Goal: Communication & Community: Share content

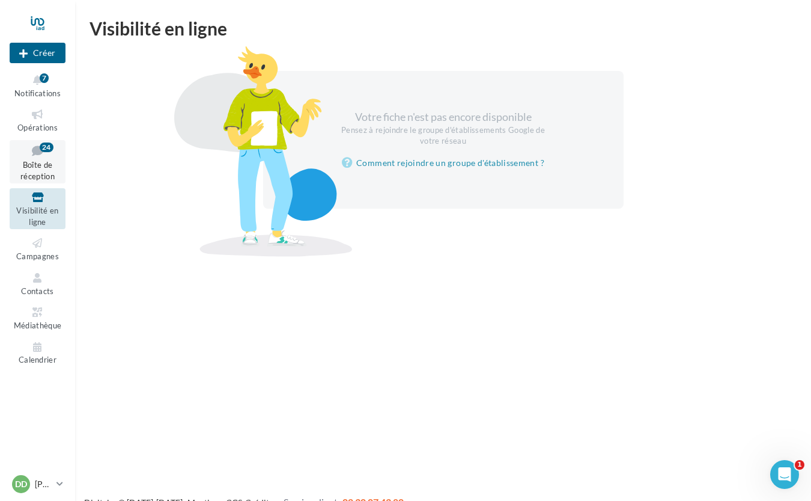
click at [35, 162] on span "Boîte de réception" at bounding box center [37, 170] width 34 height 21
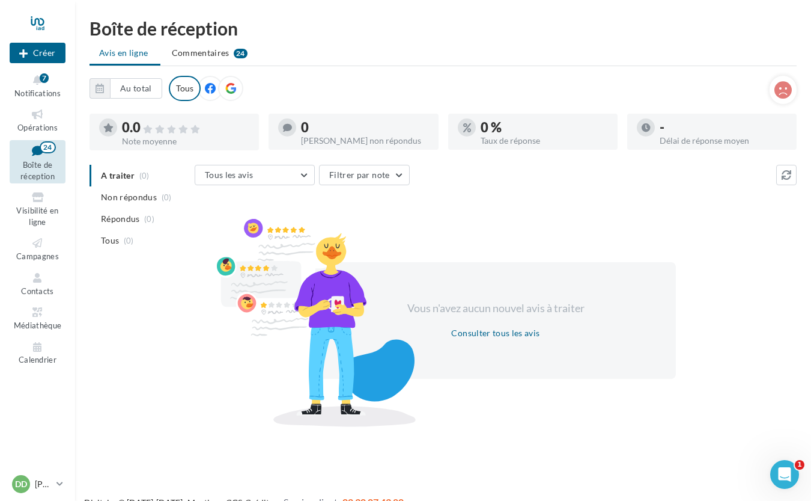
click at [40, 165] on span "Boîte de réception" at bounding box center [37, 170] width 34 height 21
click at [33, 89] on span "Notifications" at bounding box center [37, 93] width 46 height 10
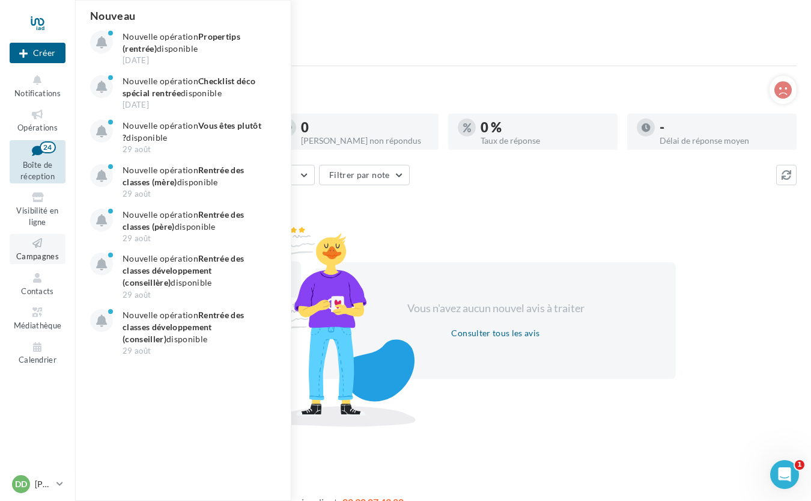
click at [34, 251] on link "Campagnes" at bounding box center [38, 248] width 56 height 29
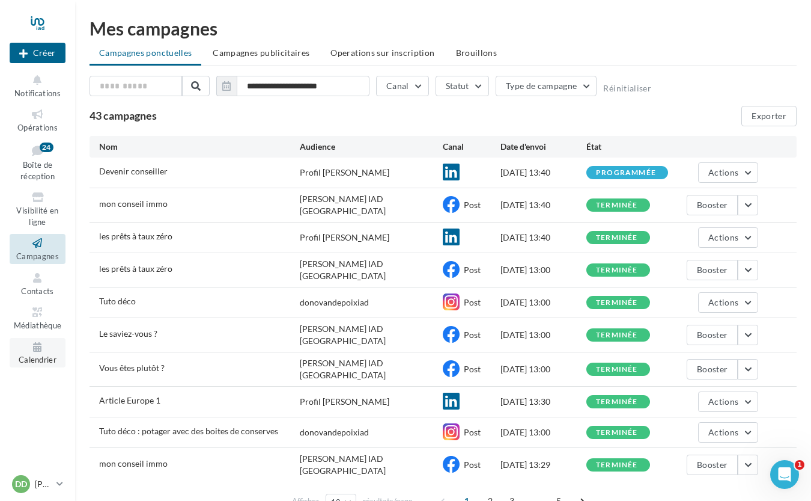
click at [33, 353] on icon at bounding box center [37, 347] width 49 height 14
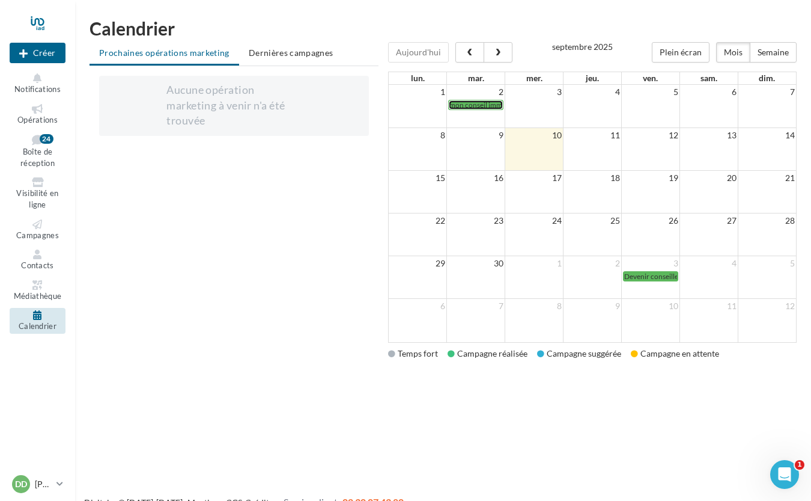
click at [483, 104] on span "mon conseil immo" at bounding box center [478, 104] width 57 height 9
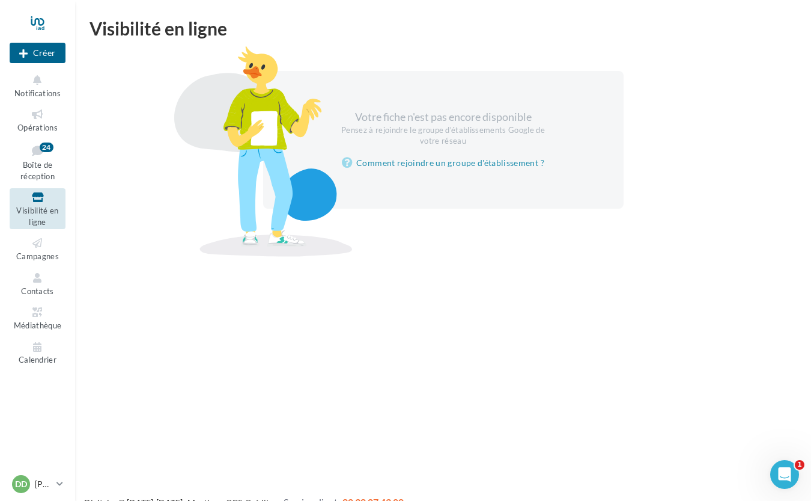
click at [41, 368] on ul "Opérations Boîte de réception 24 Visibilité en ligne Campagnes Contacts Médiath…" at bounding box center [38, 236] width 66 height 272
click at [32, 358] on span "Calendrier" at bounding box center [38, 360] width 38 height 10
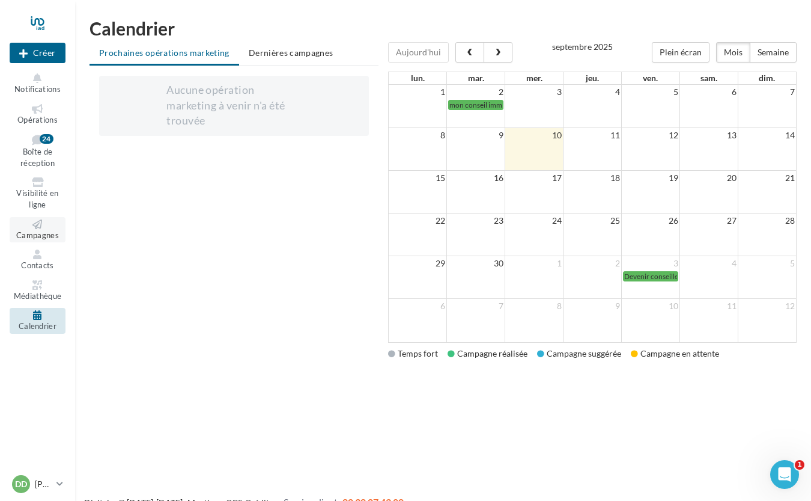
click at [39, 238] on span "Campagnes" at bounding box center [37, 235] width 43 height 10
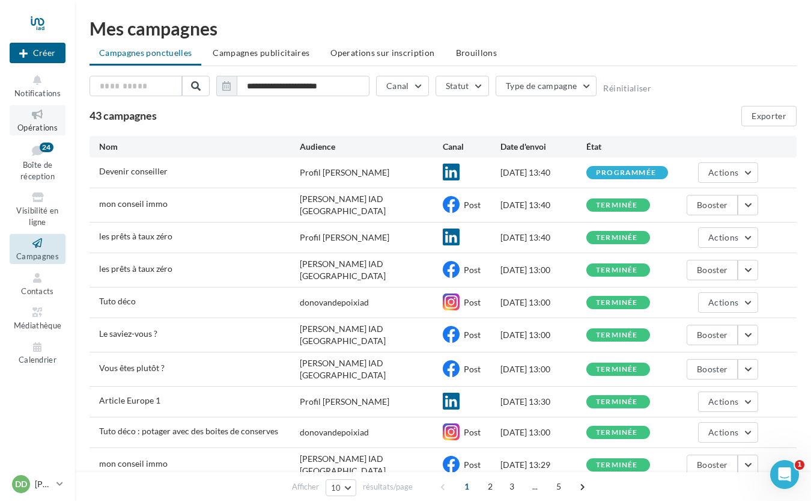
click at [28, 122] on link "Opérations" at bounding box center [38, 119] width 56 height 29
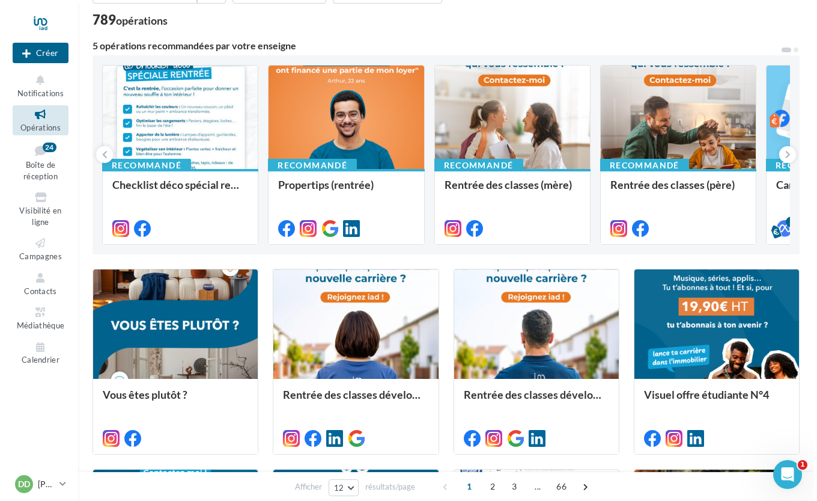
scroll to position [72, 0]
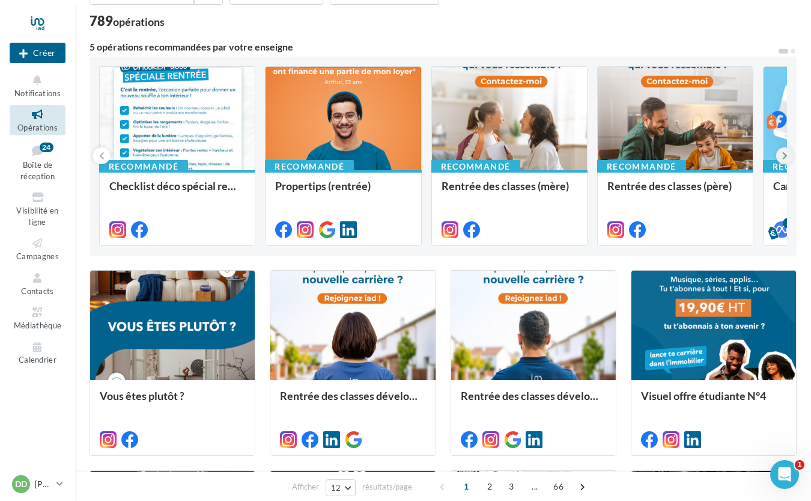
click at [785, 159] on icon at bounding box center [785, 156] width 5 height 12
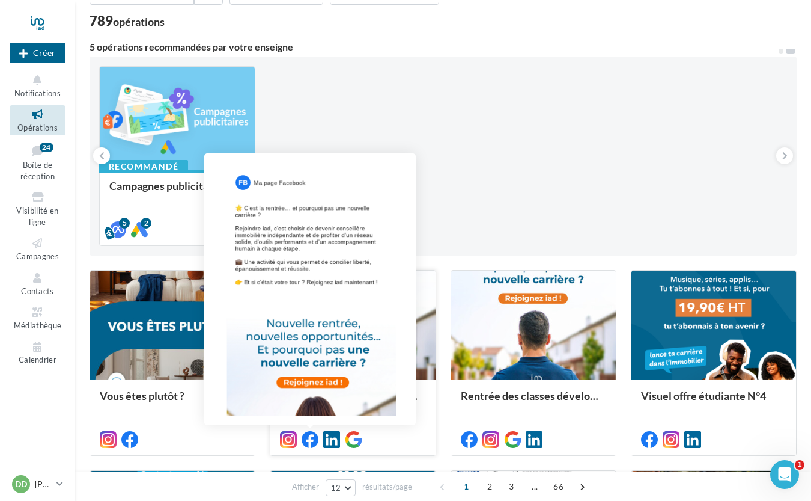
click at [304, 441] on icon at bounding box center [310, 439] width 17 height 17
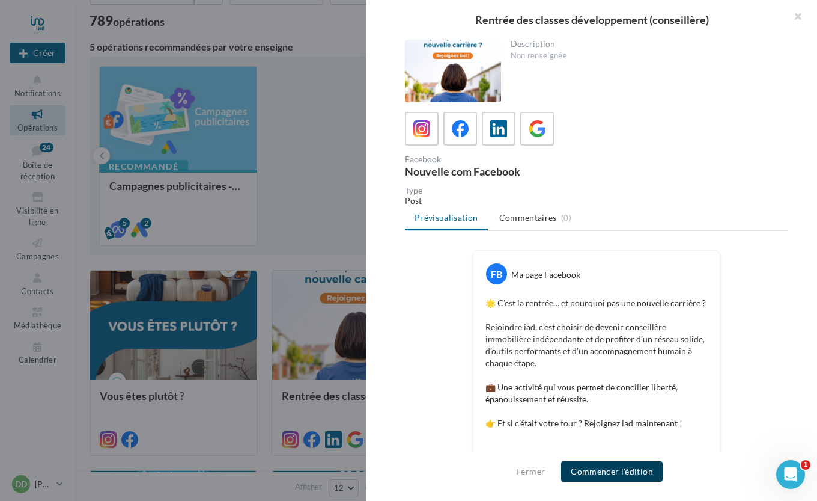
click at [629, 478] on button "Commencer l'édition" at bounding box center [612, 471] width 102 height 20
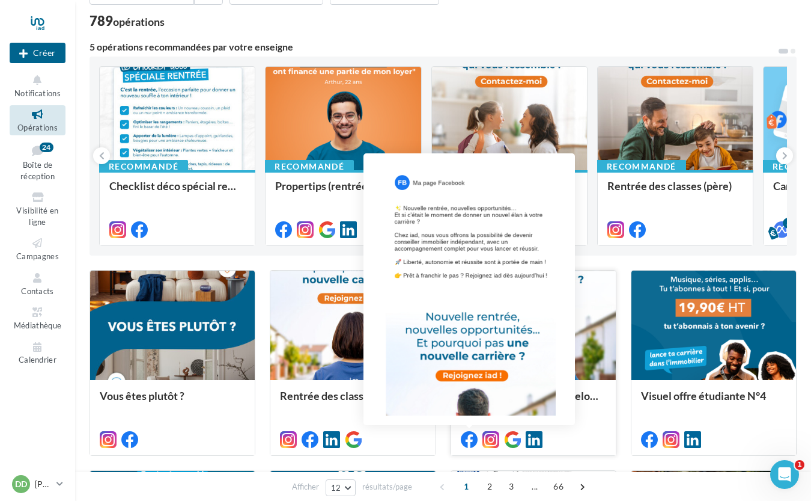
click at [469, 435] on icon at bounding box center [469, 439] width 17 height 17
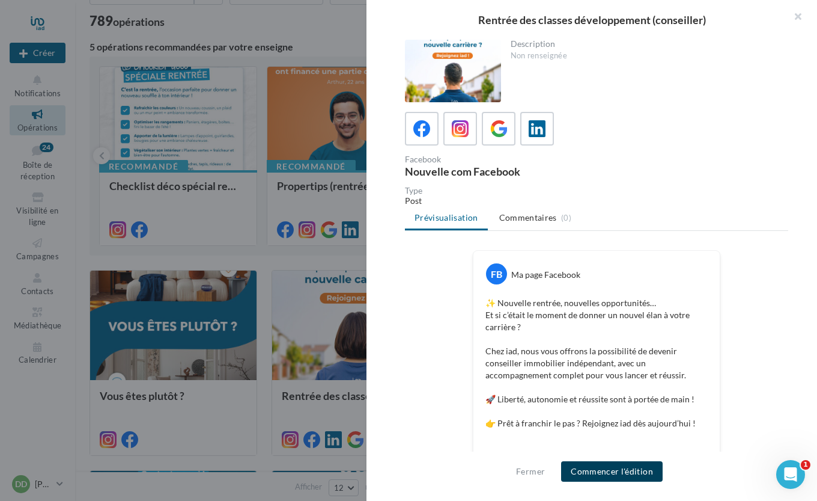
click at [585, 477] on button "Commencer l'édition" at bounding box center [612, 471] width 102 height 20
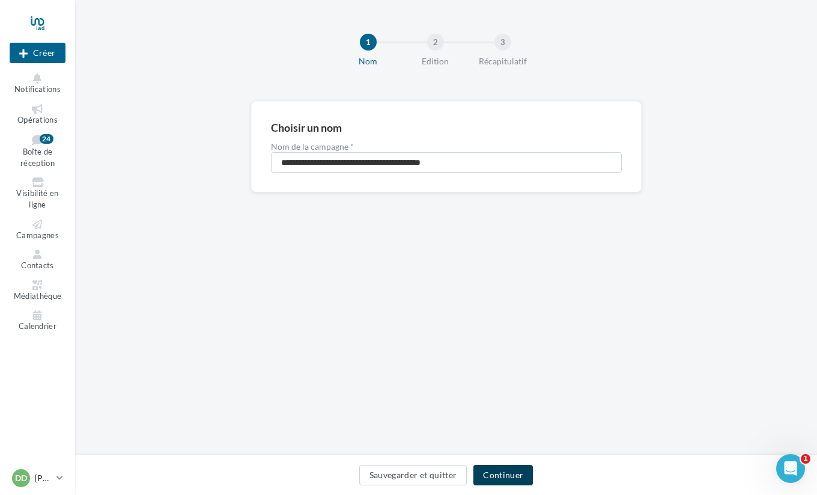
click at [507, 476] on button "Continuer" at bounding box center [504, 475] width 60 height 20
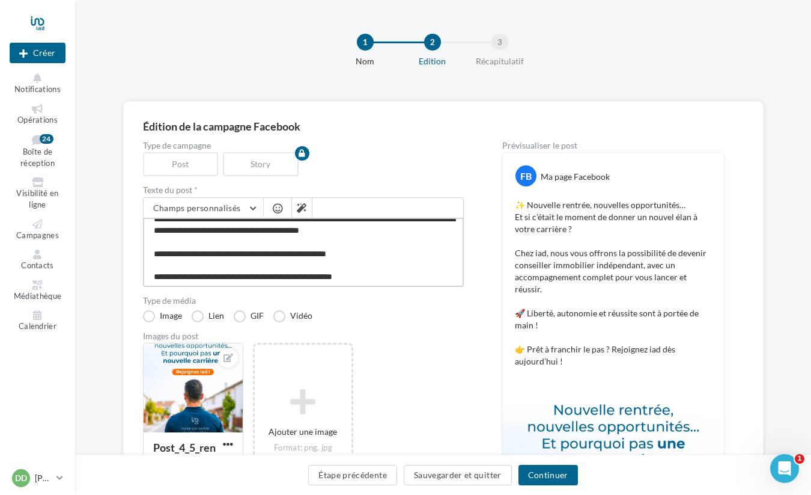
scroll to position [47, 0]
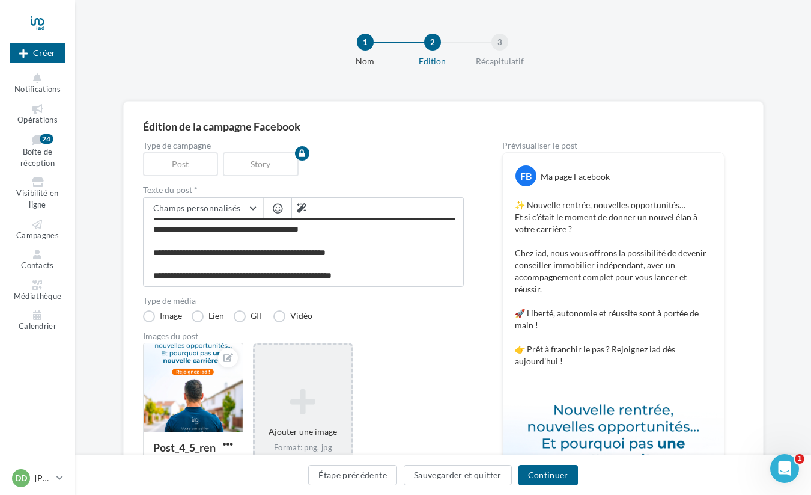
click at [297, 388] on icon at bounding box center [303, 401] width 87 height 29
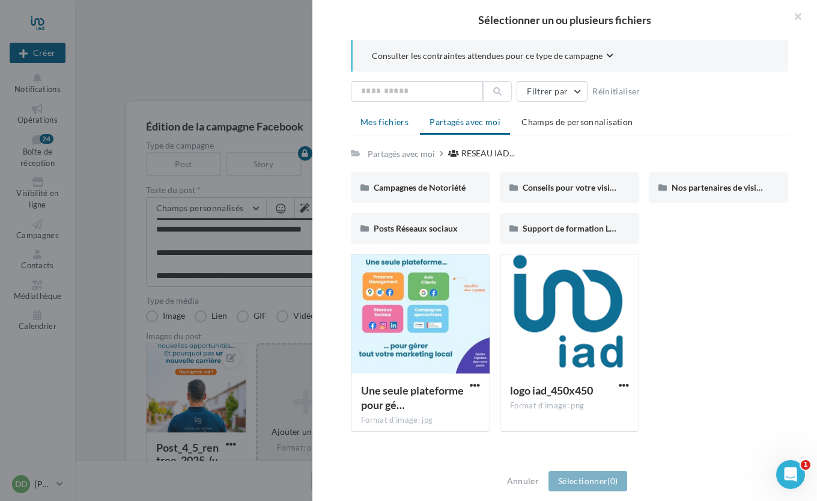
click at [398, 123] on span "Mes fichiers" at bounding box center [385, 122] width 48 height 10
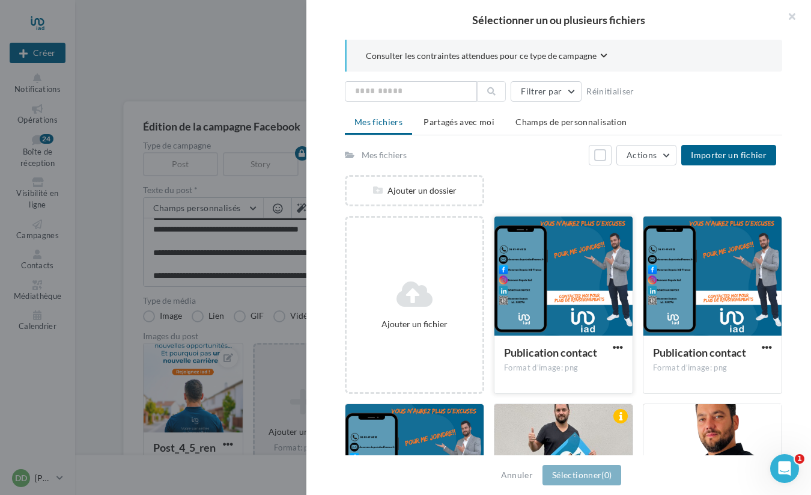
click at [593, 292] on div at bounding box center [564, 276] width 138 height 120
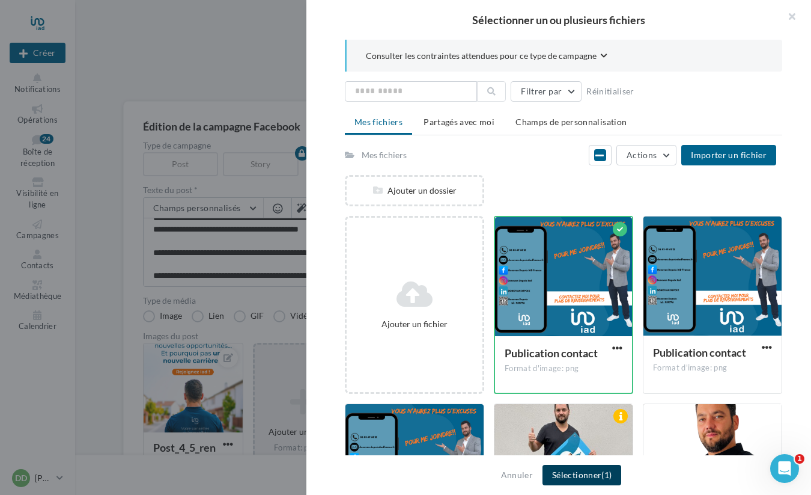
click at [594, 474] on button "Sélectionner (1)" at bounding box center [582, 475] width 79 height 20
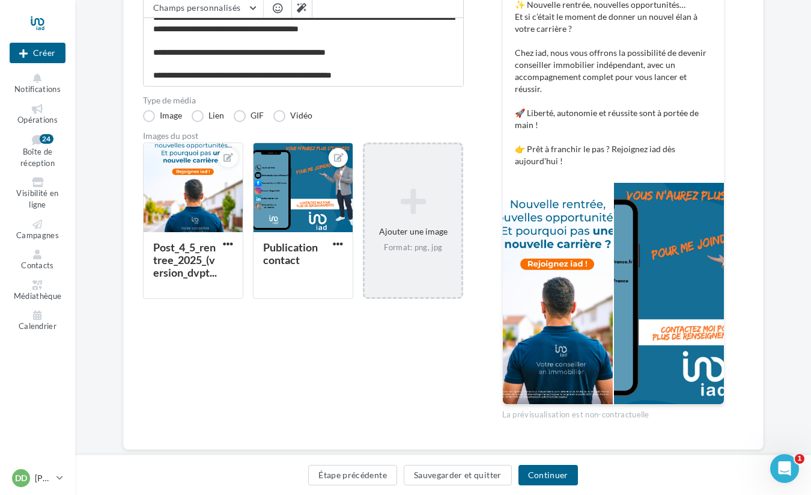
scroll to position [214, 0]
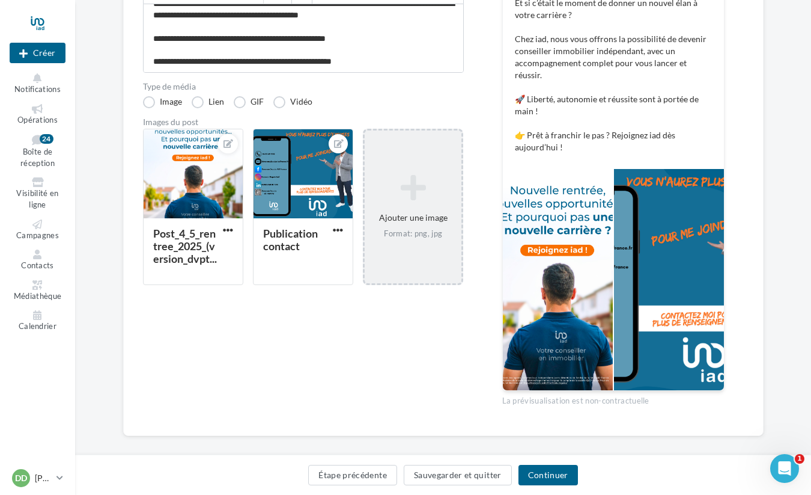
drag, startPoint x: 808, startPoint y: 261, endPoint x: 798, endPoint y: 228, distance: 34.4
click at [798, 228] on div "Édition de la campagne Facebook Type de campagne Post Story Texte du post * Cha…" at bounding box center [443, 180] width 736 height 587
click at [556, 477] on button "Continuer" at bounding box center [549, 475] width 60 height 20
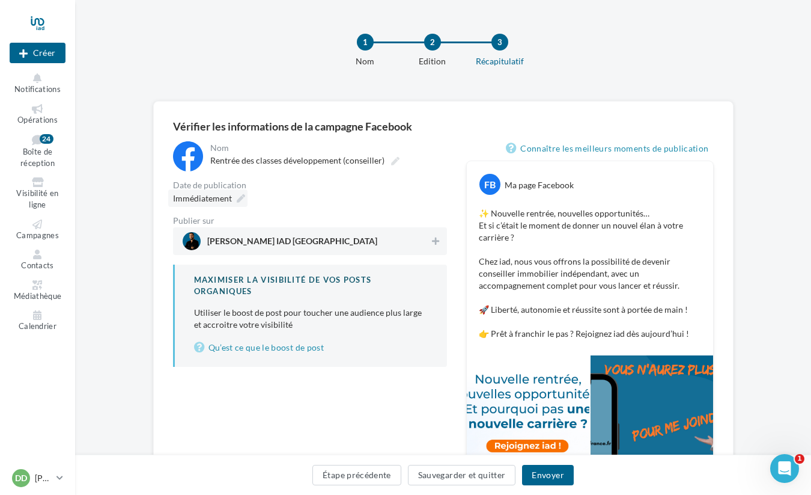
click at [237, 203] on icon at bounding box center [241, 198] width 8 height 8
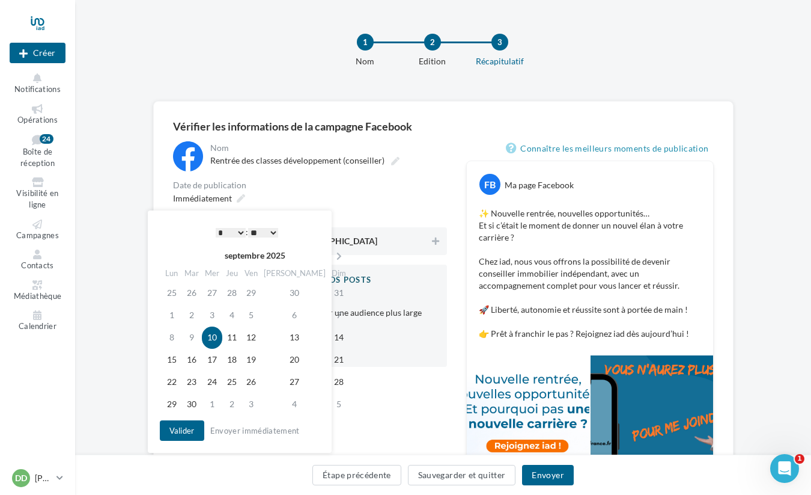
click at [221, 335] on td "10" at bounding box center [212, 337] width 20 height 22
click at [189, 435] on button "Valider" at bounding box center [182, 430] width 44 height 20
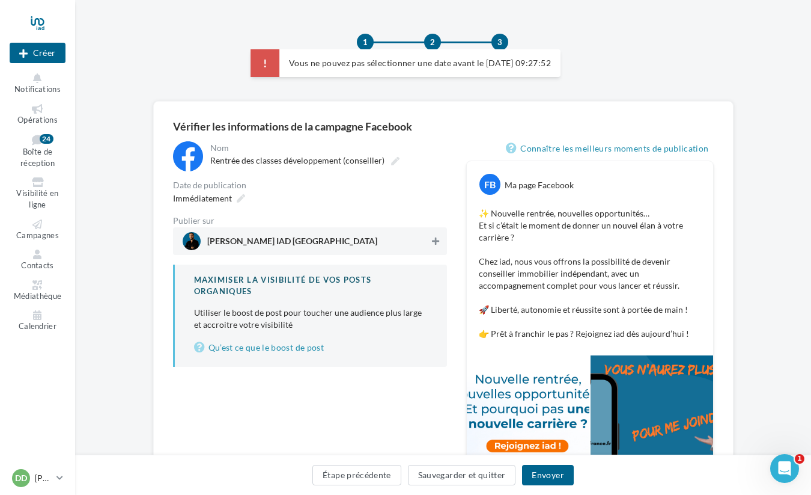
click at [431, 246] on button at bounding box center [436, 241] width 12 height 14
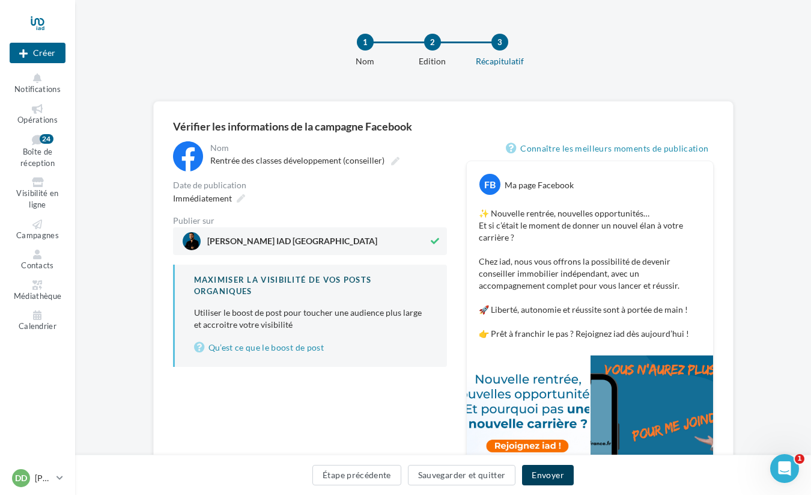
click at [550, 474] on button "Envoyer" at bounding box center [547, 475] width 51 height 20
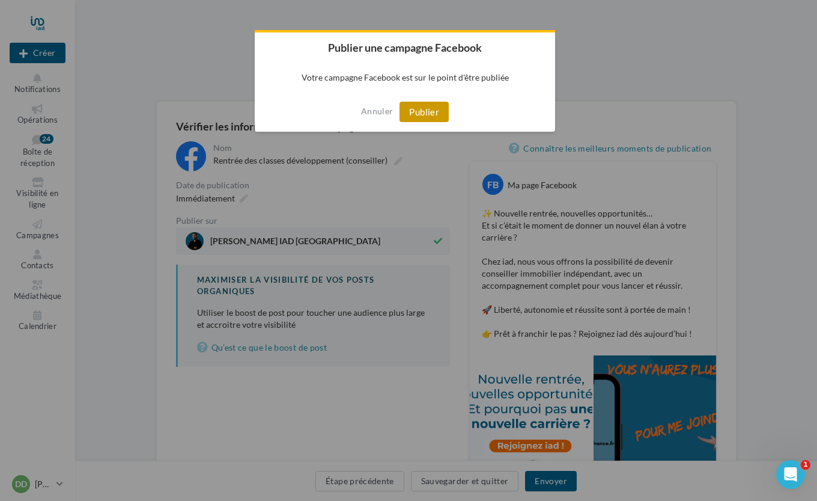
click at [429, 111] on button "Publier" at bounding box center [424, 112] width 49 height 20
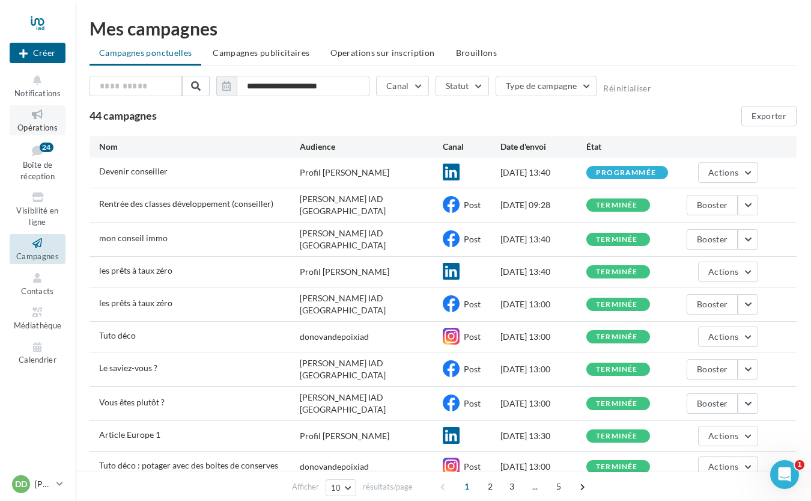
click at [41, 118] on icon at bounding box center [37, 115] width 49 height 14
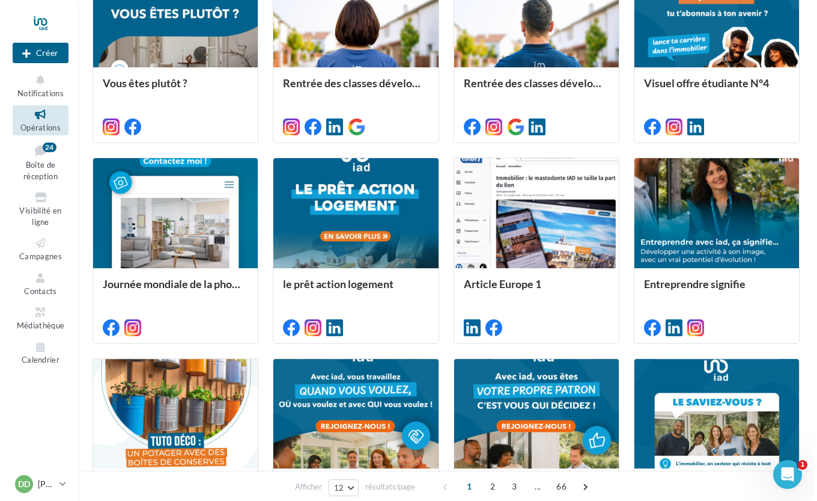
scroll to position [387, 0]
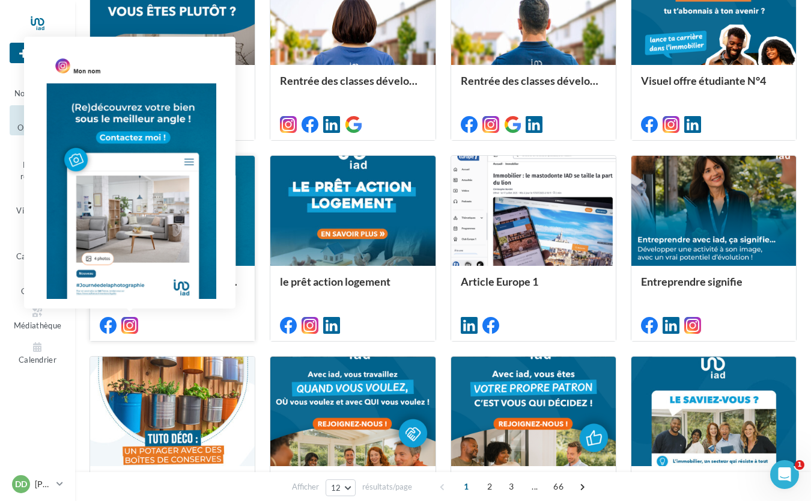
click at [128, 326] on icon at bounding box center [129, 325] width 17 height 17
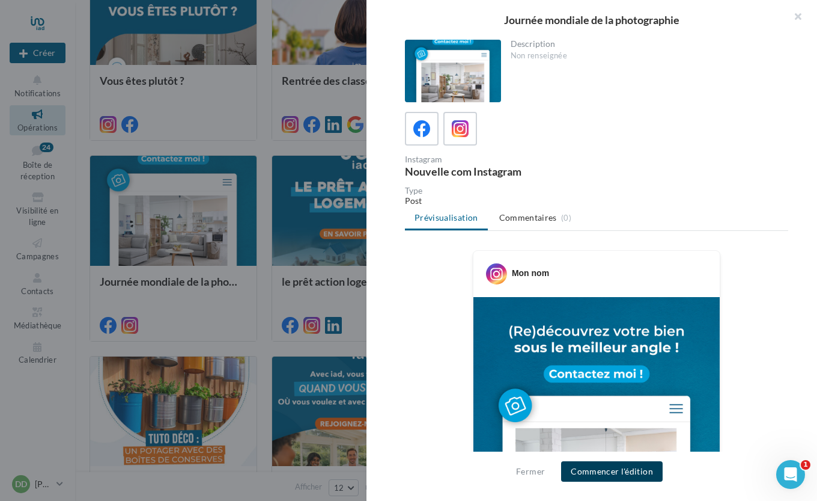
click at [605, 469] on button "Commencer l'édition" at bounding box center [612, 471] width 102 height 20
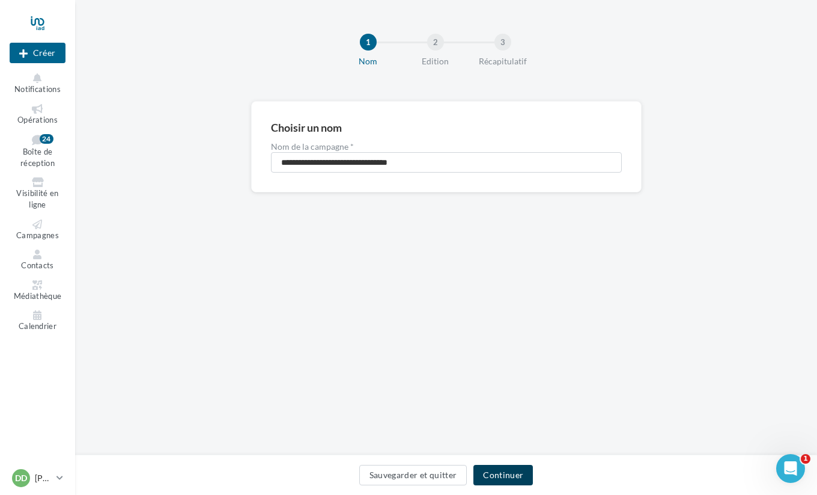
click at [499, 472] on button "Continuer" at bounding box center [504, 475] width 60 height 20
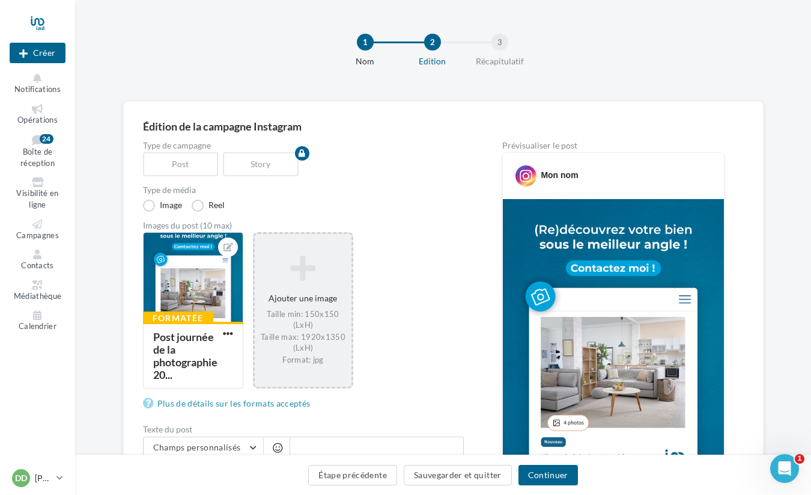
click at [304, 273] on icon at bounding box center [303, 268] width 87 height 29
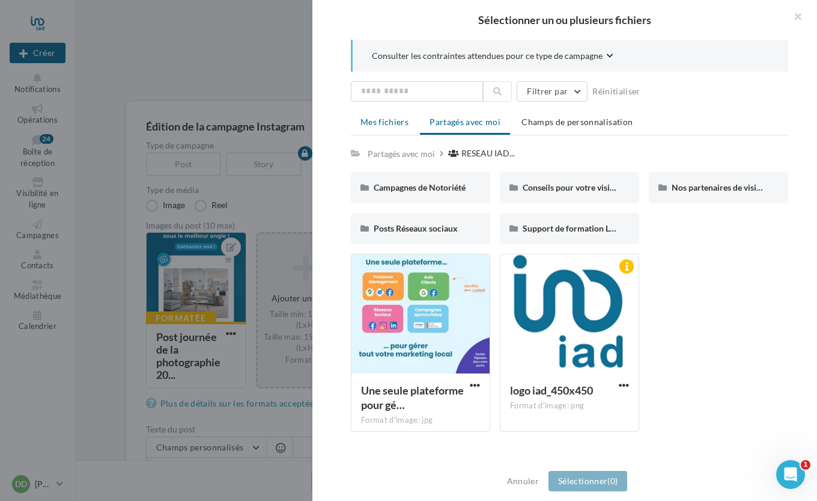
click at [396, 125] on span "Mes fichiers" at bounding box center [385, 122] width 48 height 10
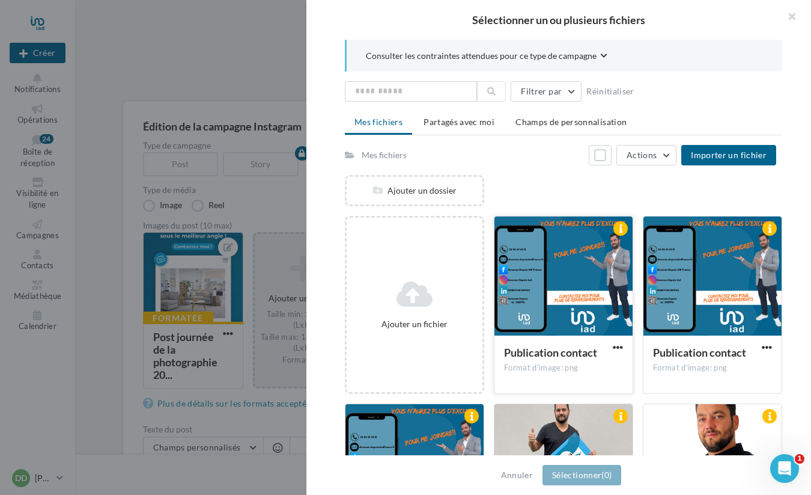
click at [607, 278] on div at bounding box center [564, 276] width 138 height 120
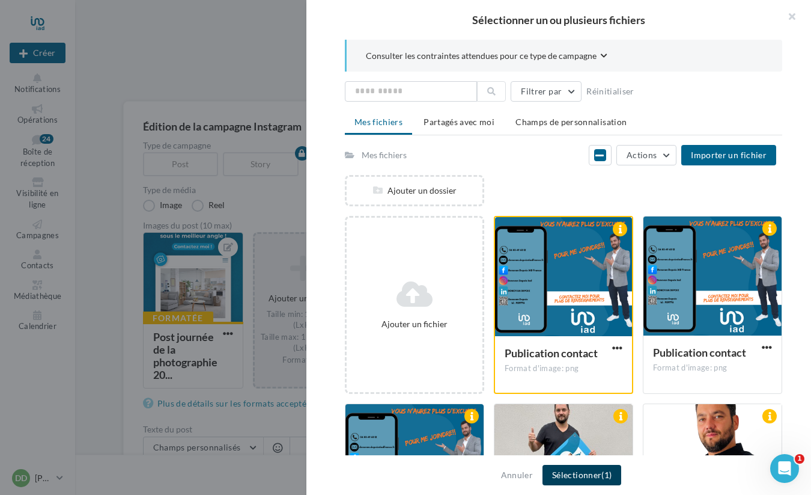
click at [590, 471] on button "Sélectionner (1)" at bounding box center [582, 475] width 79 height 20
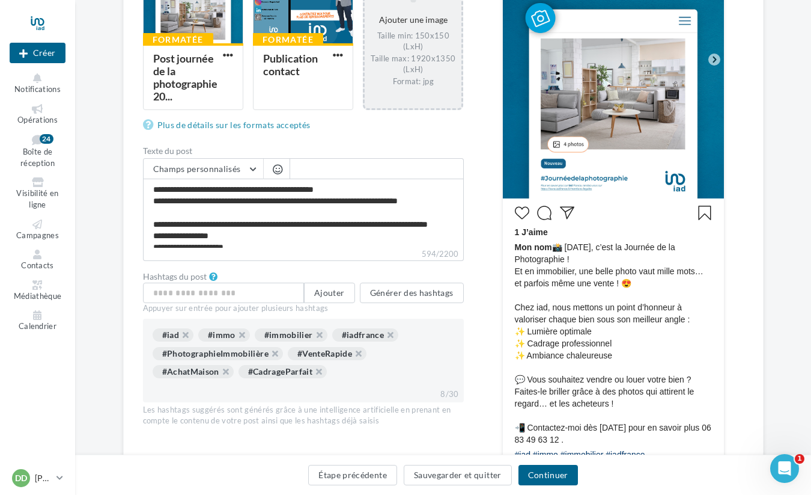
scroll to position [286, 0]
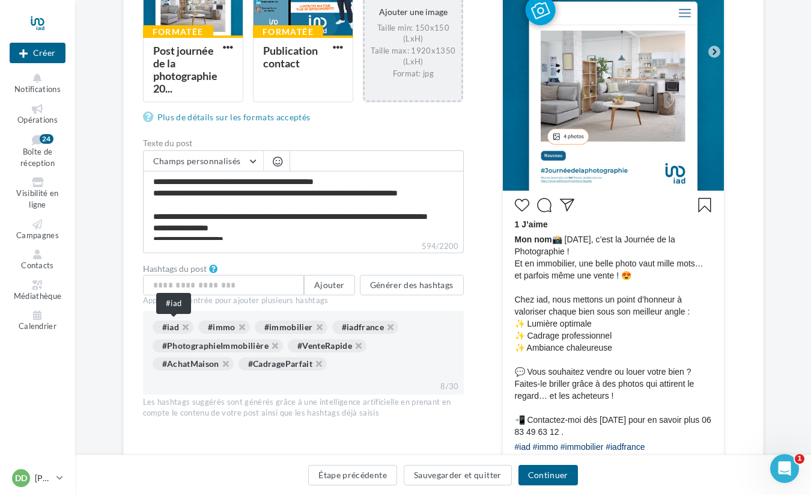
click at [170, 326] on div "#iad" at bounding box center [173, 326] width 41 height 13
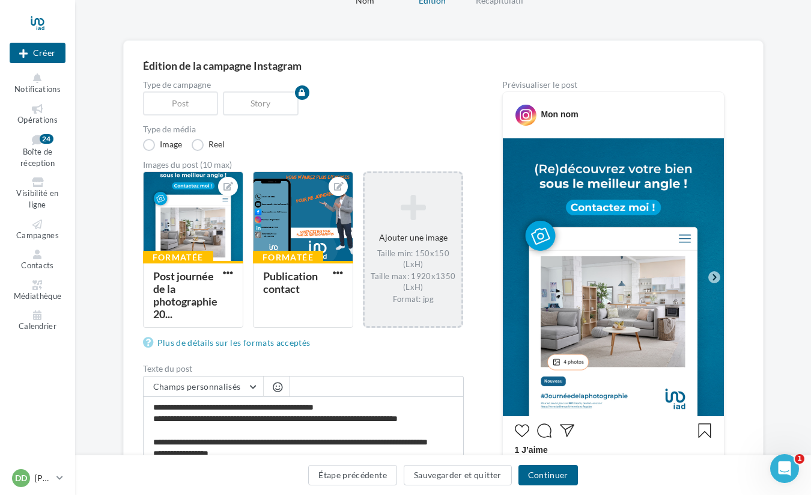
scroll to position [67, 0]
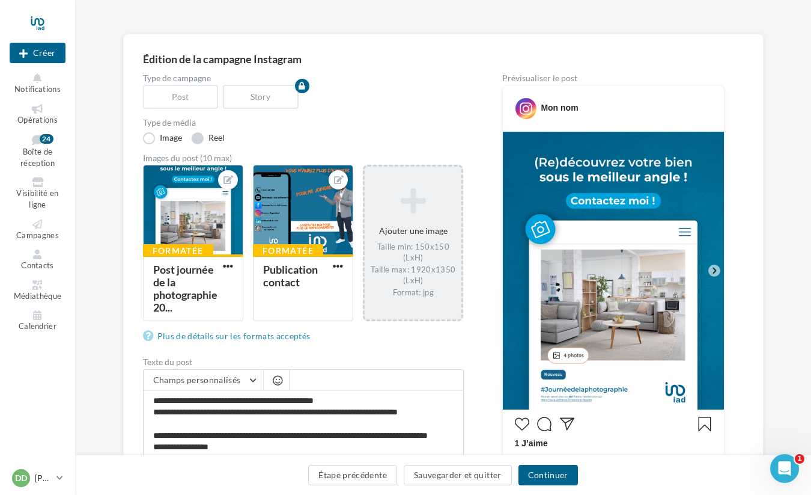
click at [197, 137] on label "Reel" at bounding box center [208, 138] width 33 height 12
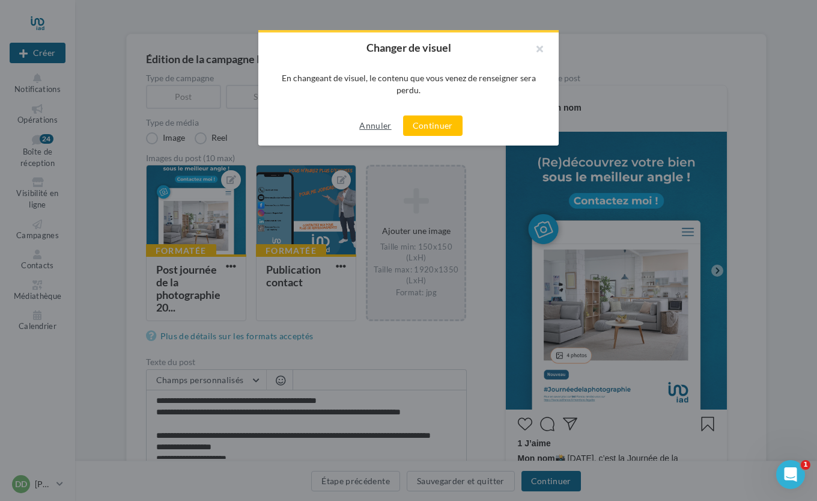
click at [380, 126] on button "Annuler" at bounding box center [375, 125] width 41 height 14
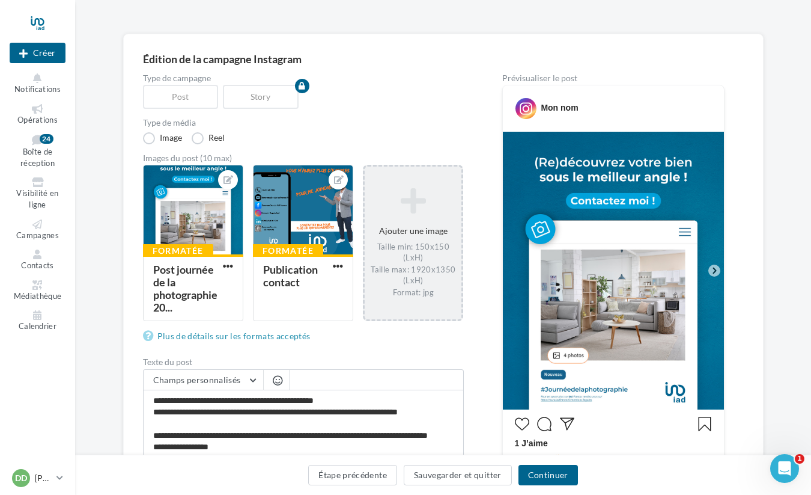
click at [552, 112] on div "Mon nom" at bounding box center [559, 108] width 37 height 12
click at [557, 103] on div "Mon nom" at bounding box center [559, 108] width 37 height 12
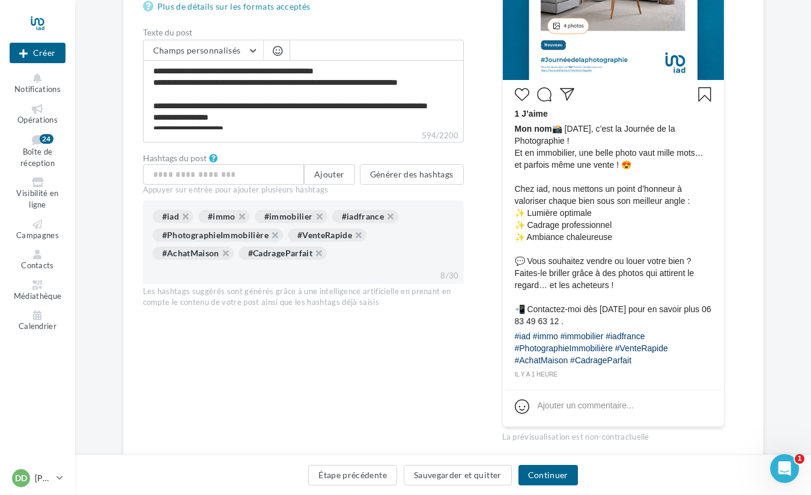
scroll to position [444, 0]
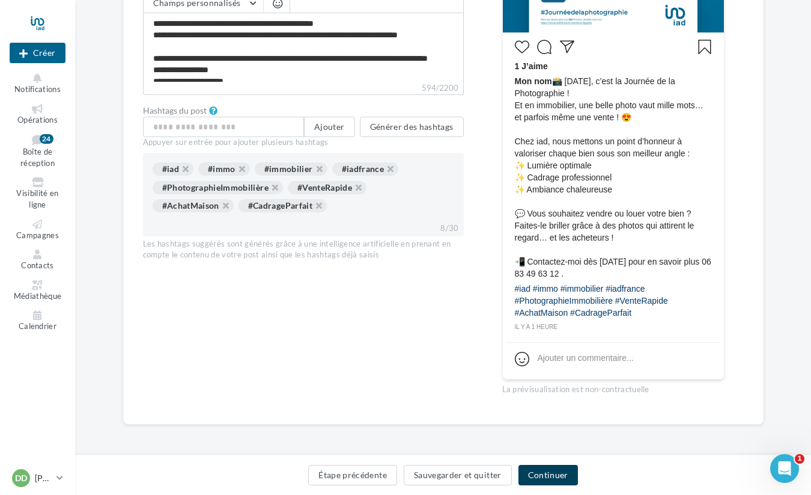
click at [542, 475] on button "Continuer" at bounding box center [549, 475] width 60 height 20
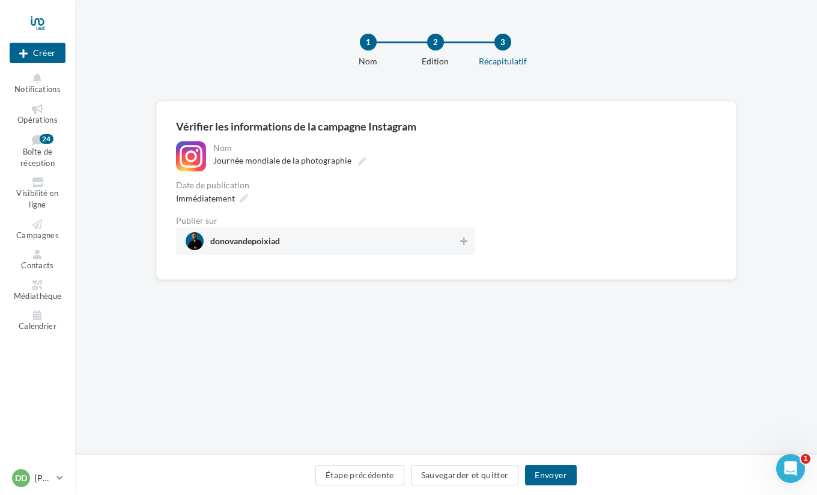
click at [460, 136] on div "**********" at bounding box center [446, 190] width 541 height 139
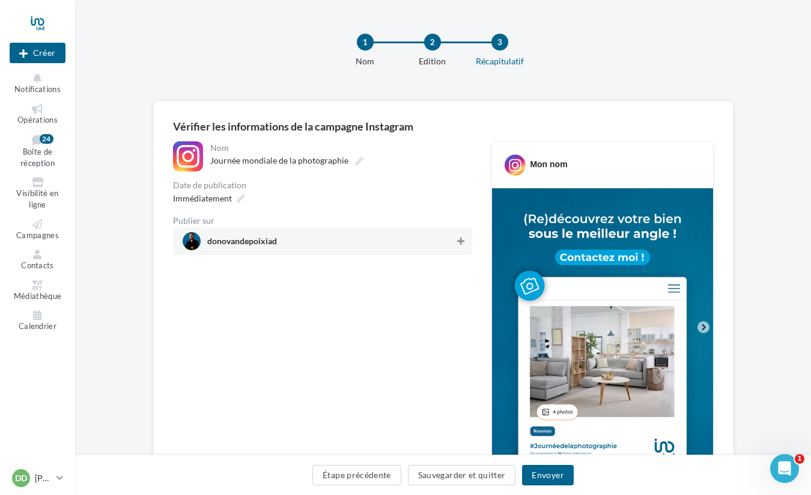
click at [457, 242] on icon at bounding box center [460, 241] width 7 height 8
click at [221, 195] on span "Immédiatement" at bounding box center [202, 198] width 59 height 10
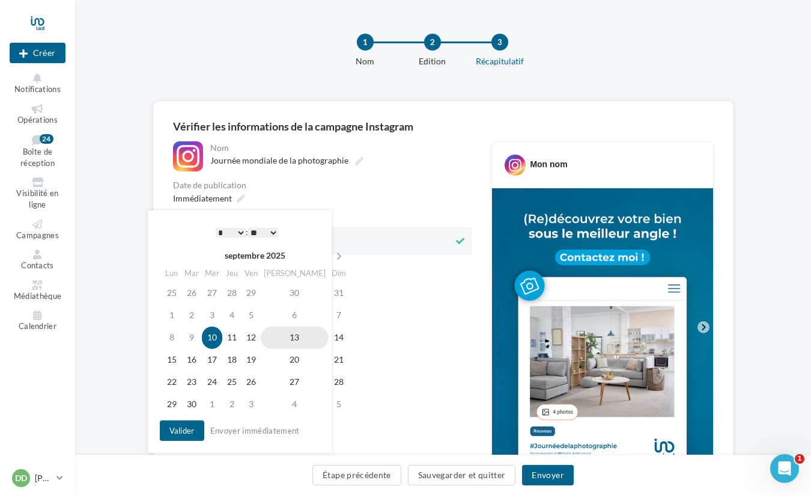
click at [279, 340] on td "13" at bounding box center [295, 337] width 68 height 22
click at [182, 431] on button "Valider" at bounding box center [182, 430] width 44 height 20
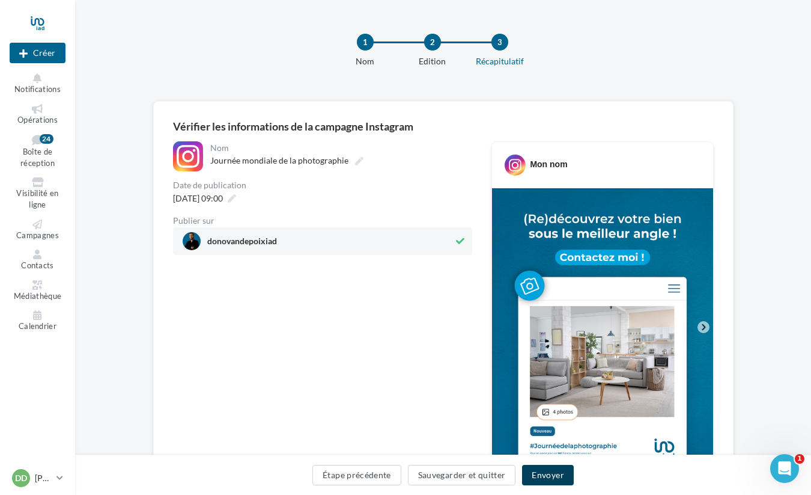
click at [542, 474] on button "Envoyer" at bounding box center [547, 475] width 51 height 20
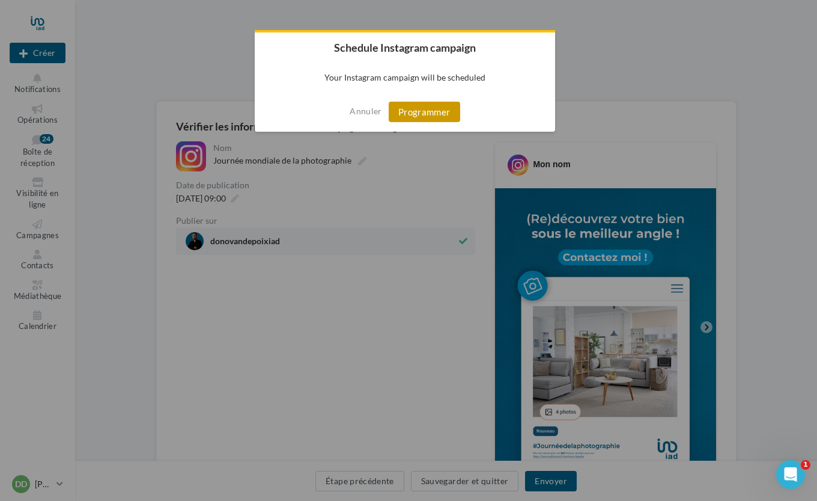
click at [430, 110] on button "Programmer" at bounding box center [425, 112] width 72 height 20
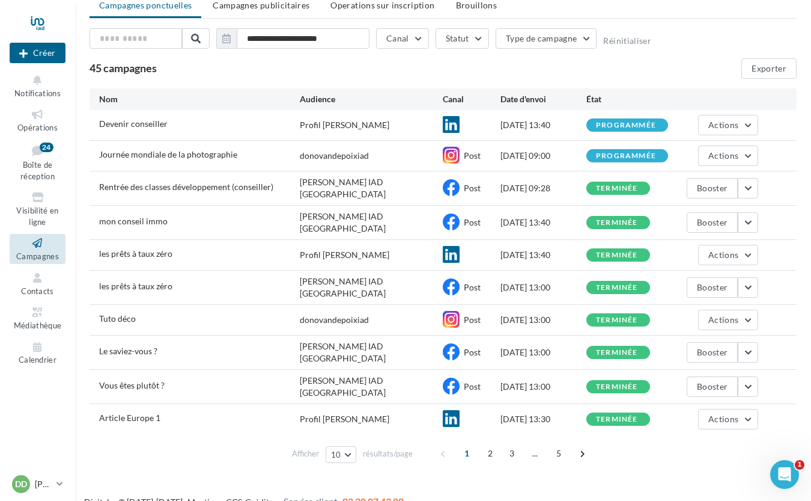
scroll to position [48, 0]
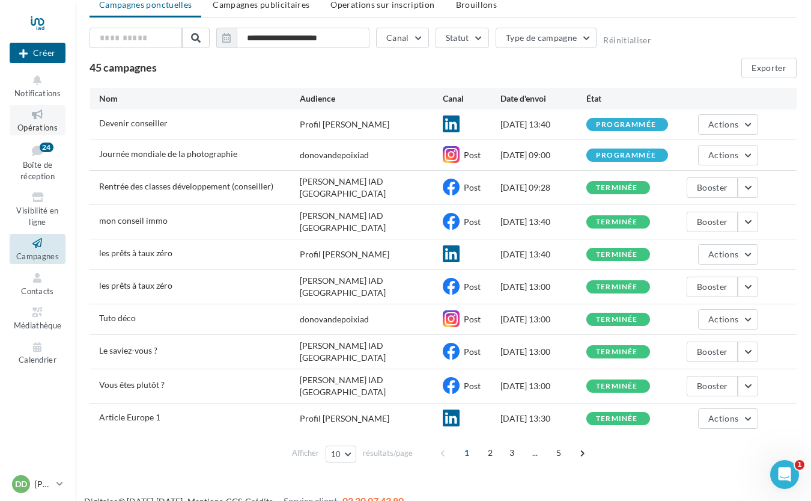
click at [38, 116] on icon at bounding box center [37, 115] width 49 height 14
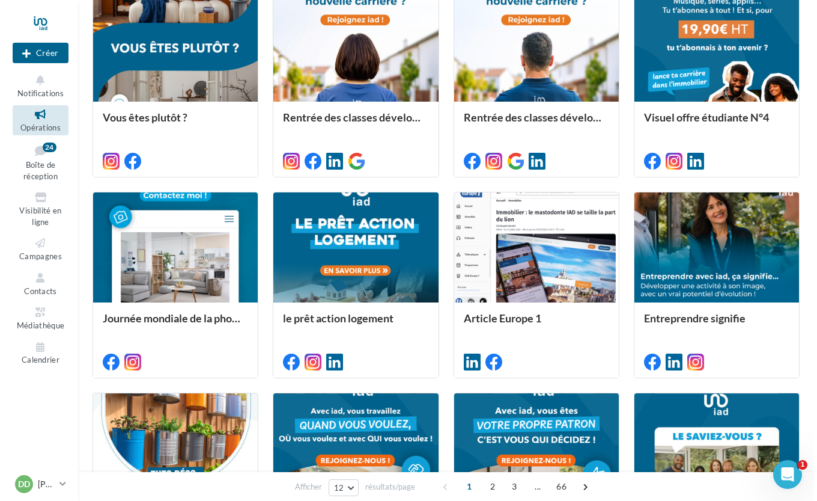
scroll to position [358, 0]
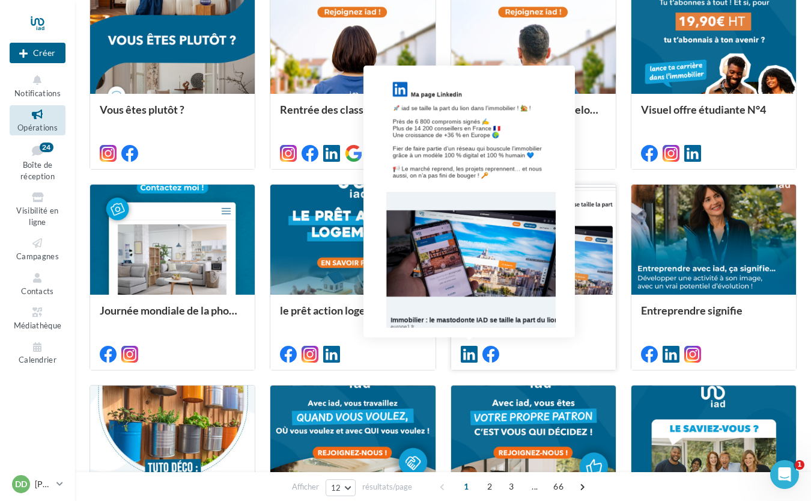
click at [471, 351] on icon at bounding box center [469, 354] width 17 height 17
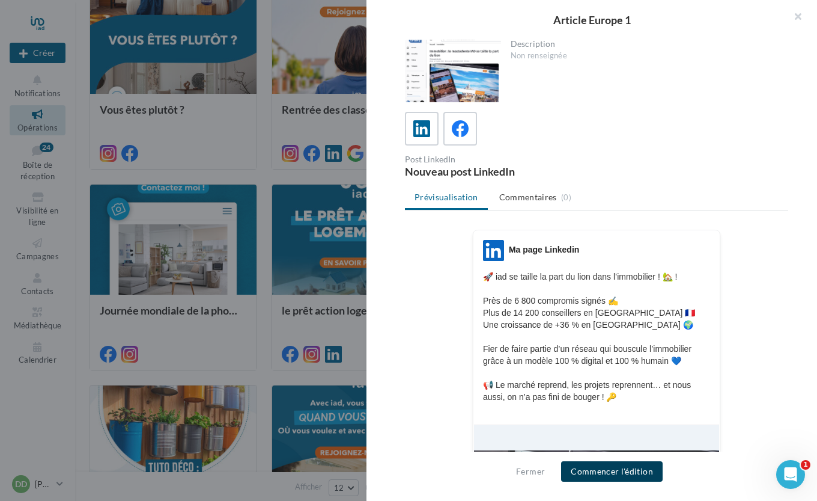
click at [609, 465] on button "Commencer l'édition" at bounding box center [612, 471] width 102 height 20
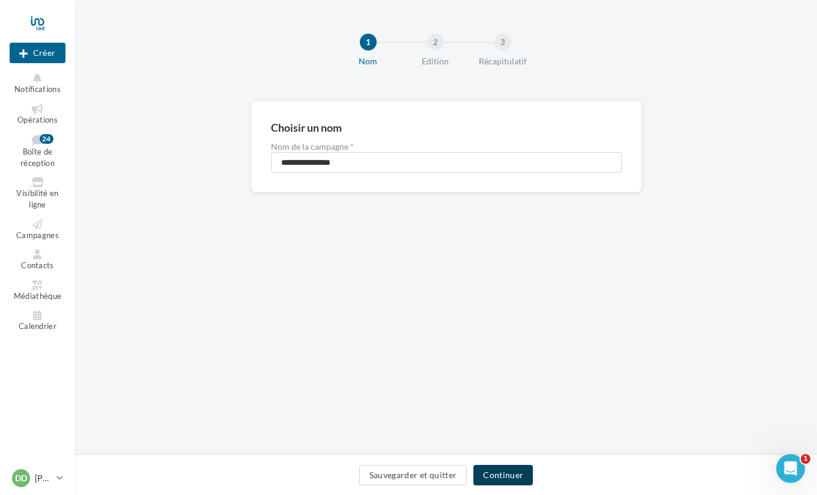
click at [498, 476] on button "Continuer" at bounding box center [504, 475] width 60 height 20
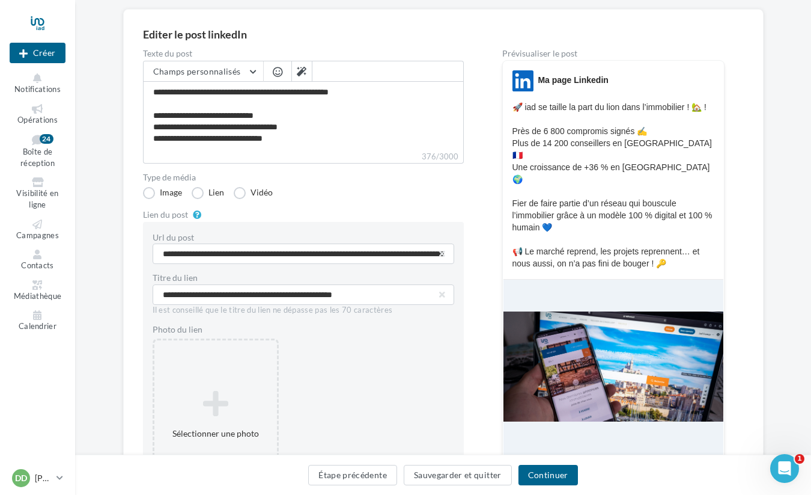
scroll to position [145, 0]
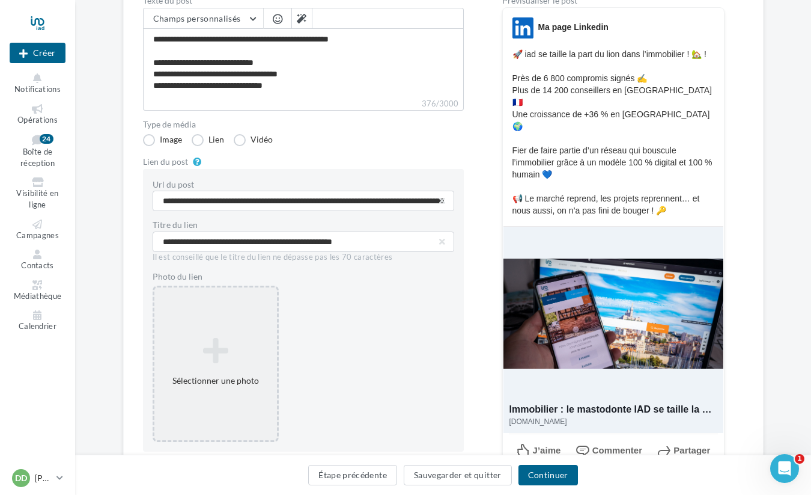
click at [202, 326] on div "Sélectionner une photo" at bounding box center [216, 364] width 126 height 156
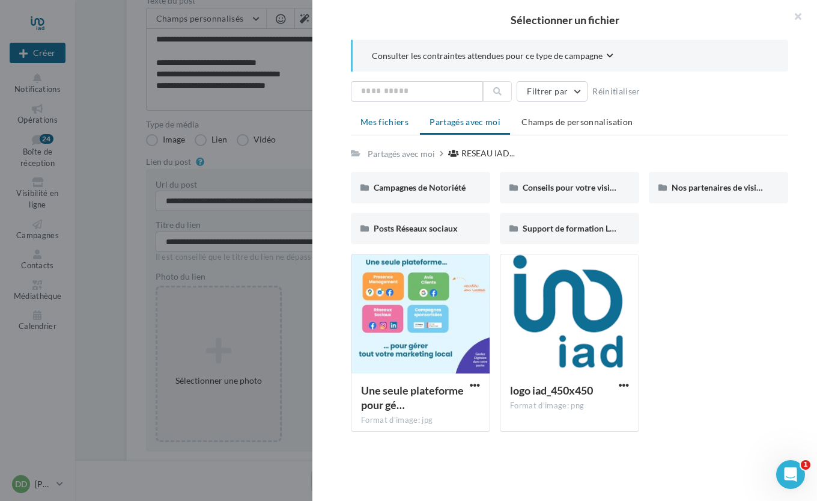
click at [385, 125] on span "Mes fichiers" at bounding box center [385, 122] width 48 height 10
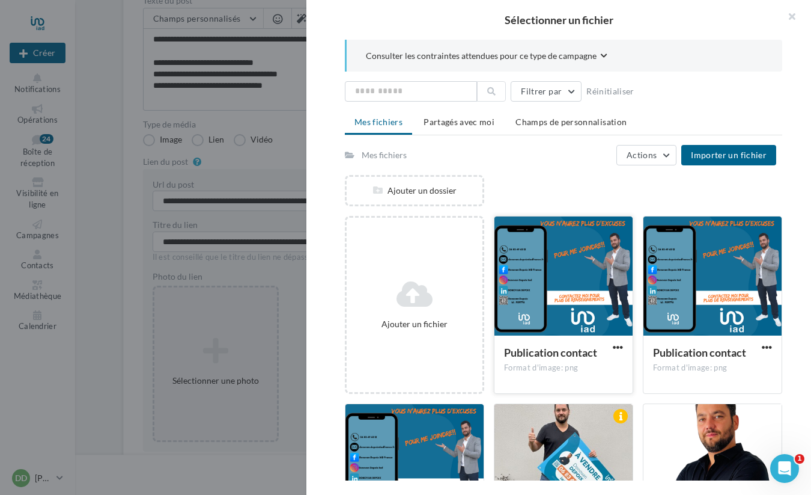
click at [559, 273] on div at bounding box center [564, 276] width 138 height 120
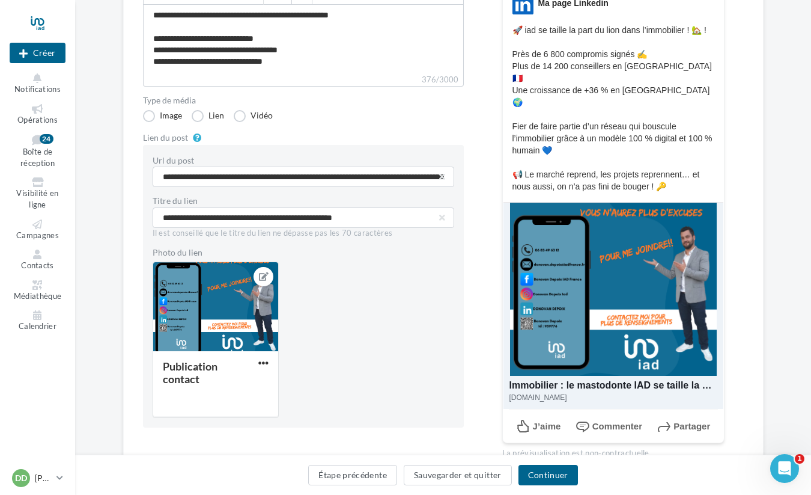
scroll to position [221, 0]
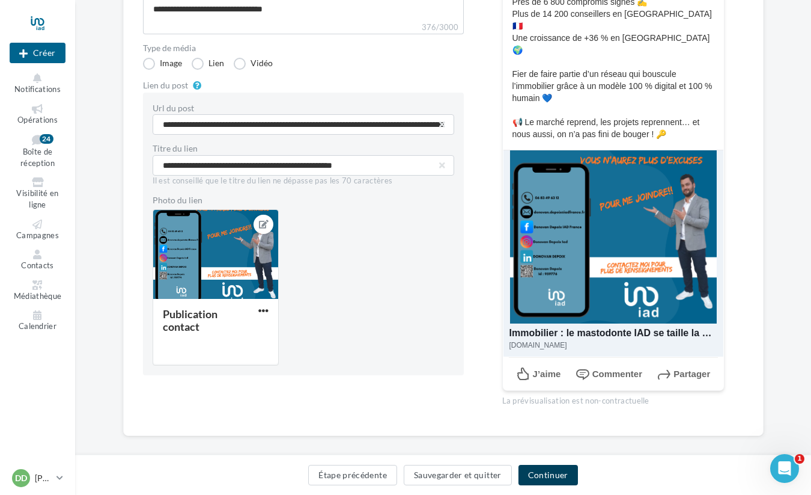
click at [551, 477] on button "Continuer" at bounding box center [549, 475] width 60 height 20
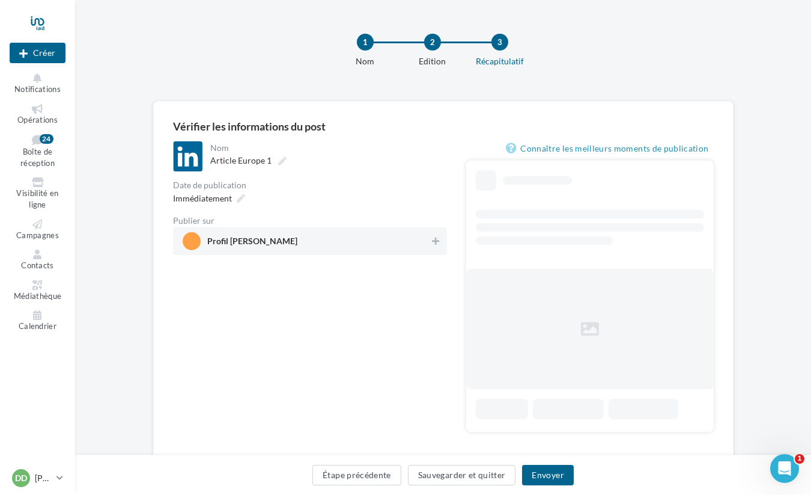
click at [436, 233] on div "Profil DONOVAN DEPOIX" at bounding box center [310, 241] width 274 height 28
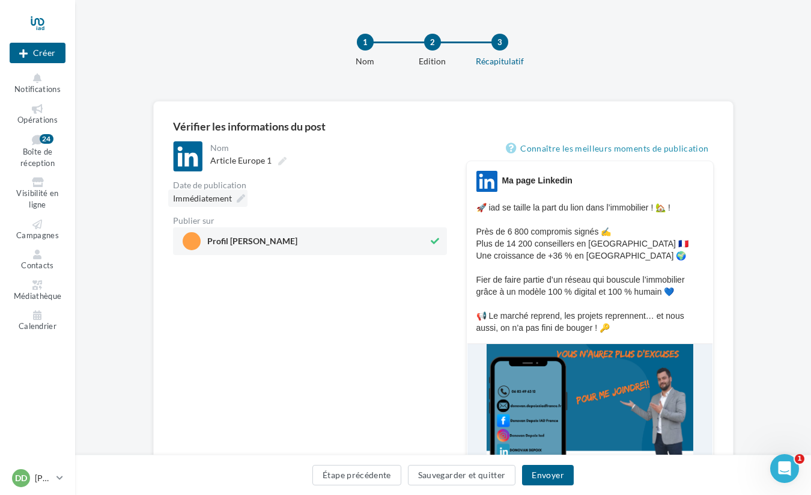
click at [218, 200] on span "Immédiatement" at bounding box center [202, 198] width 59 height 10
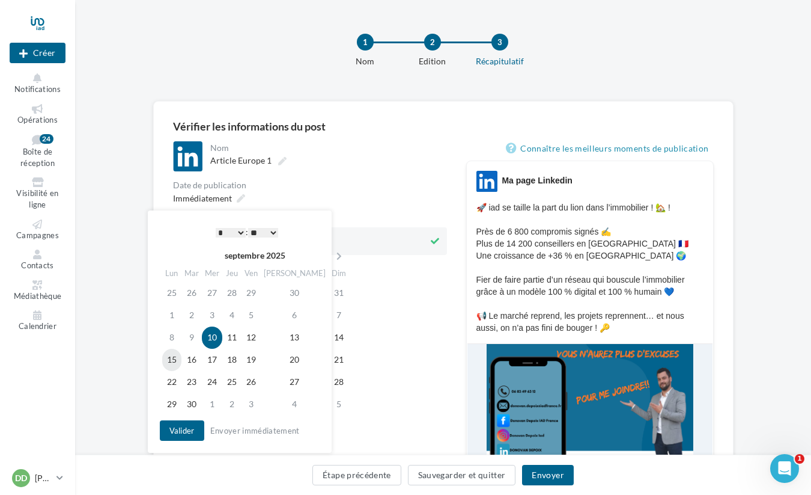
click at [173, 364] on td "15" at bounding box center [171, 360] width 19 height 22
click at [181, 434] on button "Valider" at bounding box center [182, 430] width 44 height 20
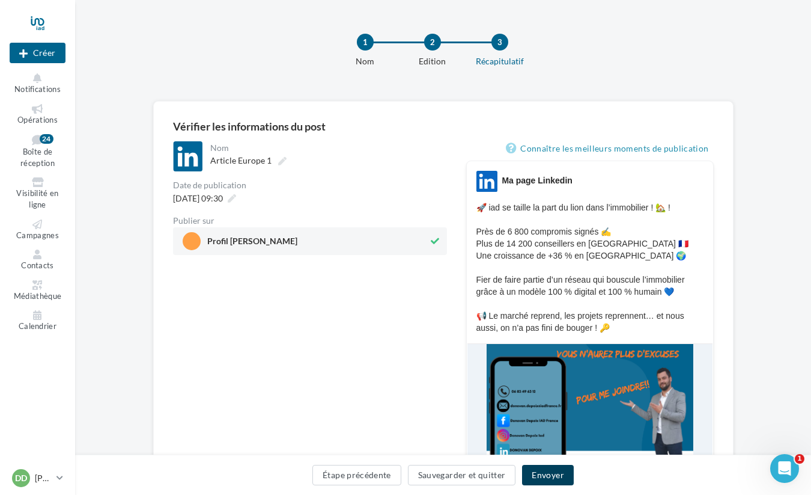
click at [549, 473] on button "Envoyer" at bounding box center [547, 475] width 51 height 20
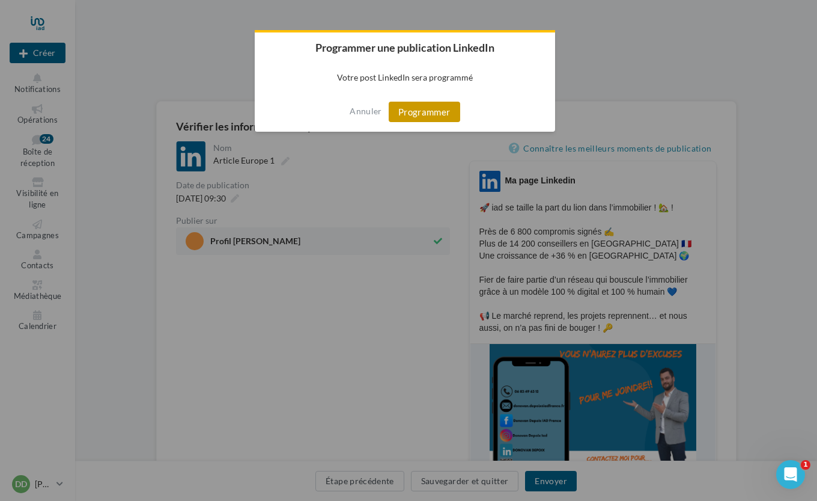
click at [424, 111] on button "Programmer" at bounding box center [425, 112] width 72 height 20
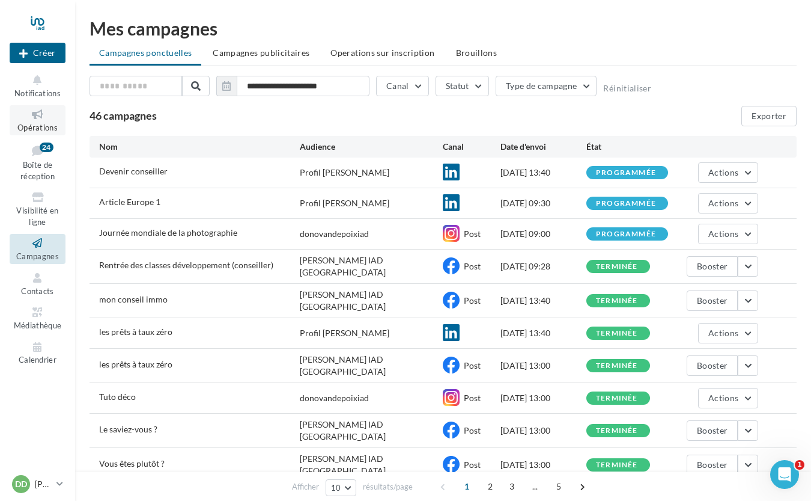
click at [40, 112] on icon at bounding box center [37, 115] width 49 height 14
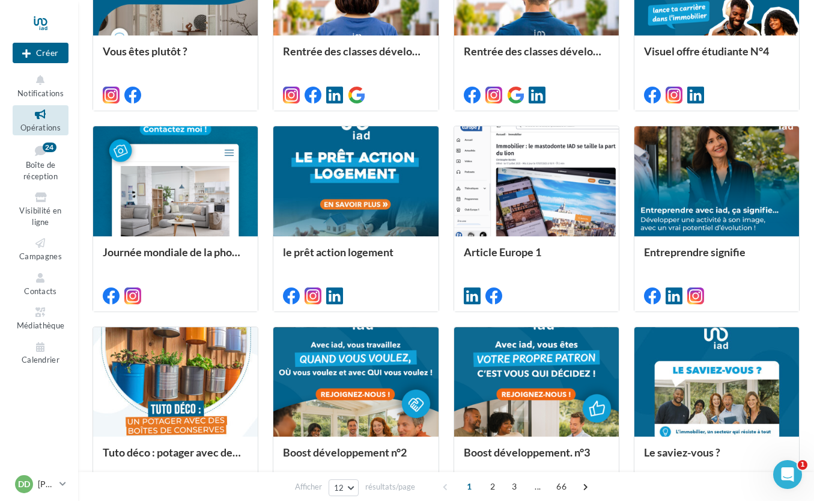
scroll to position [420, 0]
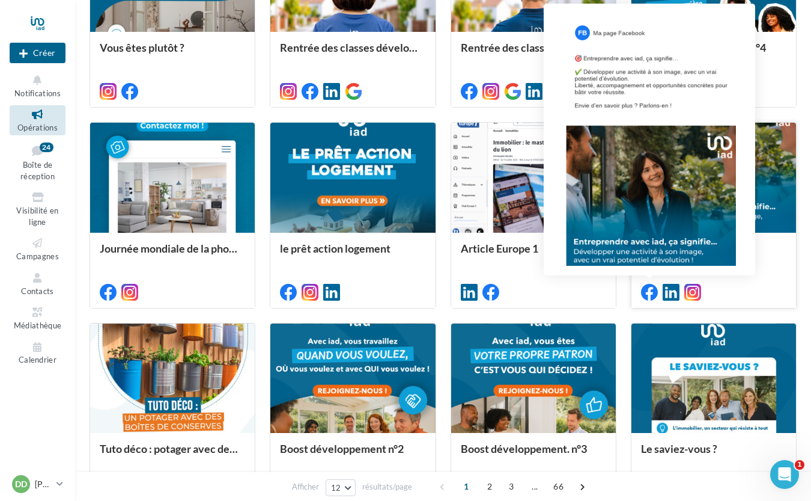
click at [655, 290] on icon at bounding box center [649, 292] width 17 height 17
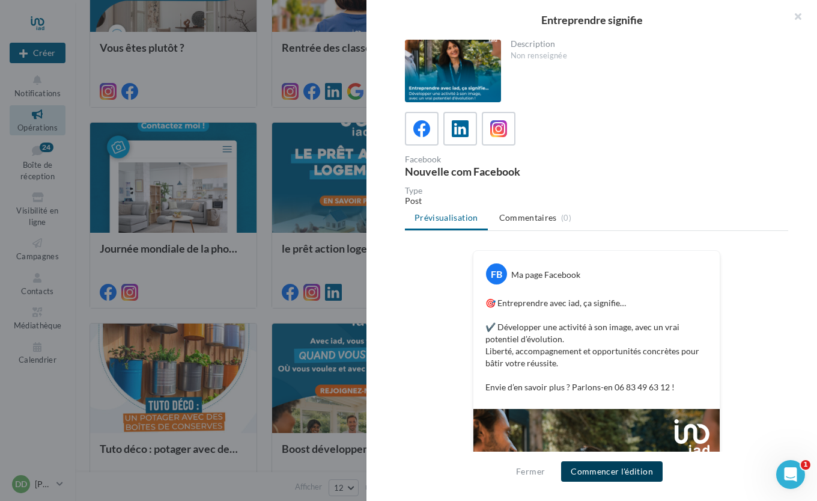
click at [597, 465] on button "Commencer l'édition" at bounding box center [612, 471] width 102 height 20
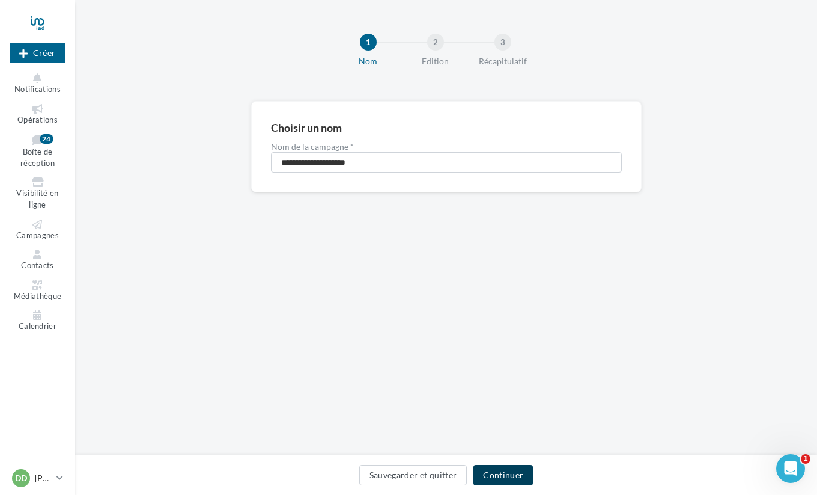
click at [512, 469] on button "Continuer" at bounding box center [504, 475] width 60 height 20
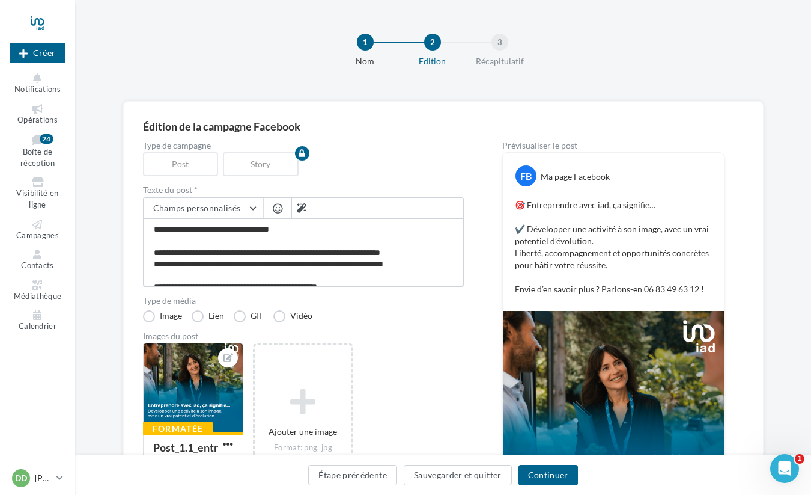
scroll to position [12, 0]
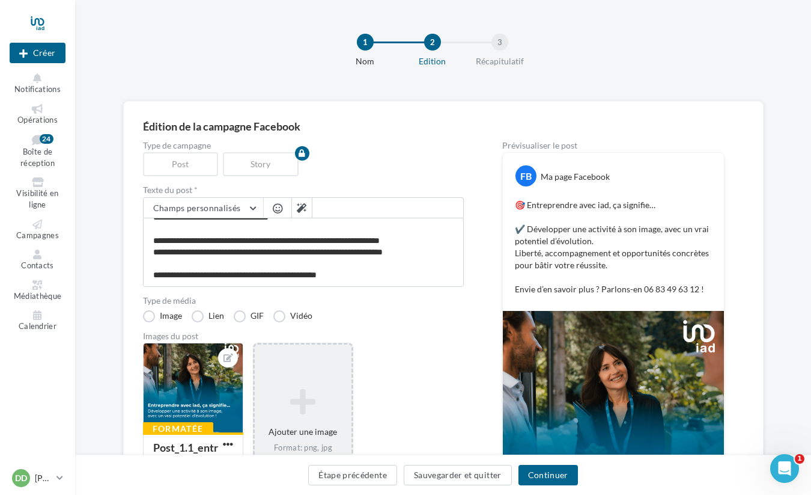
click at [315, 411] on icon at bounding box center [303, 401] width 87 height 29
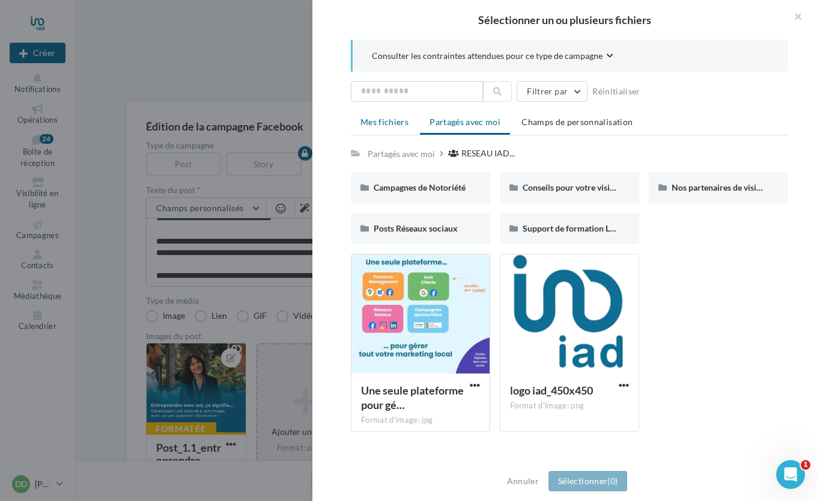
click at [395, 132] on li "Mes fichiers" at bounding box center [384, 122] width 67 height 22
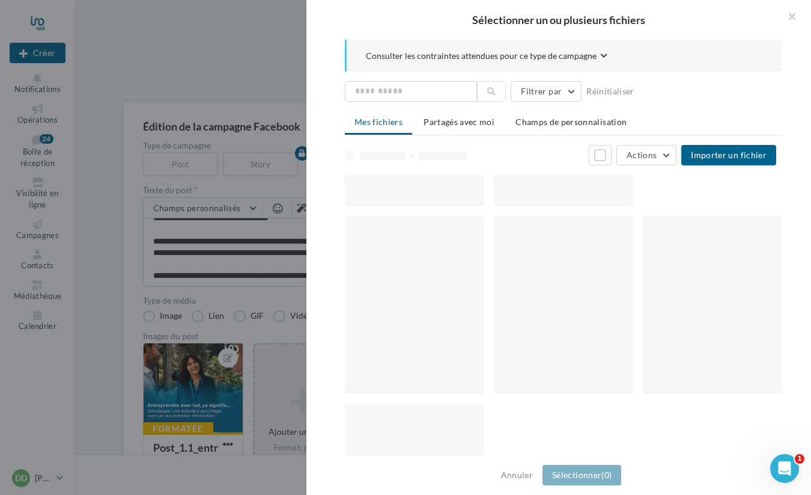
click at [395, 132] on li "Mes fichiers" at bounding box center [378, 122] width 67 height 23
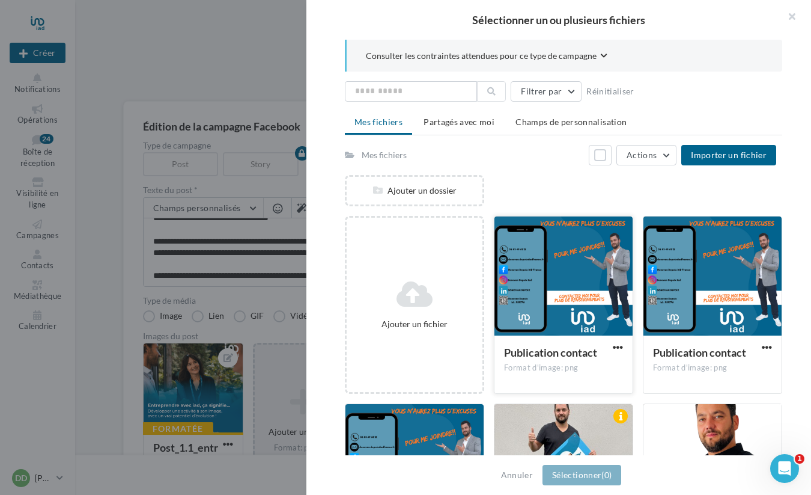
click at [567, 277] on div at bounding box center [564, 276] width 138 height 120
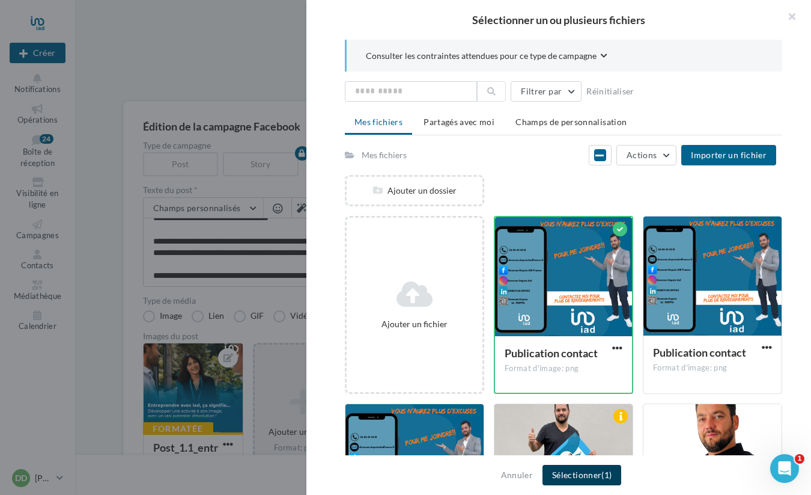
click at [596, 475] on button "Sélectionner (1)" at bounding box center [582, 475] width 79 height 20
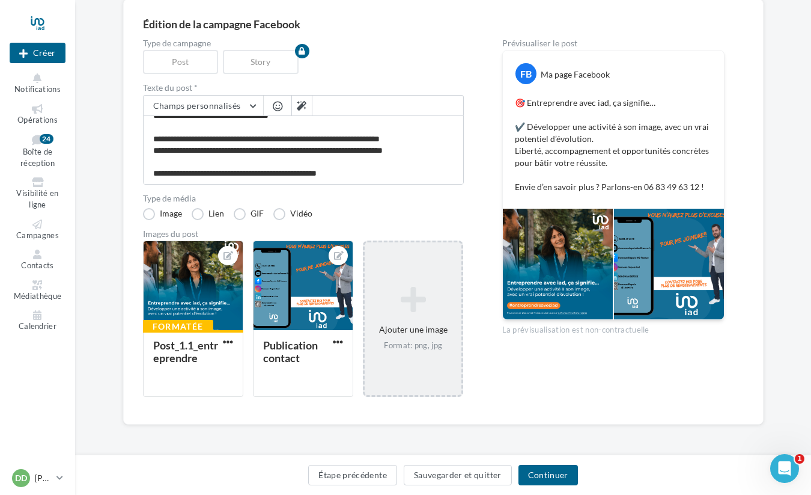
scroll to position [102, 0]
click at [551, 478] on button "Continuer" at bounding box center [549, 475] width 60 height 20
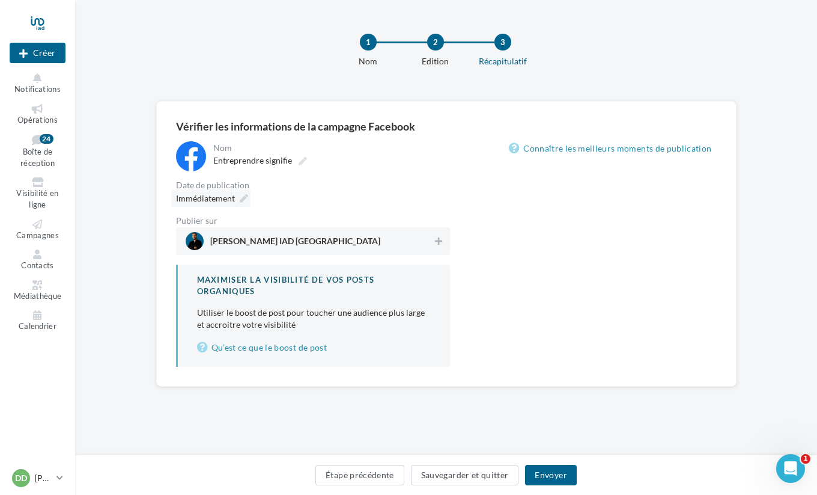
click at [222, 195] on span "Immédiatement" at bounding box center [205, 198] width 59 height 10
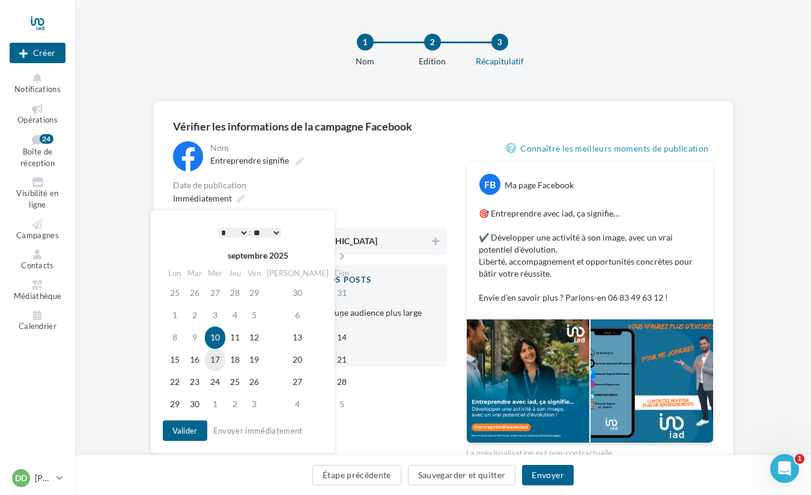
click at [219, 357] on td "17" at bounding box center [215, 360] width 20 height 22
click at [549, 479] on button "Envoyer" at bounding box center [547, 475] width 51 height 20
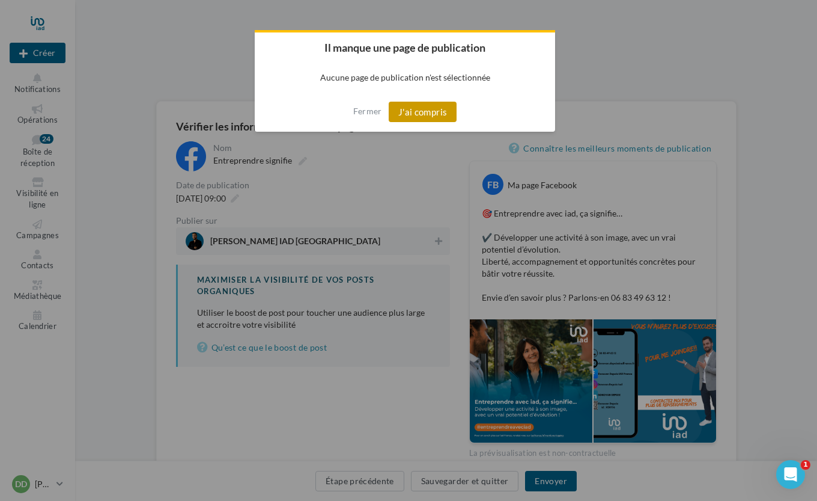
click at [428, 112] on button "J'ai compris" at bounding box center [423, 112] width 69 height 20
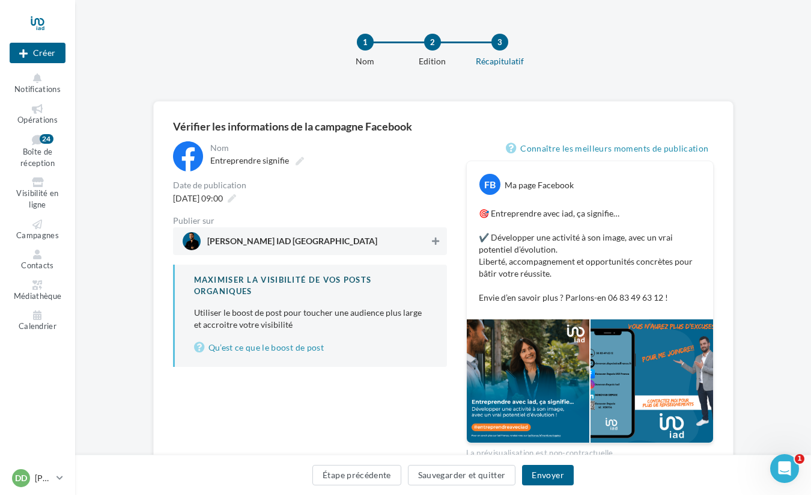
click at [436, 238] on icon at bounding box center [435, 241] width 7 height 8
click at [783, 299] on div "**********" at bounding box center [443, 309] width 736 height 416
click at [555, 472] on button "Envoyer" at bounding box center [547, 475] width 51 height 20
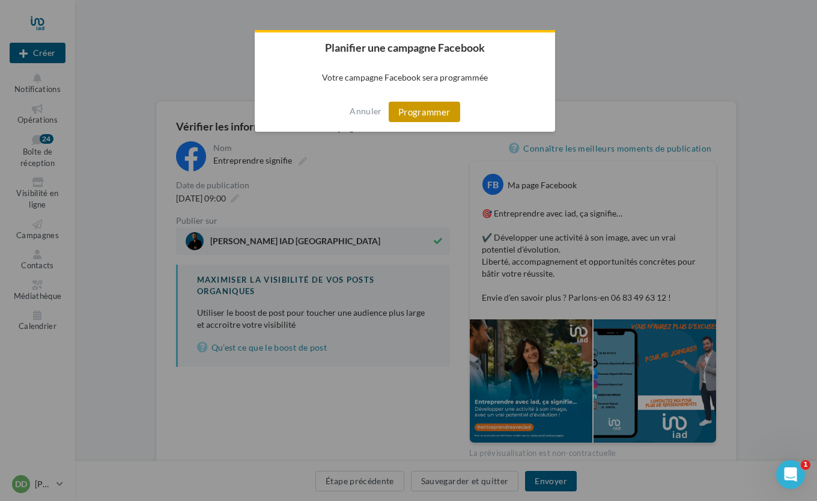
click at [439, 112] on button "Programmer" at bounding box center [425, 112] width 72 height 20
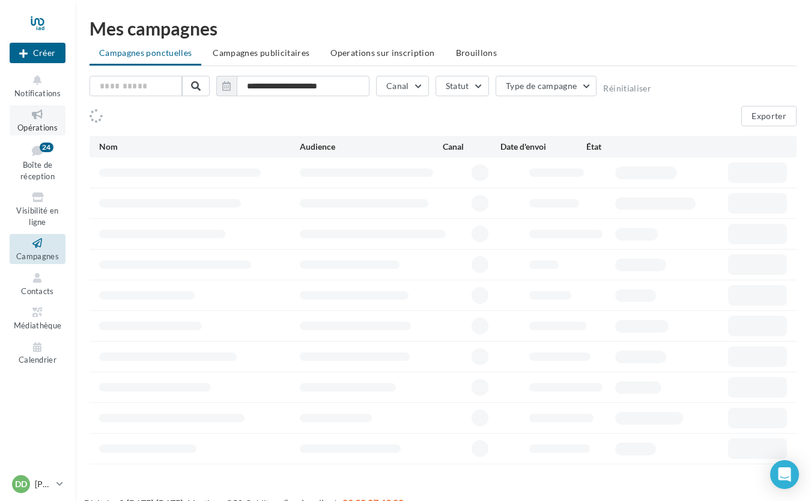
click at [34, 119] on icon at bounding box center [37, 115] width 49 height 14
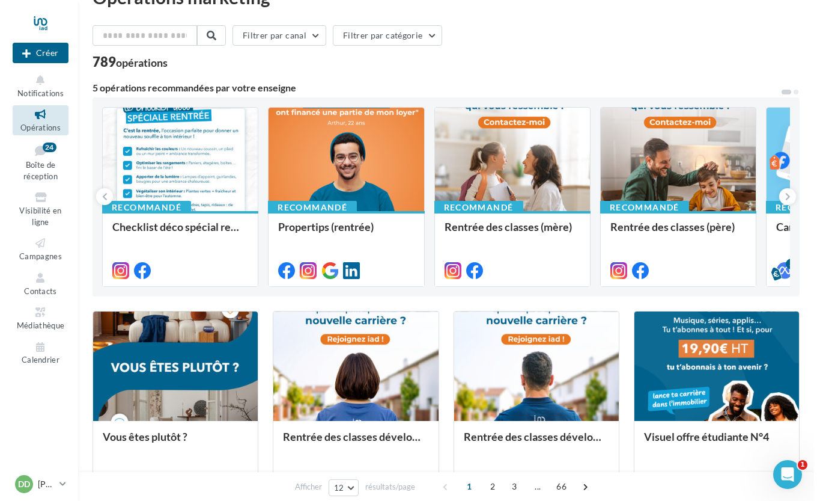
scroll to position [39, 0]
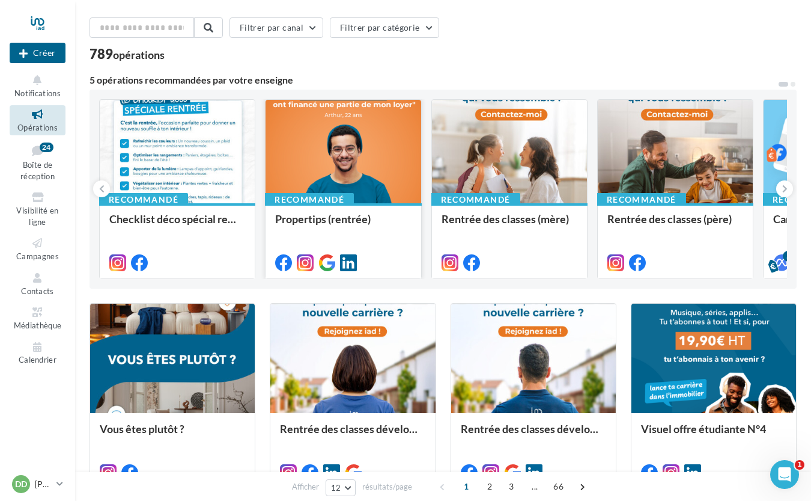
click at [331, 158] on div at bounding box center [343, 152] width 155 height 105
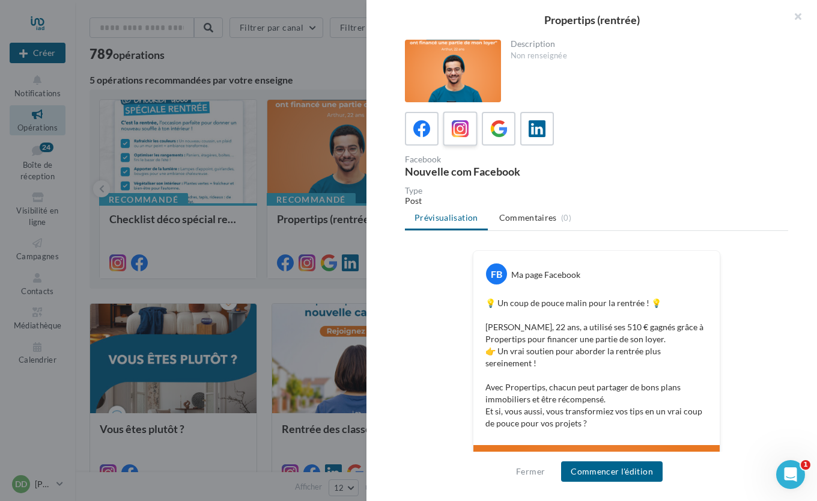
click at [461, 130] on icon at bounding box center [460, 128] width 17 height 17
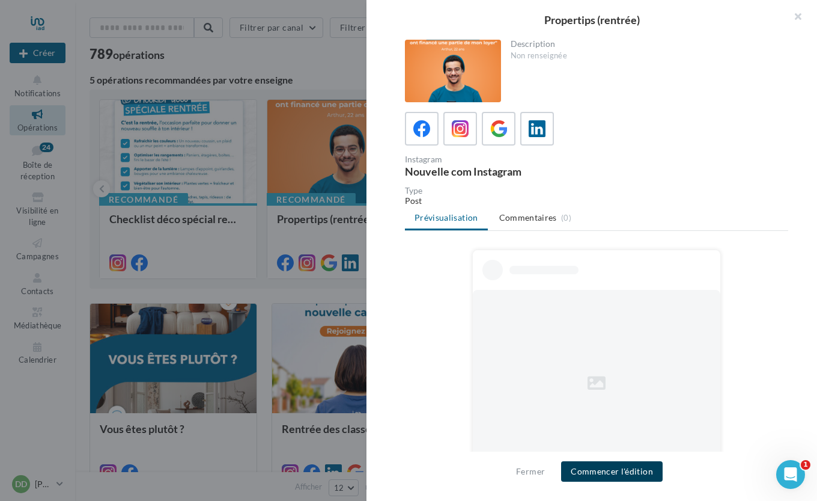
click at [605, 477] on button "Commencer l'édition" at bounding box center [612, 471] width 102 height 20
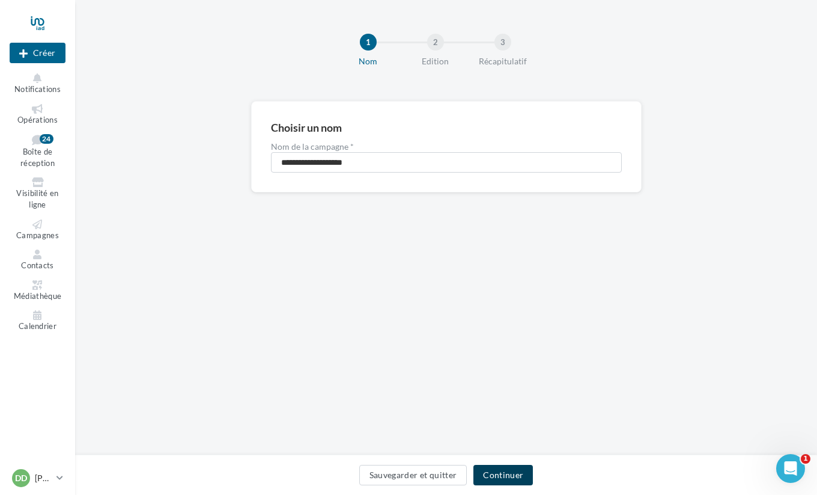
click at [499, 478] on button "Continuer" at bounding box center [504, 475] width 60 height 20
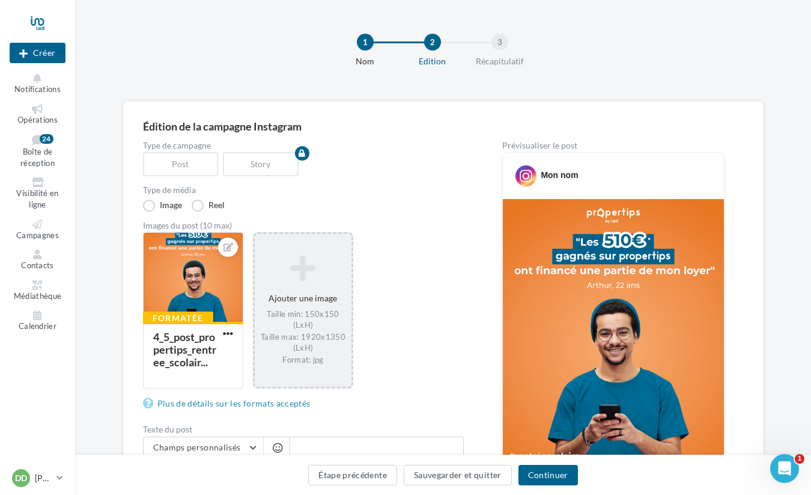
click at [290, 272] on icon at bounding box center [303, 268] width 87 height 29
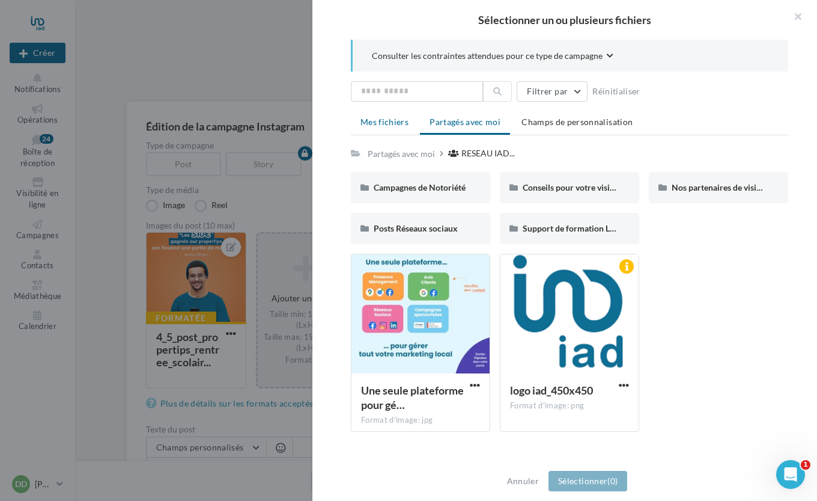
click at [394, 119] on span "Mes fichiers" at bounding box center [385, 122] width 48 height 10
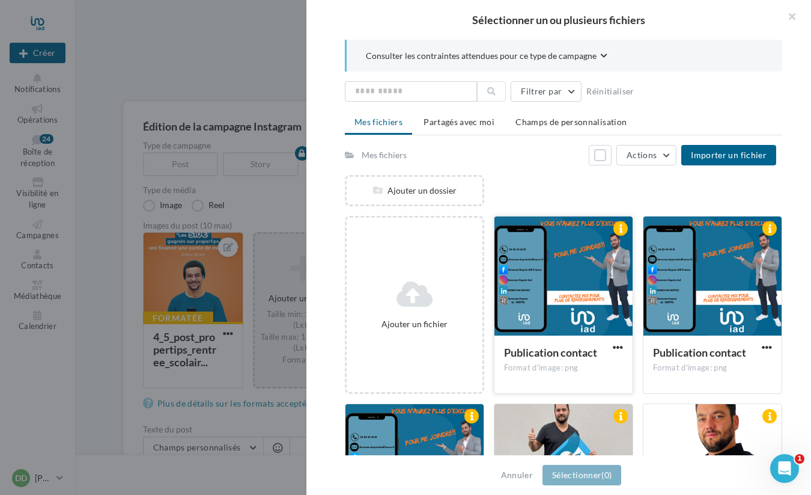
click at [582, 254] on div at bounding box center [564, 276] width 138 height 120
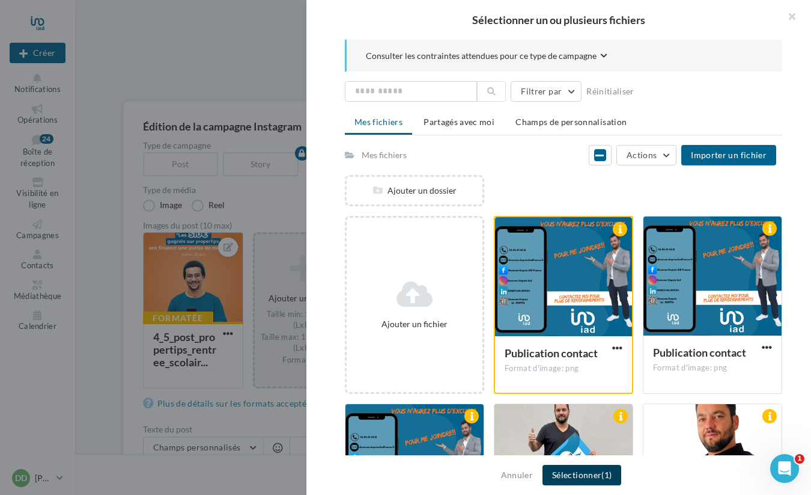
click at [588, 475] on button "Sélectionner (1)" at bounding box center [582, 475] width 79 height 20
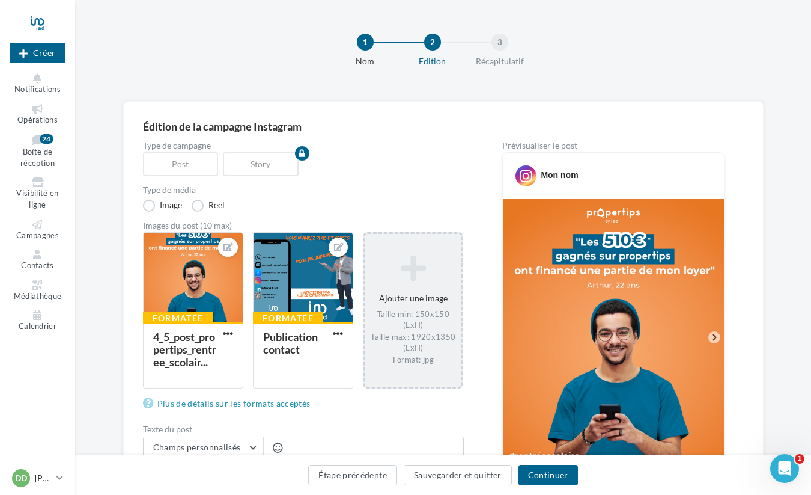
drag, startPoint x: 811, startPoint y: 167, endPoint x: 817, endPoint y: 392, distance: 224.9
click at [811, 392] on html "Nouvelle campagne Créer Notifications Opérations Boîte de réception 24 Visibili…" at bounding box center [405, 247] width 811 height 495
click at [554, 483] on button "Continuer" at bounding box center [549, 475] width 60 height 20
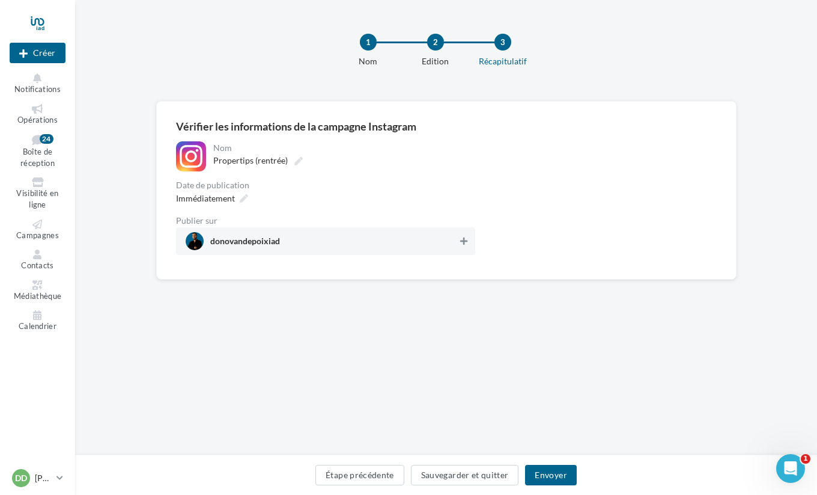
click at [468, 240] on div "donovandepoixiad" at bounding box center [325, 241] width 299 height 28
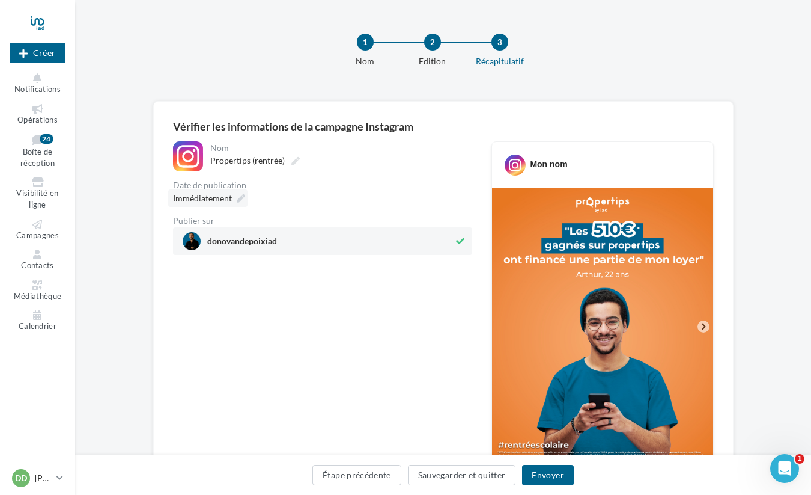
click at [222, 197] on span "Immédiatement" at bounding box center [202, 198] width 59 height 10
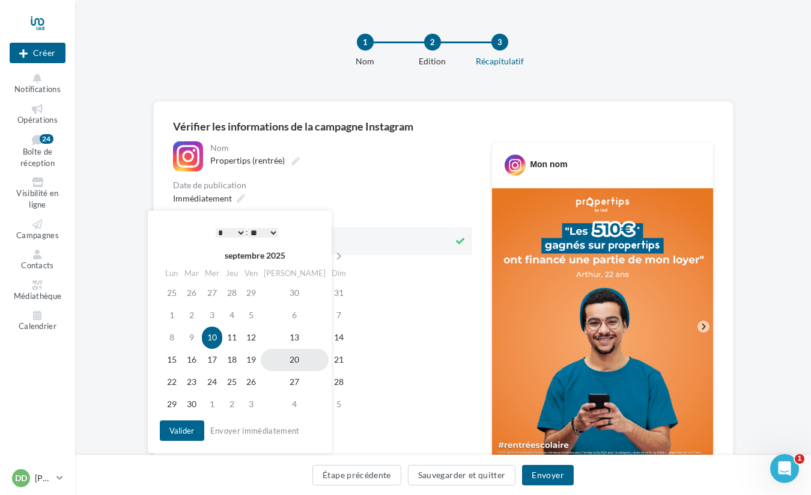
click at [284, 362] on td "20" at bounding box center [295, 360] width 68 height 22
click at [548, 476] on button "Envoyer" at bounding box center [547, 475] width 51 height 20
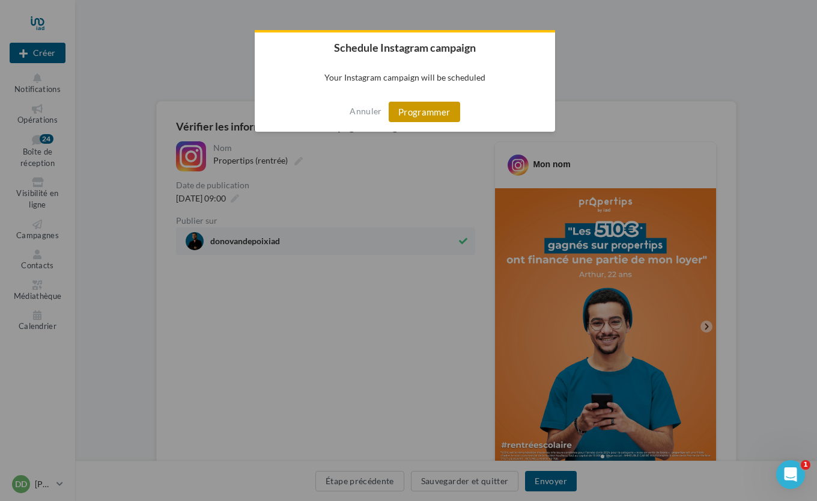
click at [424, 111] on button "Programmer" at bounding box center [425, 112] width 72 height 20
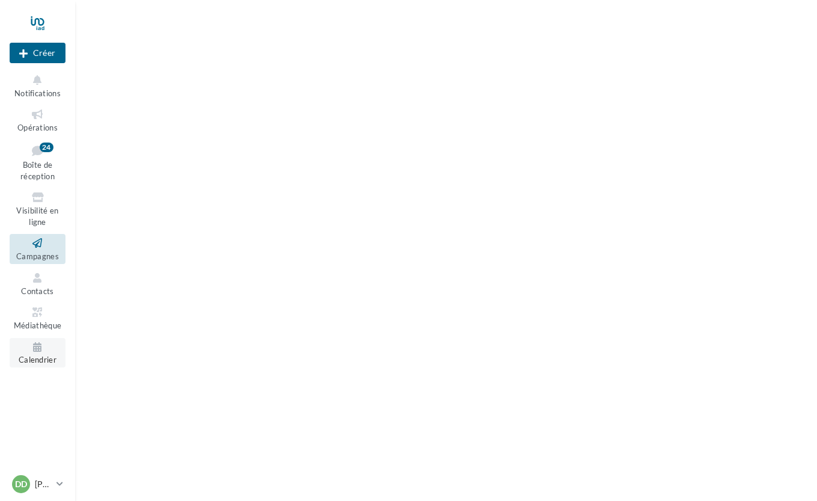
click at [37, 348] on icon at bounding box center [37, 347] width 49 height 14
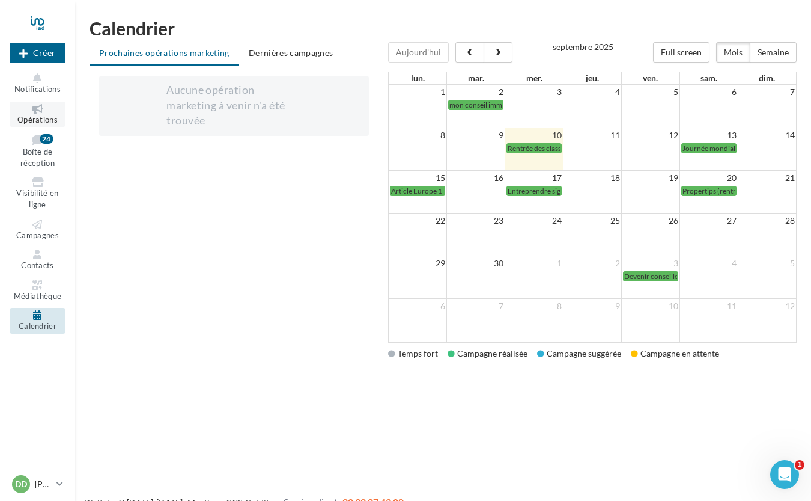
click at [38, 122] on span "Opérations" at bounding box center [37, 120] width 40 height 10
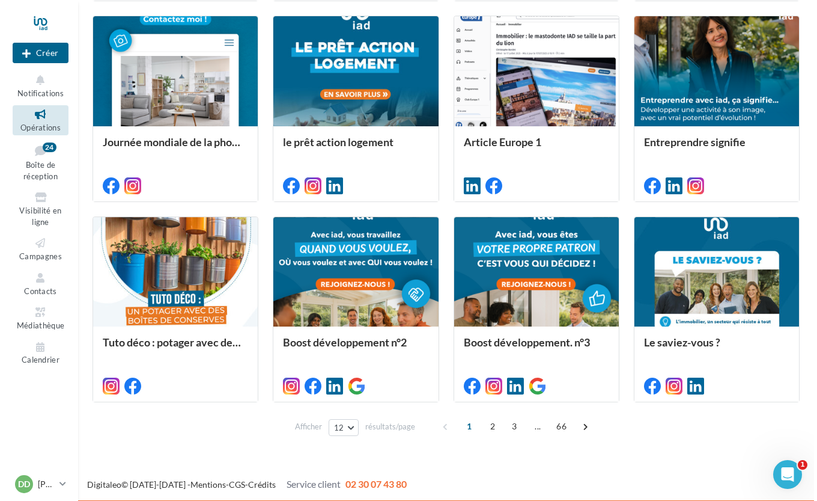
scroll to position [528, 0]
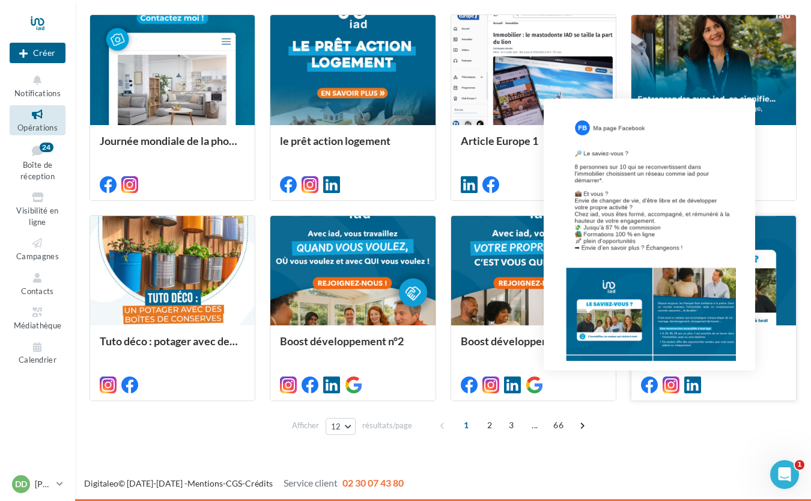
click at [647, 381] on icon at bounding box center [649, 384] width 17 height 17
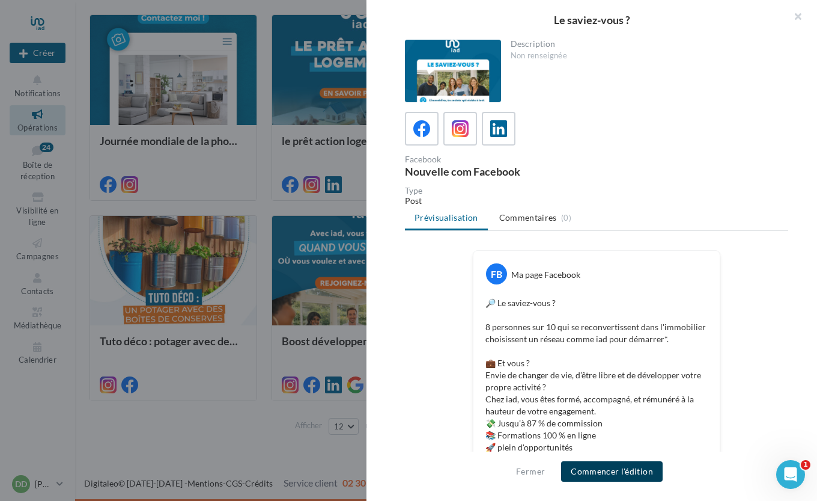
click at [621, 475] on button "Commencer l'édition" at bounding box center [612, 471] width 102 height 20
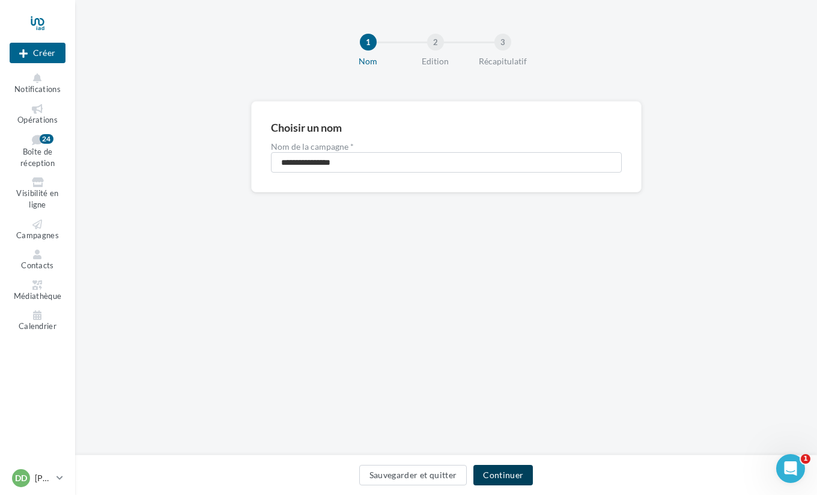
click at [502, 474] on button "Continuer" at bounding box center [504, 475] width 60 height 20
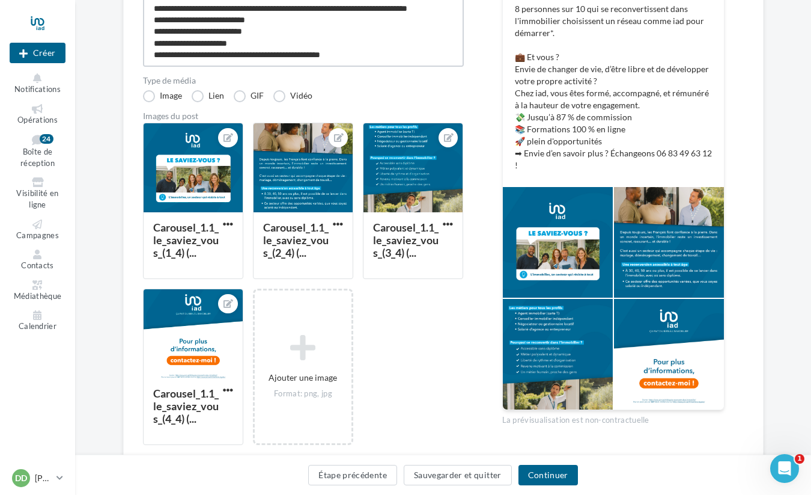
scroll to position [252, 0]
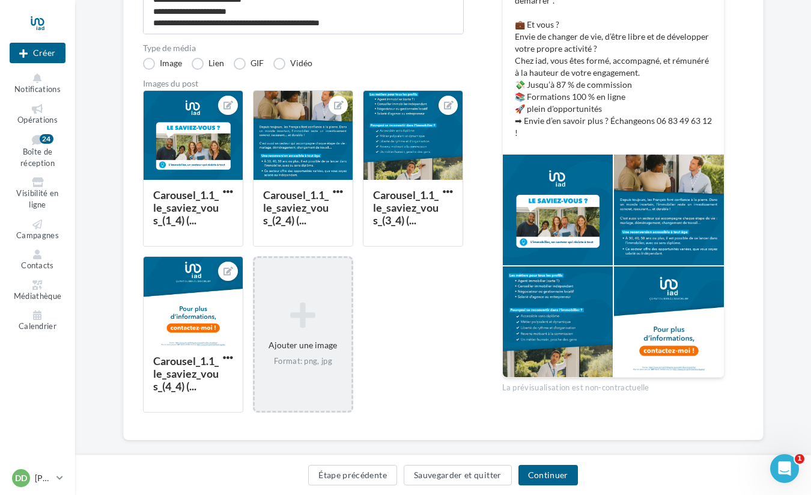
click at [316, 306] on icon at bounding box center [303, 315] width 87 height 29
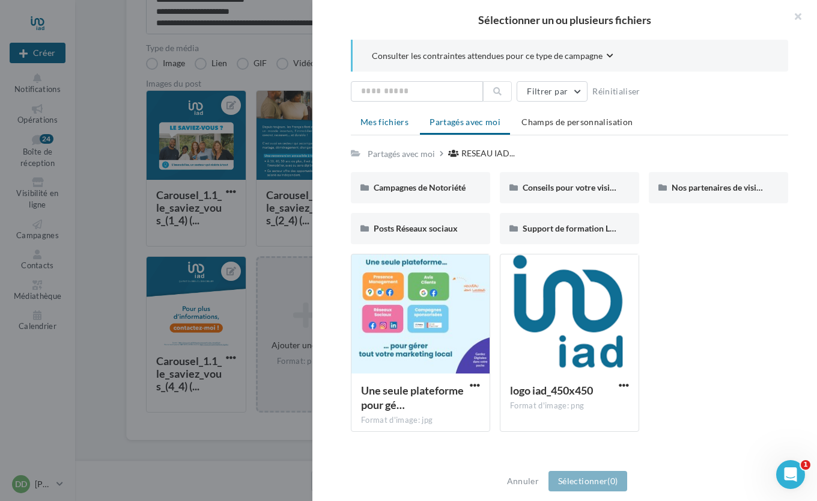
click at [380, 129] on li "Mes fichiers" at bounding box center [384, 122] width 67 height 22
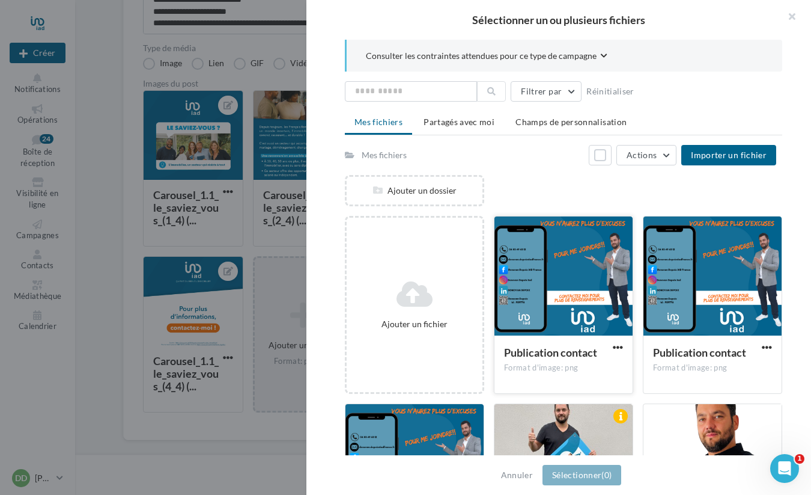
click at [604, 288] on div at bounding box center [564, 276] width 138 height 120
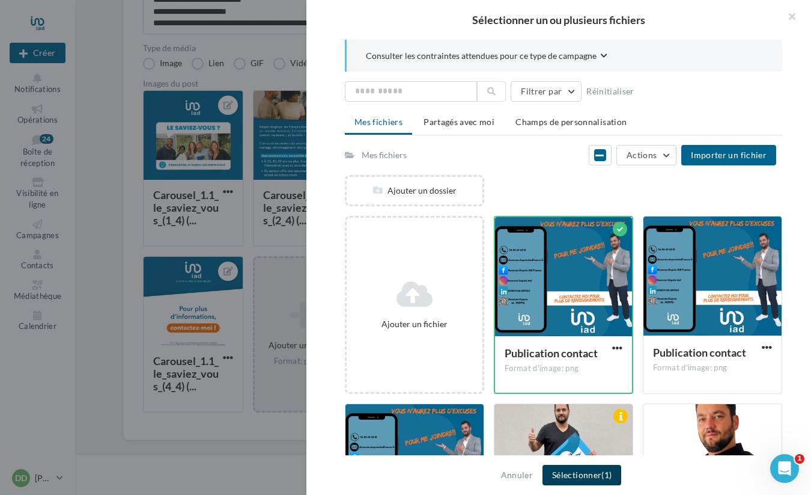
click at [589, 476] on button "Sélectionner (1)" at bounding box center [582, 475] width 79 height 20
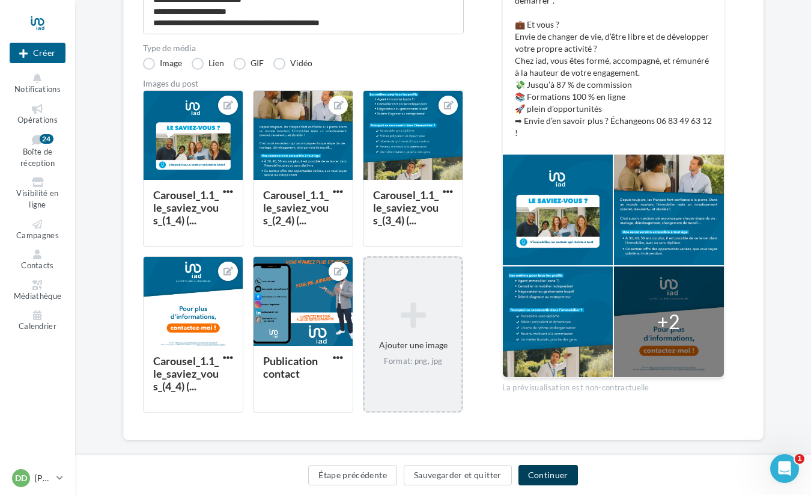
click at [536, 481] on button "Continuer" at bounding box center [549, 475] width 60 height 20
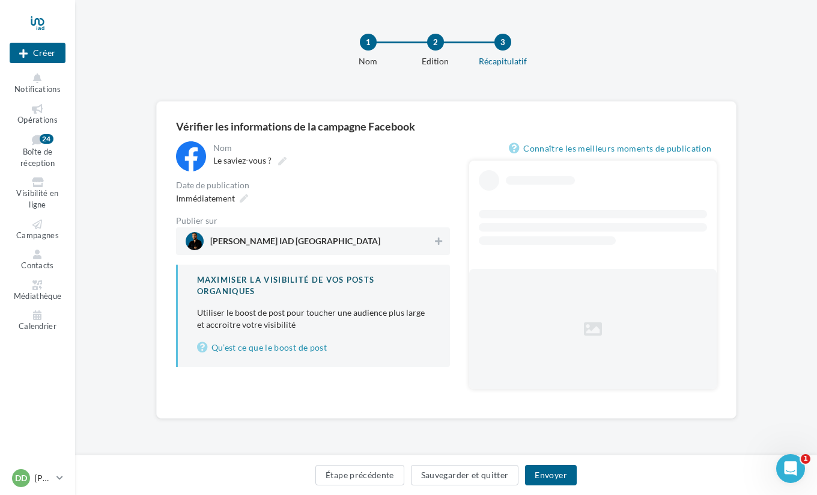
click at [421, 245] on span "[PERSON_NAME] IAD [GEOGRAPHIC_DATA]" at bounding box center [310, 241] width 248 height 18
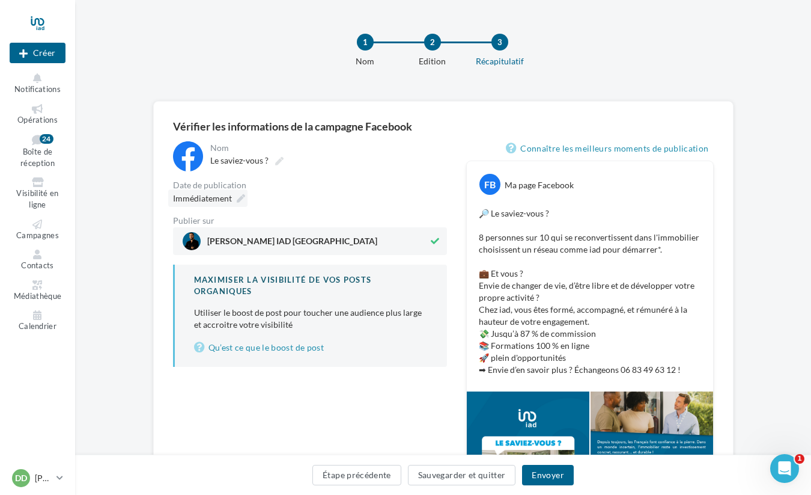
click at [240, 195] on icon at bounding box center [241, 198] width 8 height 8
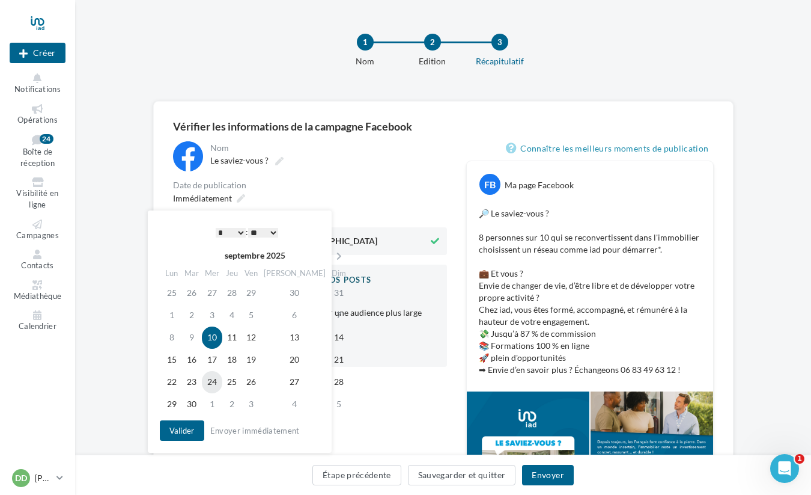
click at [213, 380] on td "24" at bounding box center [212, 382] width 20 height 22
click at [181, 424] on button "Valider" at bounding box center [182, 430] width 44 height 20
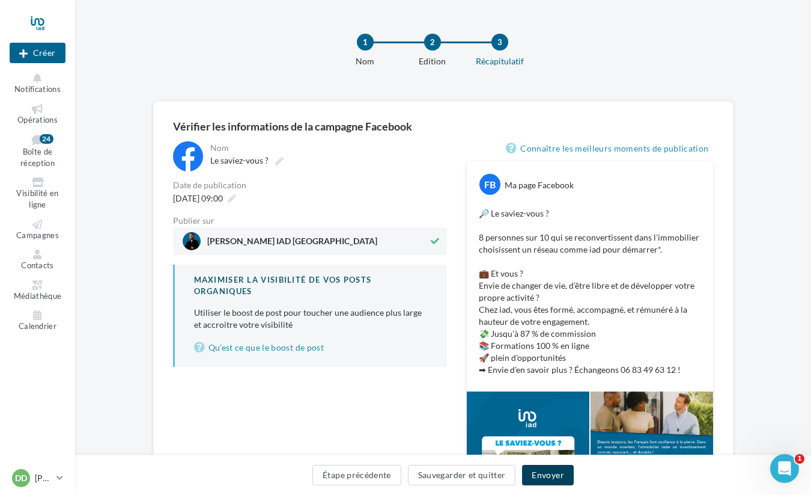
click at [554, 475] on button "Envoyer" at bounding box center [547, 475] width 51 height 20
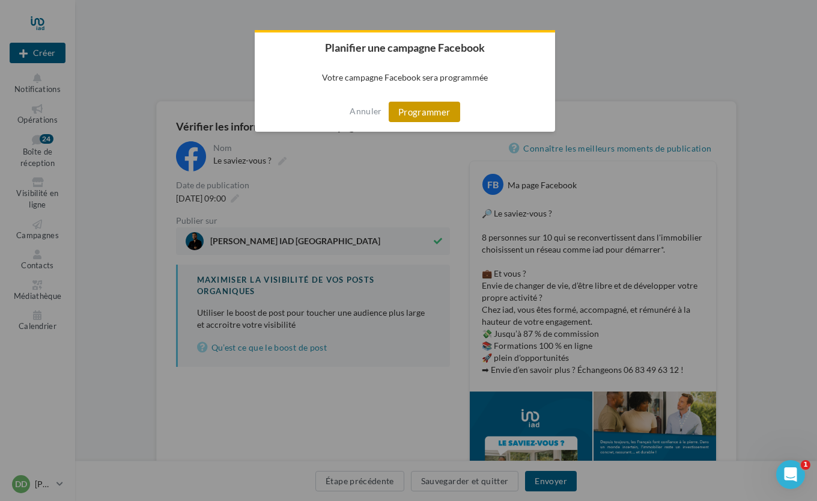
click at [442, 116] on button "Programmer" at bounding box center [425, 112] width 72 height 20
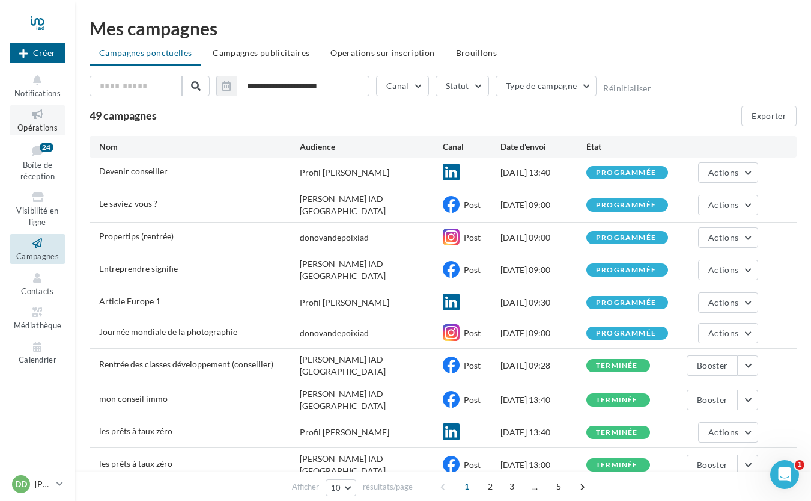
click at [40, 118] on icon at bounding box center [37, 115] width 49 height 14
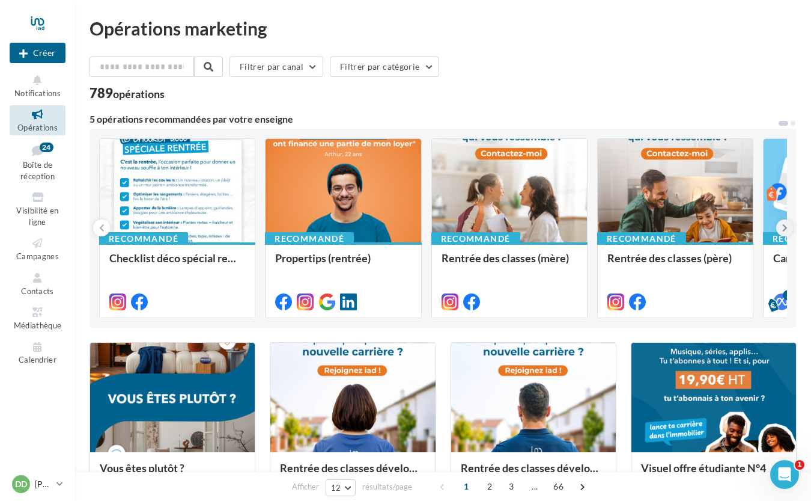
click at [786, 226] on icon at bounding box center [785, 228] width 5 height 12
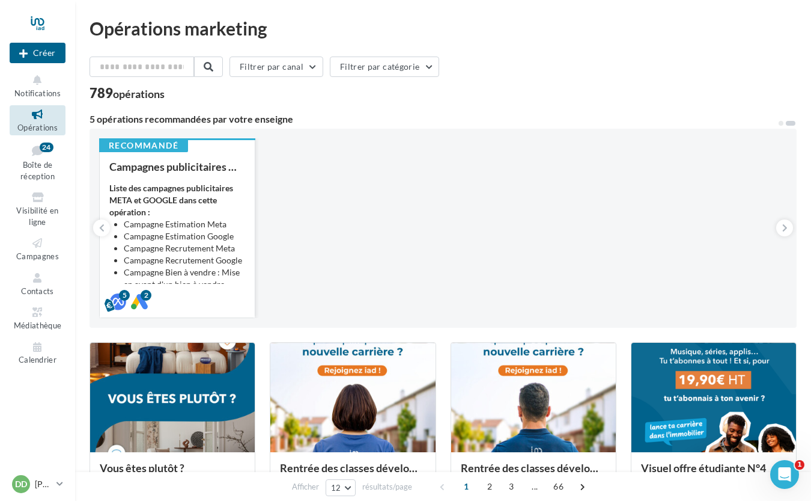
click at [213, 189] on strong "Liste des campagnes publicitaires META et GOOGLE dans cette opération :" at bounding box center [171, 200] width 124 height 34
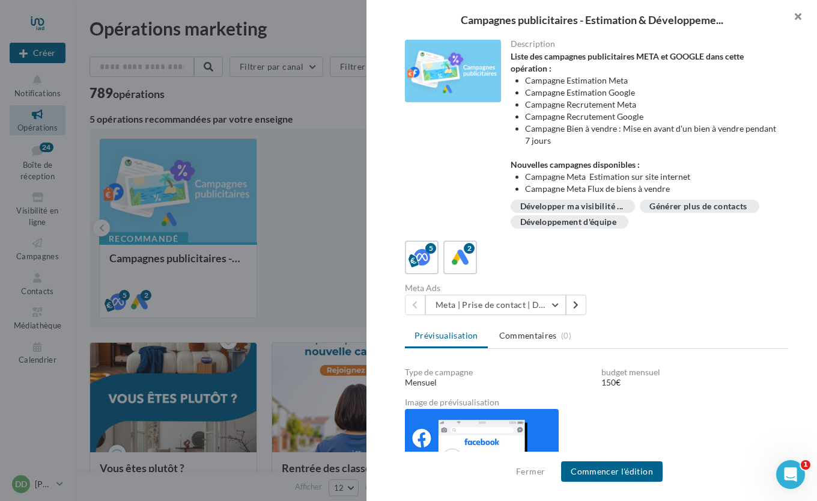
click at [797, 10] on button "button" at bounding box center [793, 18] width 48 height 36
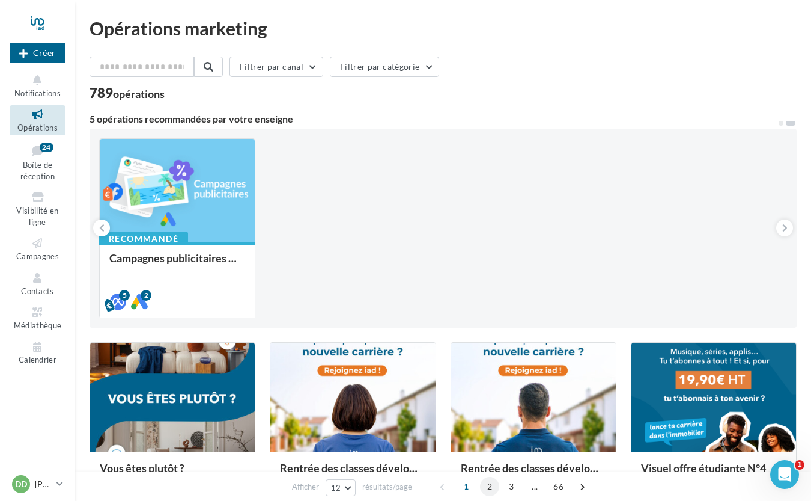
click at [489, 483] on span "2" at bounding box center [489, 486] width 19 height 19
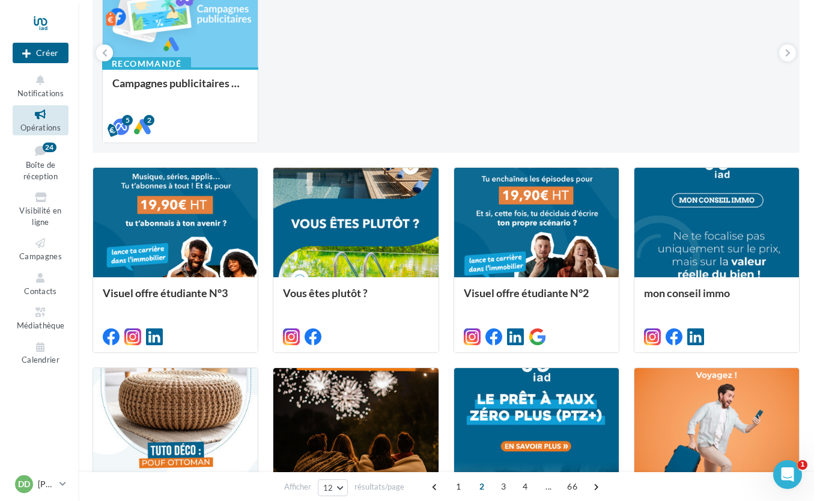
scroll to position [176, 0]
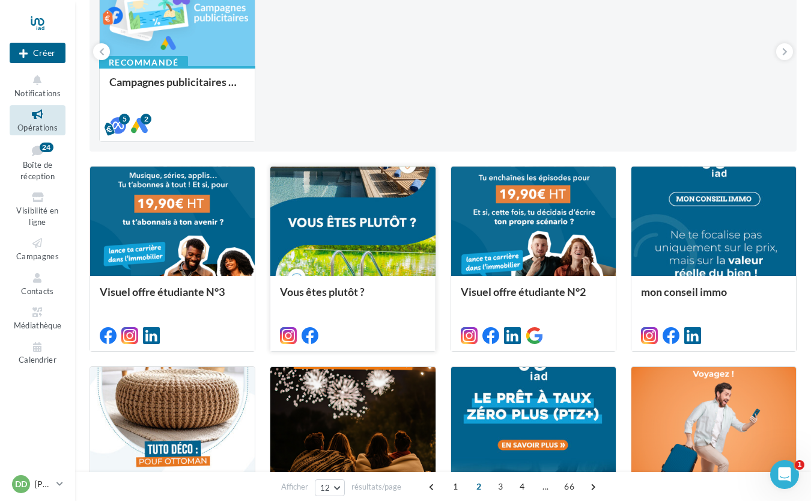
click at [376, 198] on div at bounding box center [352, 221] width 165 height 111
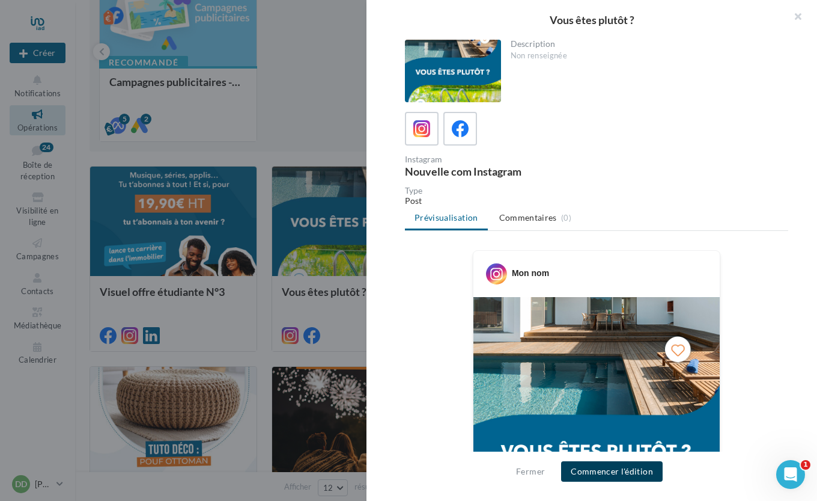
click at [596, 465] on button "Commencer l'édition" at bounding box center [612, 471] width 102 height 20
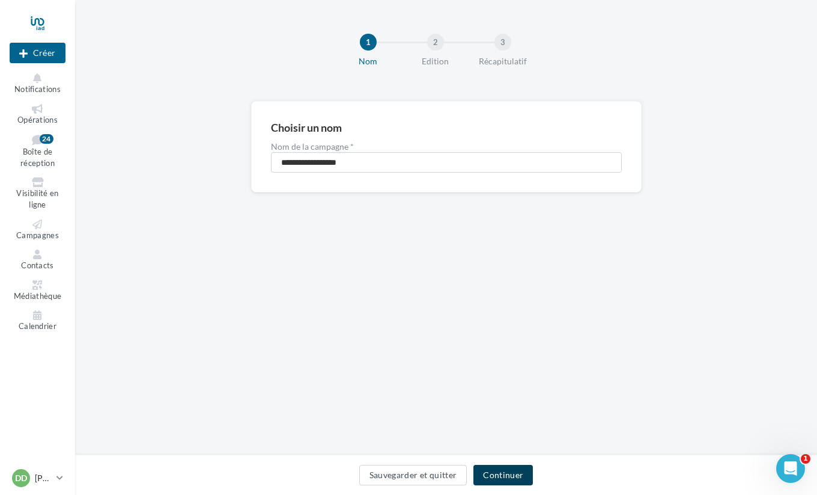
click at [502, 476] on button "Continuer" at bounding box center [504, 475] width 60 height 20
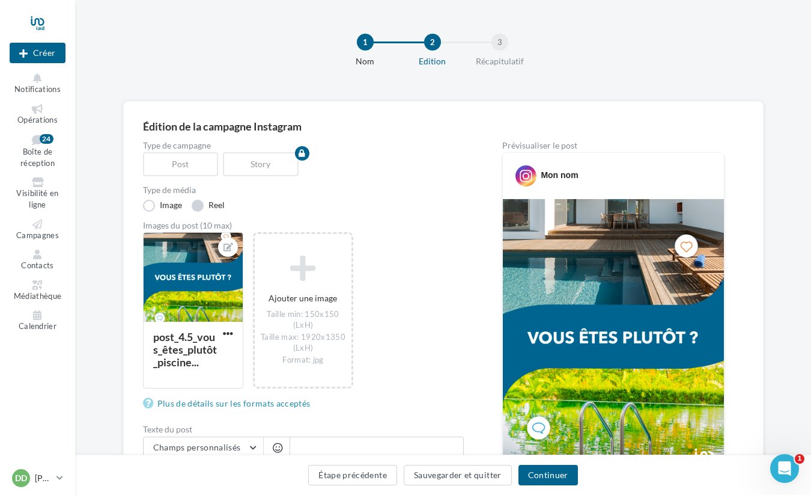
click at [202, 206] on label "Reel" at bounding box center [208, 206] width 33 height 12
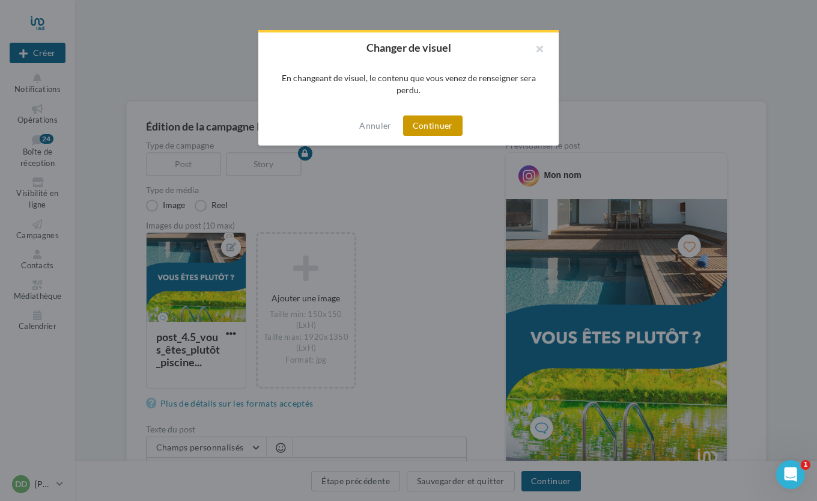
click at [432, 125] on button "Continuer" at bounding box center [433, 125] width 60 height 20
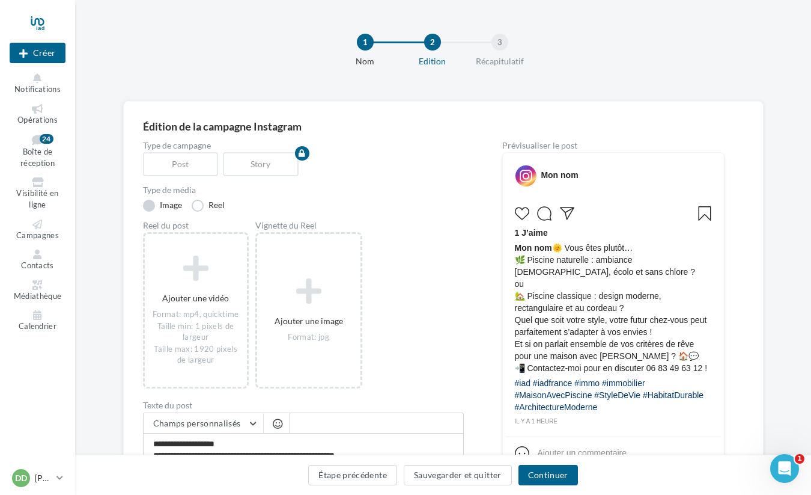
click at [153, 201] on label "Image" at bounding box center [162, 206] width 39 height 12
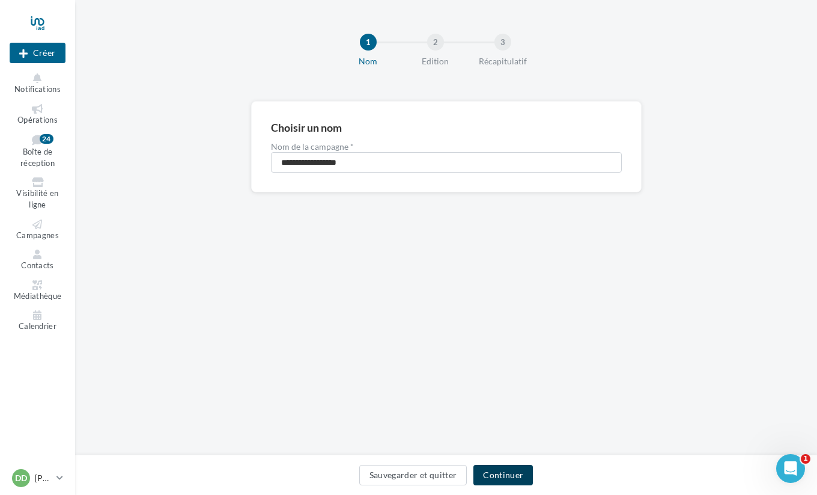
click at [509, 469] on button "Continuer" at bounding box center [504, 475] width 60 height 20
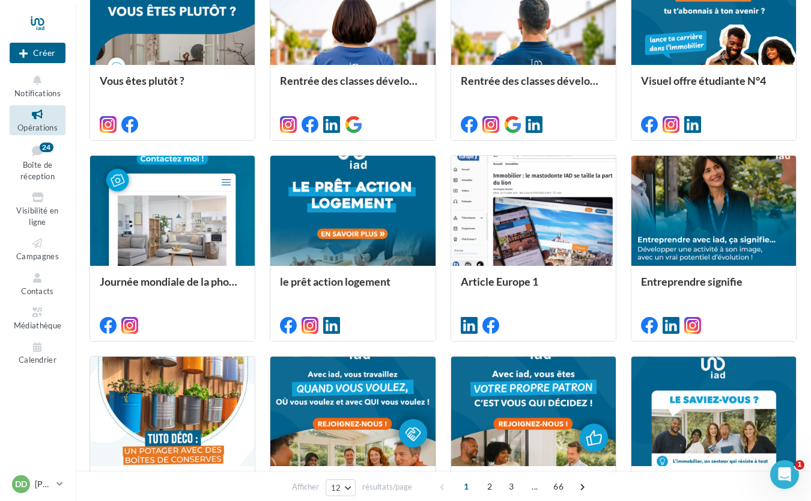
scroll to position [528, 0]
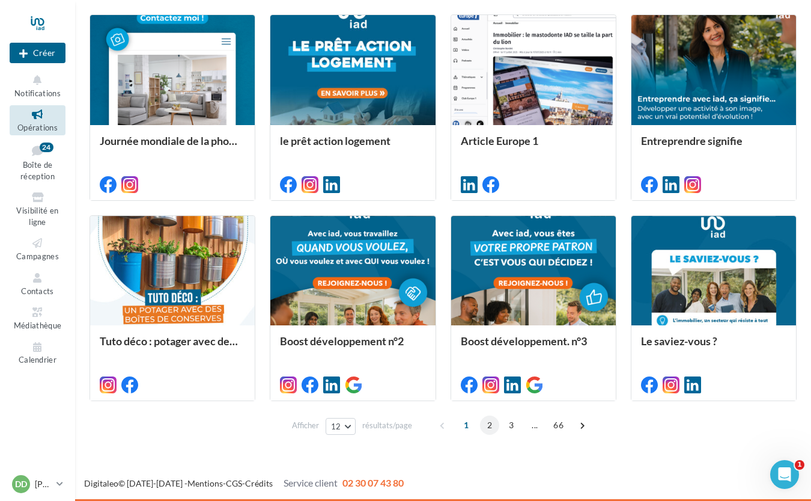
click at [489, 427] on span "2" at bounding box center [489, 424] width 19 height 19
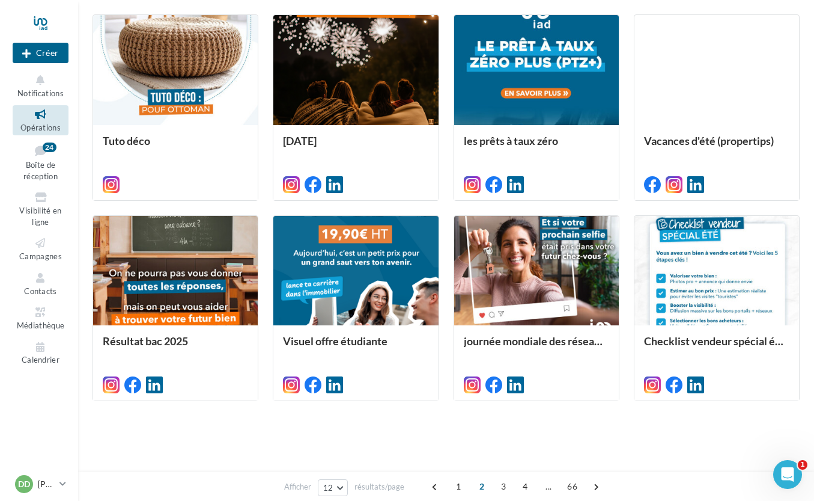
scroll to position [294, 0]
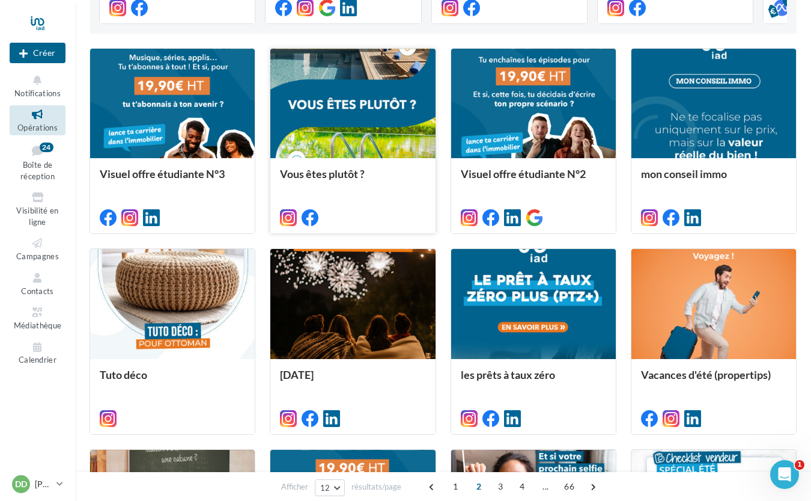
click at [356, 97] on div at bounding box center [352, 104] width 165 height 111
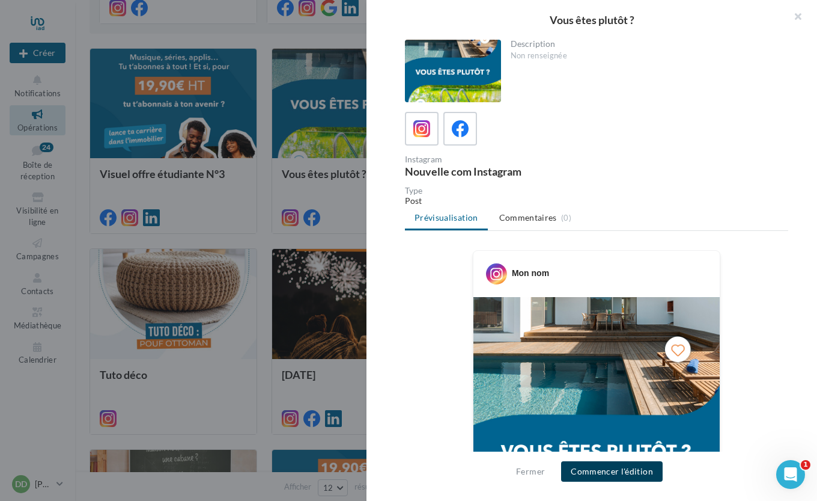
click at [588, 477] on button "Commencer l'édition" at bounding box center [612, 471] width 102 height 20
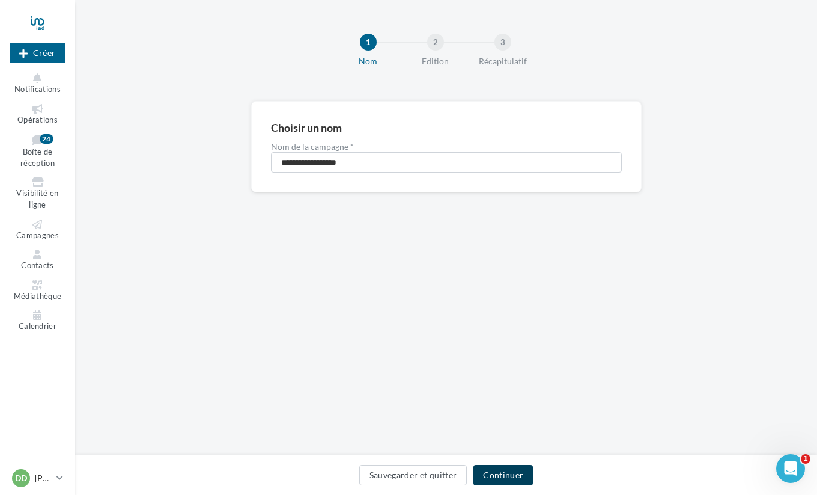
click at [504, 479] on button "Continuer" at bounding box center [504, 475] width 60 height 20
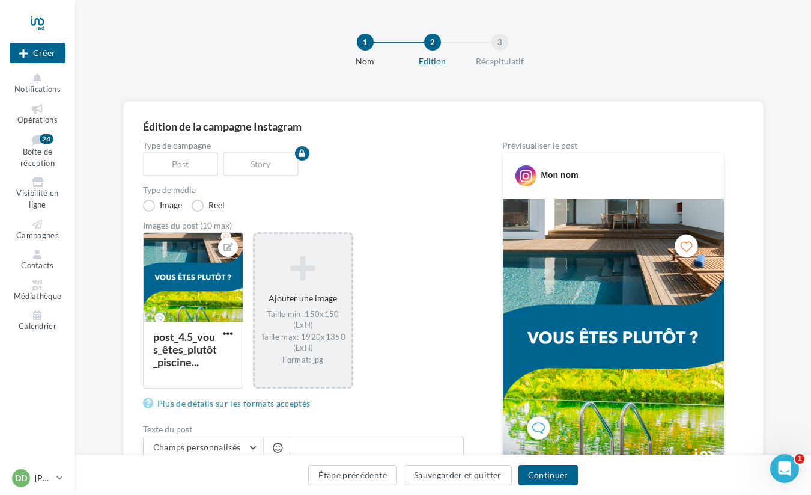
click at [296, 273] on icon at bounding box center [303, 268] width 87 height 29
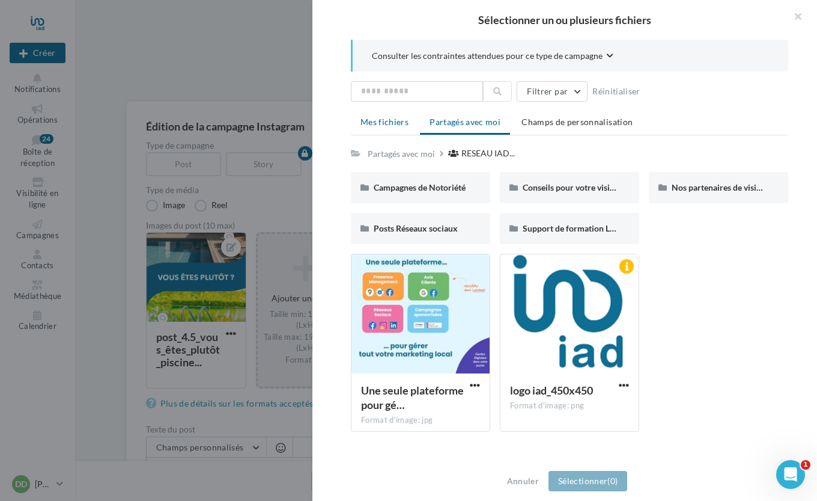
click at [383, 124] on span "Mes fichiers" at bounding box center [385, 122] width 48 height 10
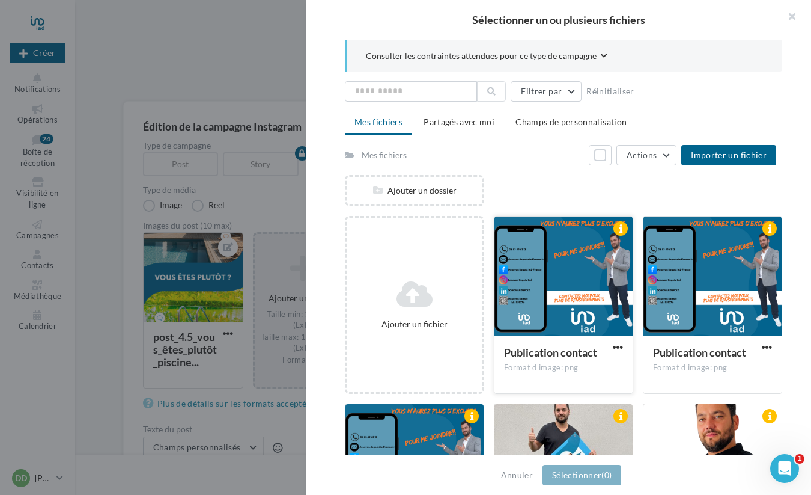
click at [585, 270] on div at bounding box center [564, 276] width 138 height 120
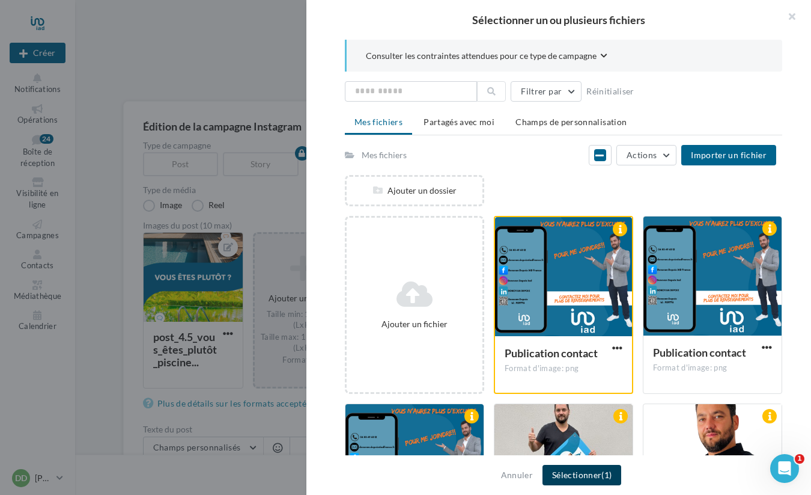
click at [591, 469] on button "Sélectionner (1)" at bounding box center [582, 475] width 79 height 20
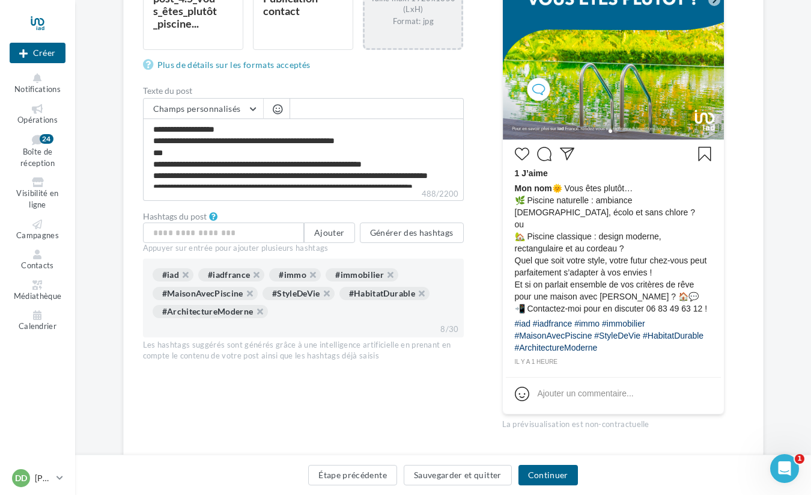
scroll to position [335, 0]
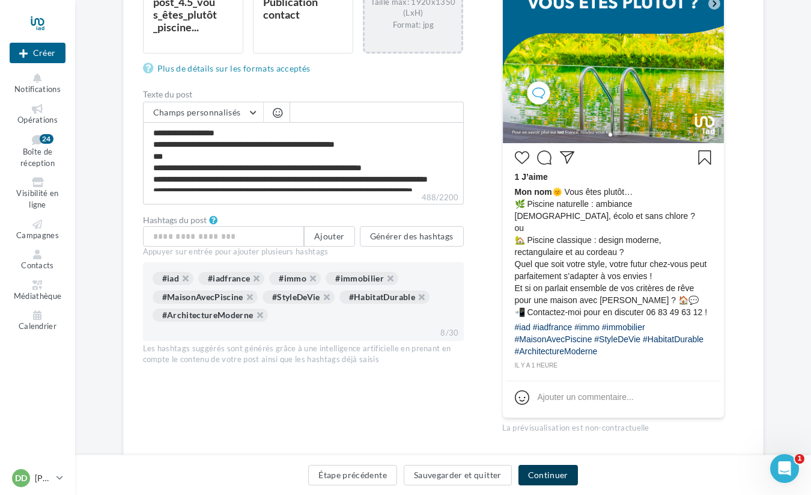
click at [554, 474] on button "Continuer" at bounding box center [549, 475] width 60 height 20
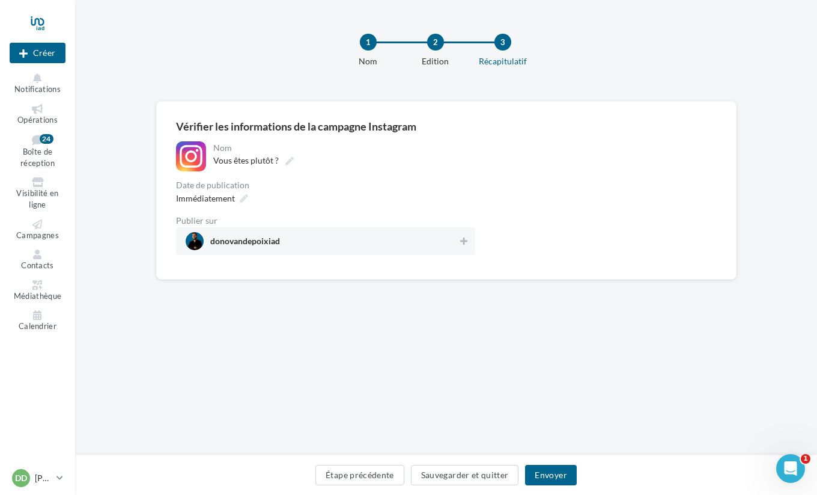
click at [443, 151] on div "Nom" at bounding box center [343, 148] width 260 height 8
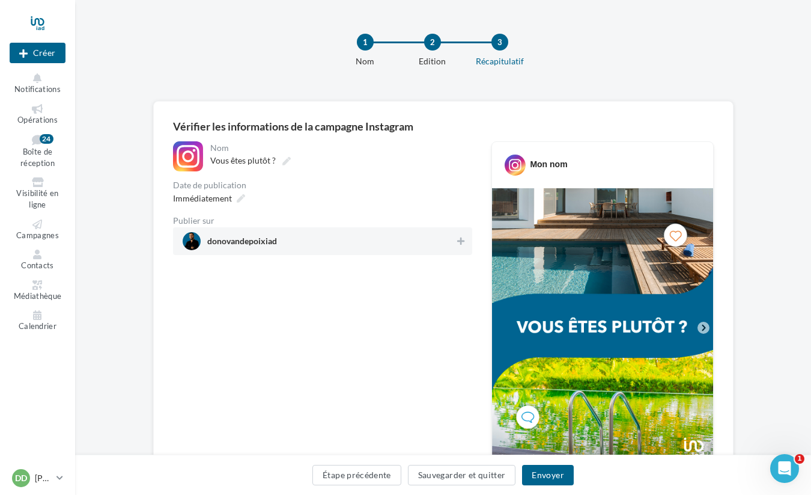
click at [405, 237] on span "donovandepoixiad" at bounding box center [319, 241] width 273 height 18
click at [219, 200] on span "Immédiatement" at bounding box center [202, 198] width 59 height 10
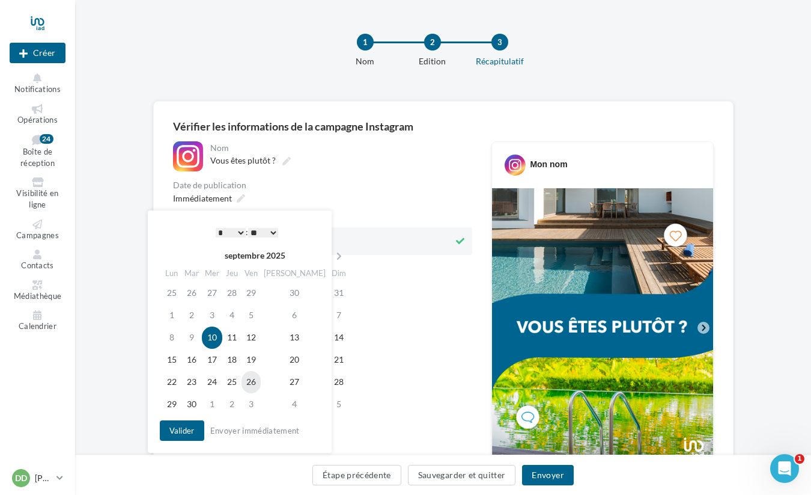
click at [261, 383] on td "26" at bounding box center [251, 382] width 19 height 22
click at [279, 385] on td "27" at bounding box center [295, 382] width 68 height 22
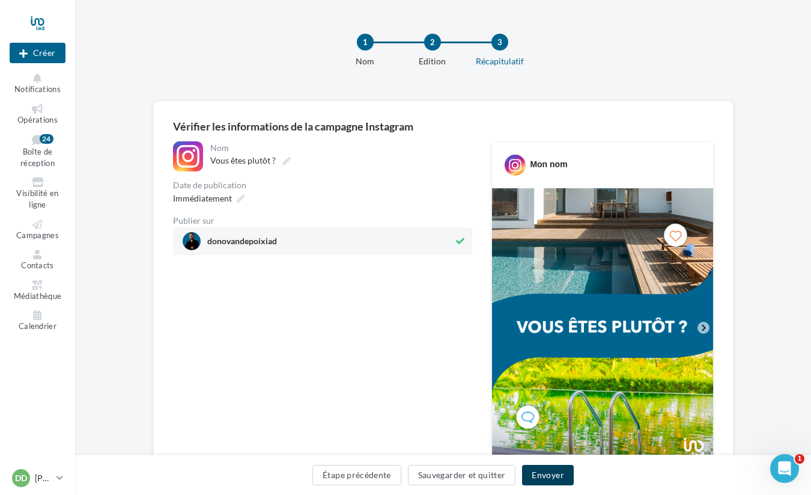
click at [548, 480] on button "Envoyer" at bounding box center [547, 475] width 51 height 20
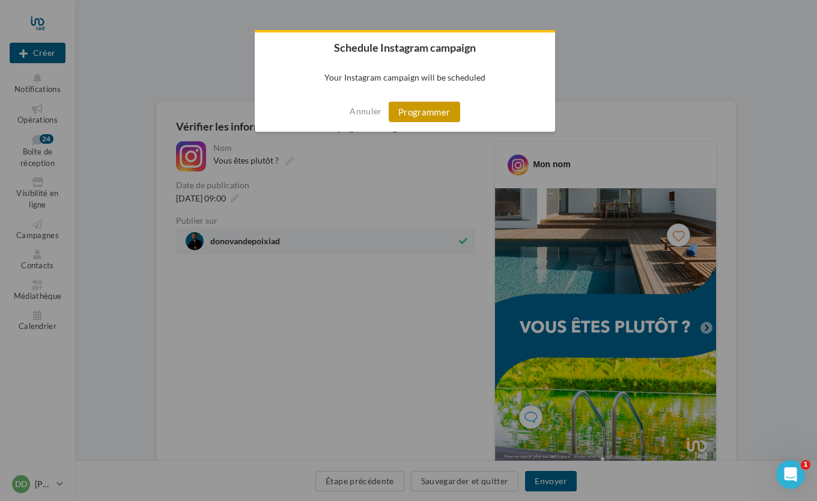
click at [425, 107] on button "Programmer" at bounding box center [425, 112] width 72 height 20
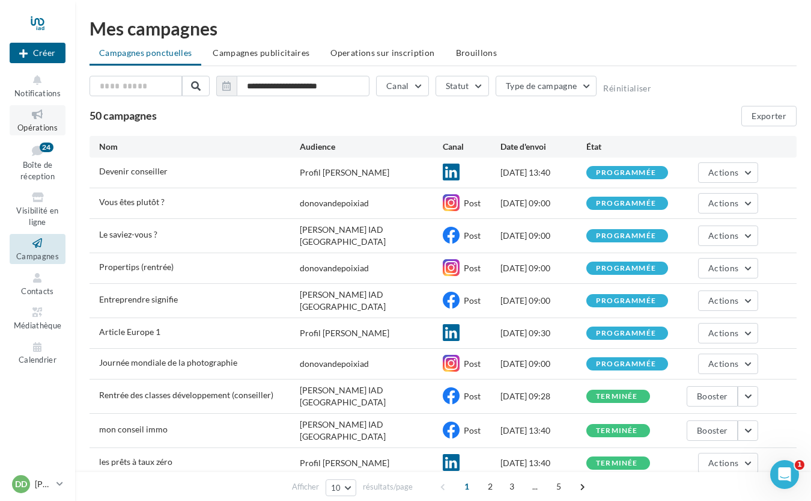
click at [42, 124] on span "Opérations" at bounding box center [37, 128] width 40 height 10
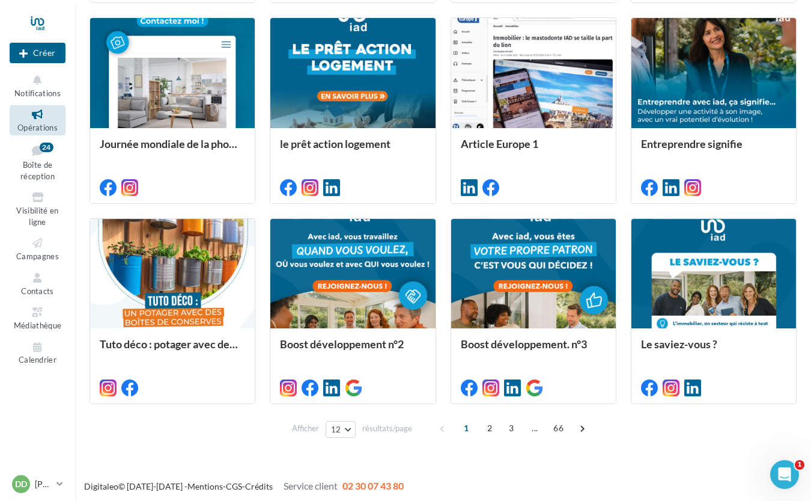
scroll to position [528, 0]
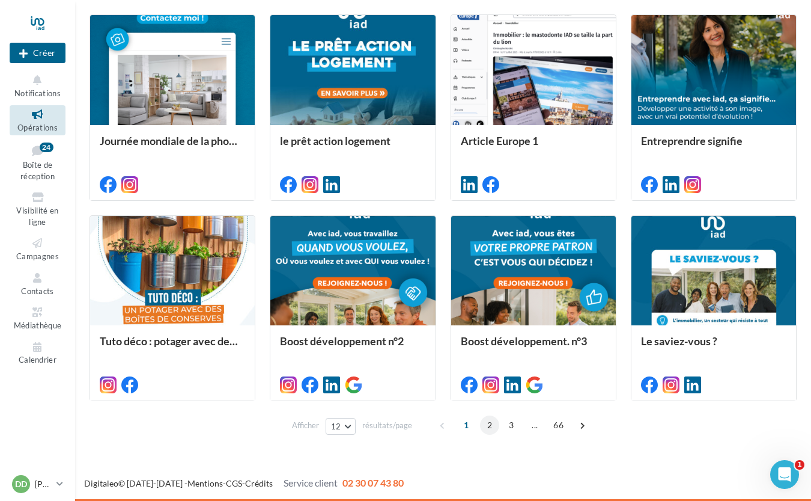
click at [492, 427] on span "2" at bounding box center [489, 424] width 19 height 19
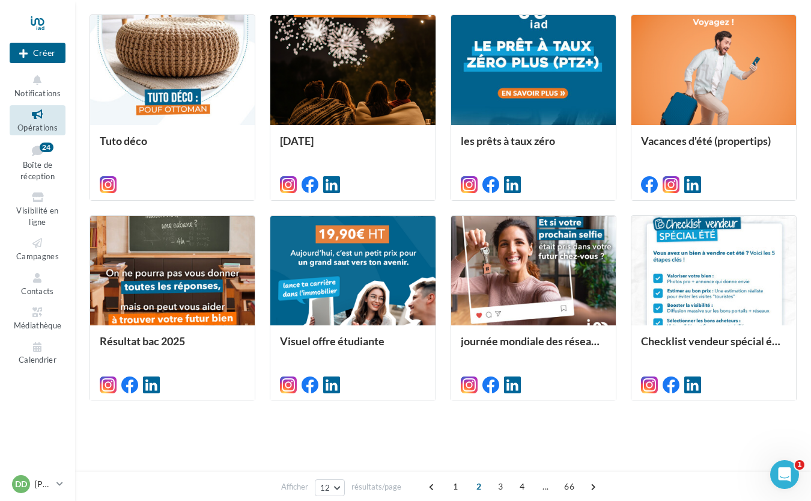
scroll to position [294, 0]
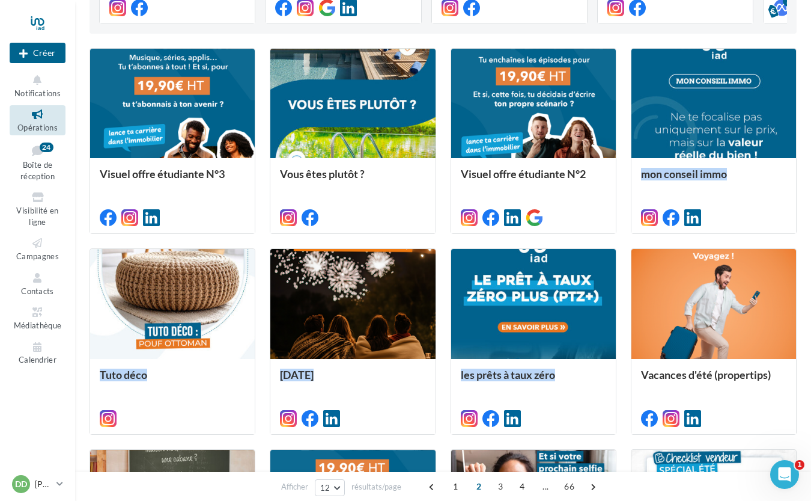
drag, startPoint x: 810, startPoint y: 189, endPoint x: 819, endPoint y: 245, distance: 57.2
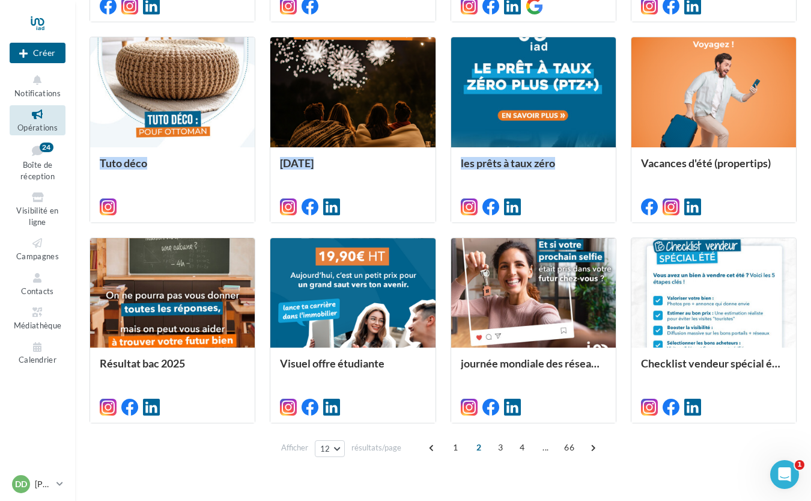
scroll to position [528, 0]
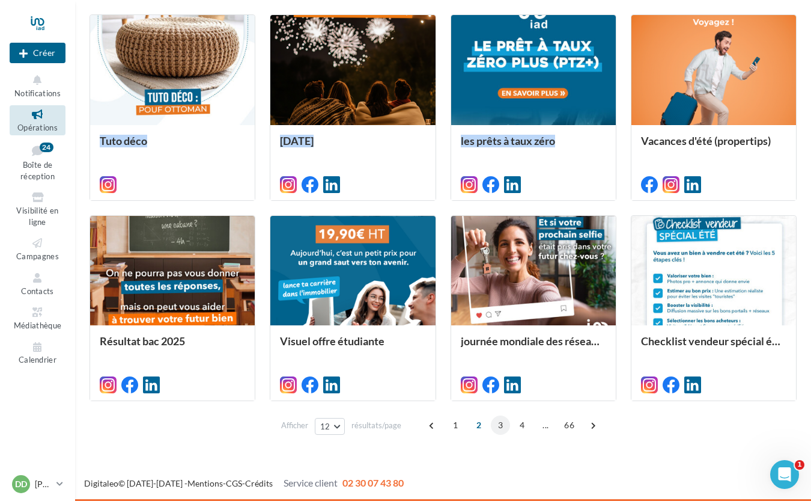
click at [495, 426] on span "3" at bounding box center [500, 424] width 19 height 19
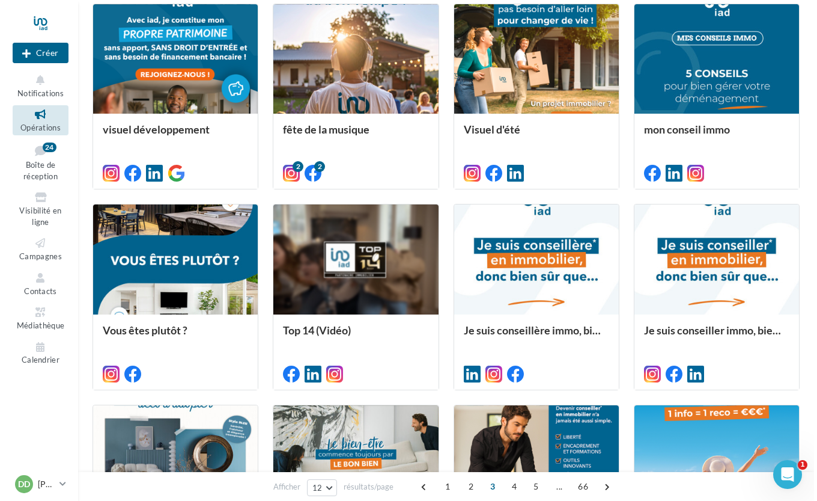
scroll to position [343, 0]
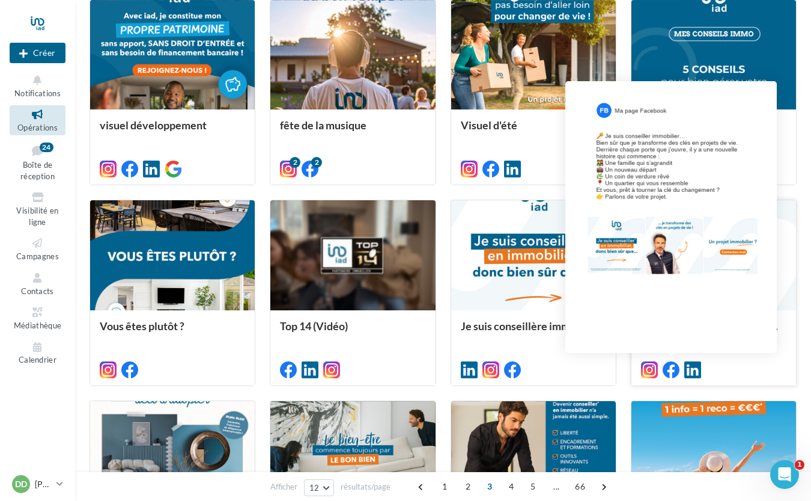
click at [664, 370] on icon at bounding box center [671, 369] width 17 height 17
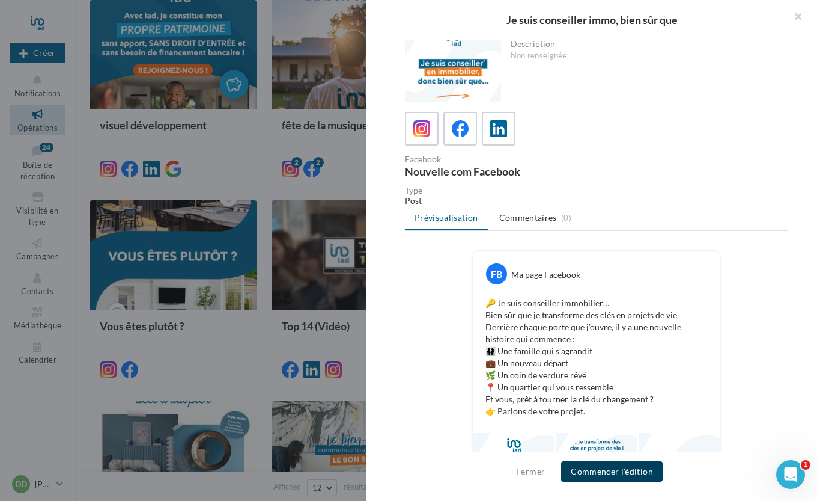
click at [605, 466] on button "Commencer l'édition" at bounding box center [612, 471] width 102 height 20
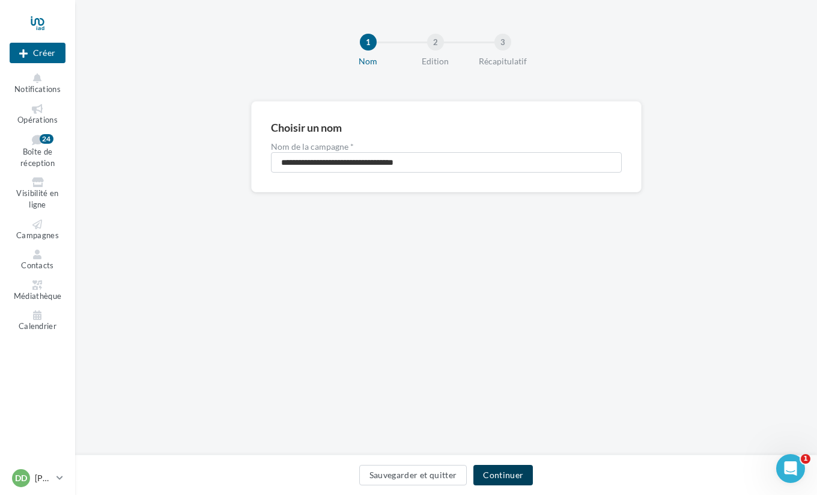
click at [499, 479] on button "Continuer" at bounding box center [504, 475] width 60 height 20
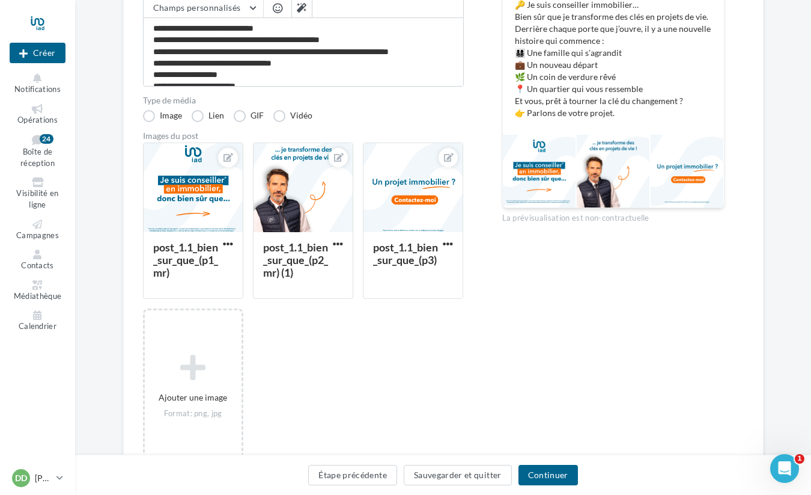
scroll to position [263, 0]
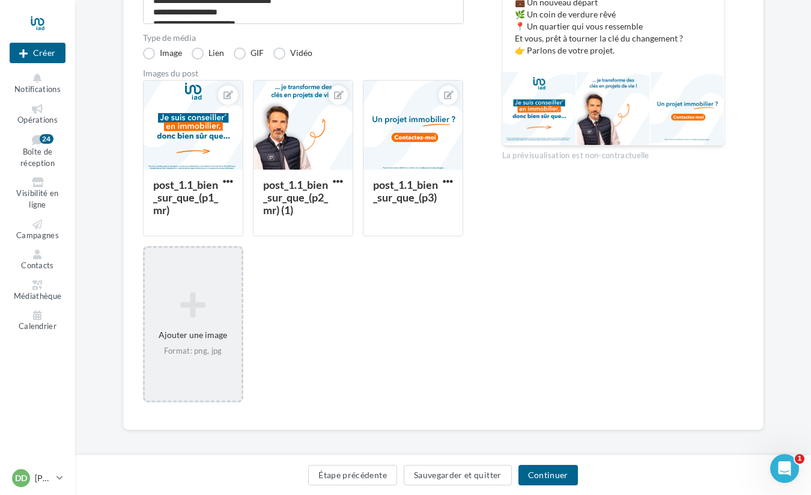
click at [204, 328] on div "Ajouter une image Format: png, jpg" at bounding box center [193, 324] width 97 height 77
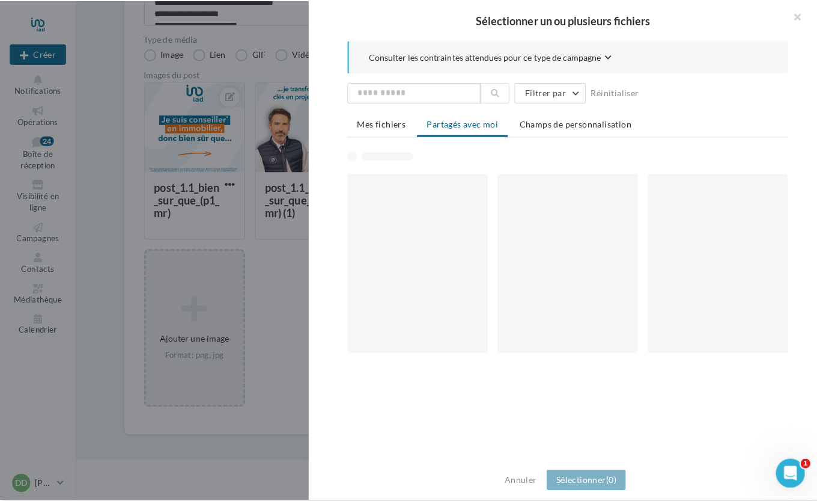
scroll to position [262, 0]
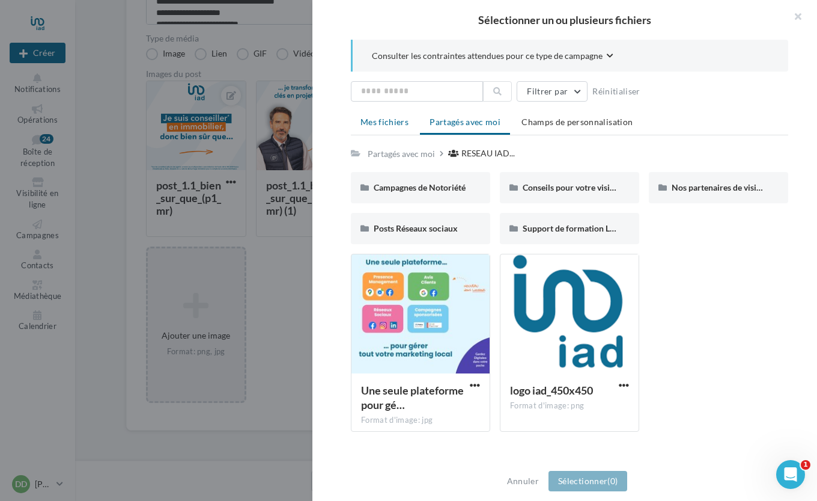
click at [389, 126] on span "Mes fichiers" at bounding box center [385, 122] width 48 height 10
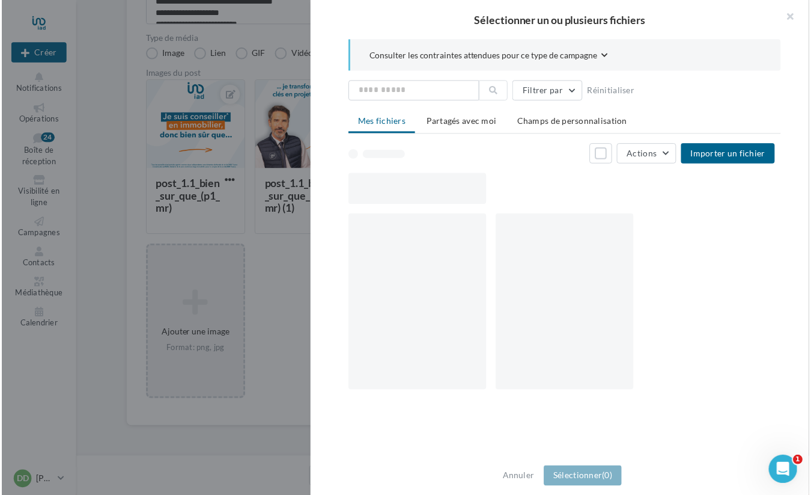
scroll to position [263, 0]
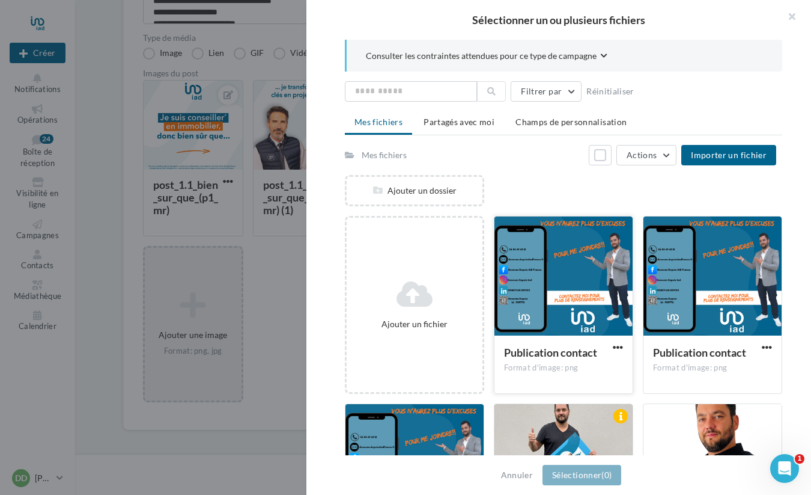
click at [560, 255] on div at bounding box center [564, 276] width 138 height 120
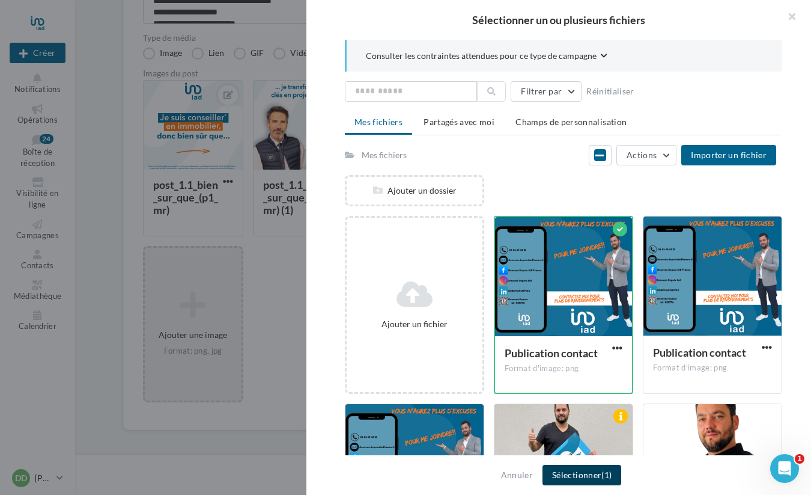
click at [589, 472] on button "Sélectionner (1)" at bounding box center [582, 475] width 79 height 20
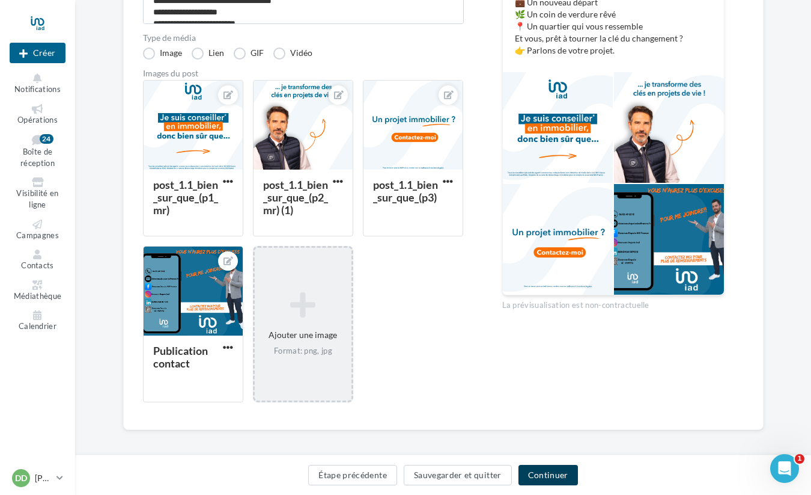
click at [536, 468] on button "Continuer" at bounding box center [549, 475] width 60 height 20
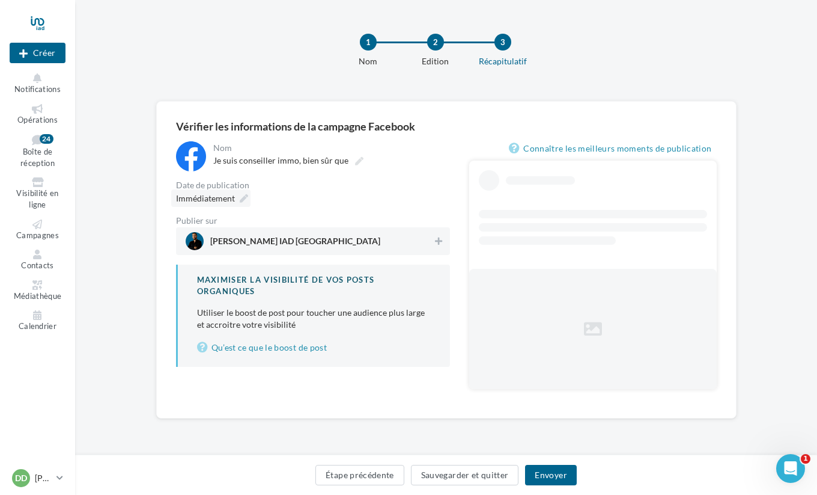
click at [230, 199] on span "Immédiatement" at bounding box center [205, 198] width 59 height 10
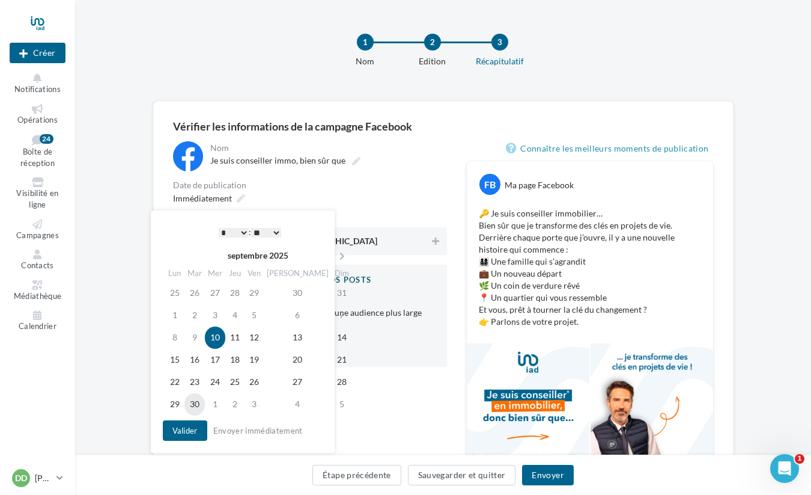
click at [193, 409] on td "30" at bounding box center [195, 404] width 20 height 22
click at [185, 432] on button "Valider" at bounding box center [182, 430] width 44 height 20
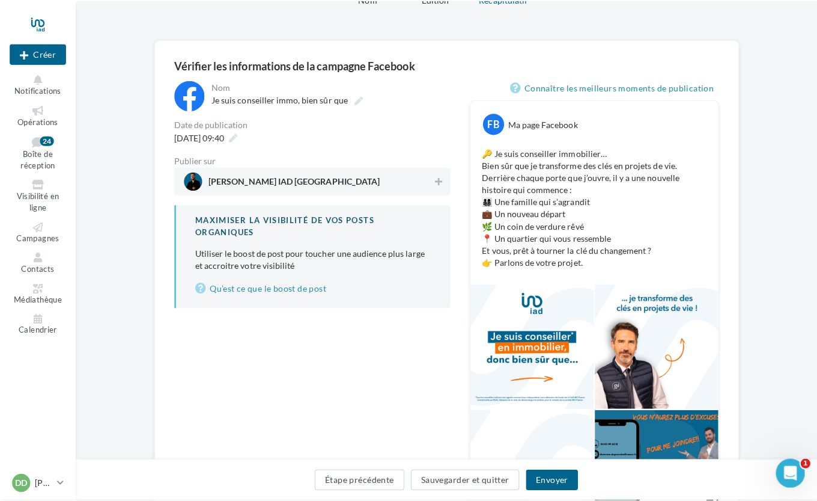
scroll to position [76, 0]
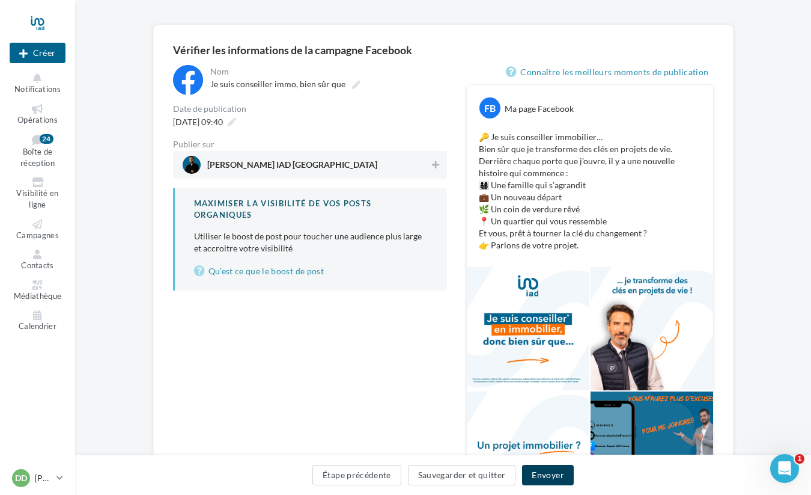
click at [551, 472] on button "Envoyer" at bounding box center [547, 475] width 51 height 20
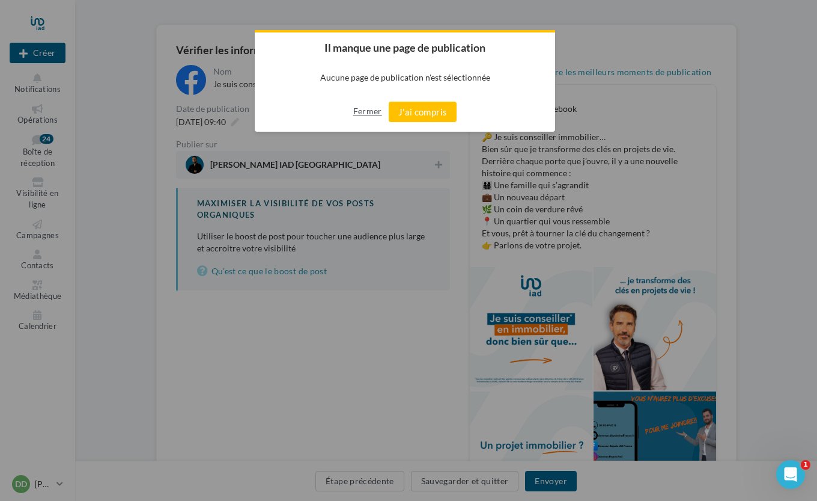
click at [365, 113] on button "Fermer" at bounding box center [367, 111] width 29 height 19
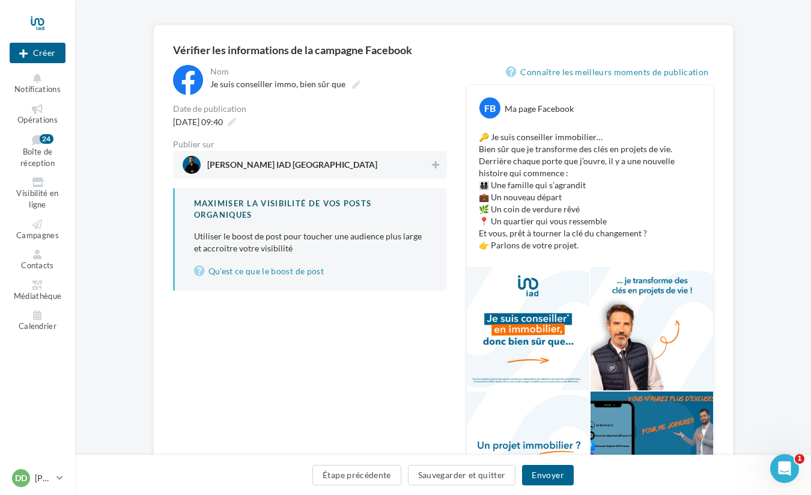
click at [411, 168] on span "[PERSON_NAME] IAD [GEOGRAPHIC_DATA]" at bounding box center [307, 165] width 248 height 18
click at [542, 478] on button "Envoyer" at bounding box center [547, 475] width 51 height 20
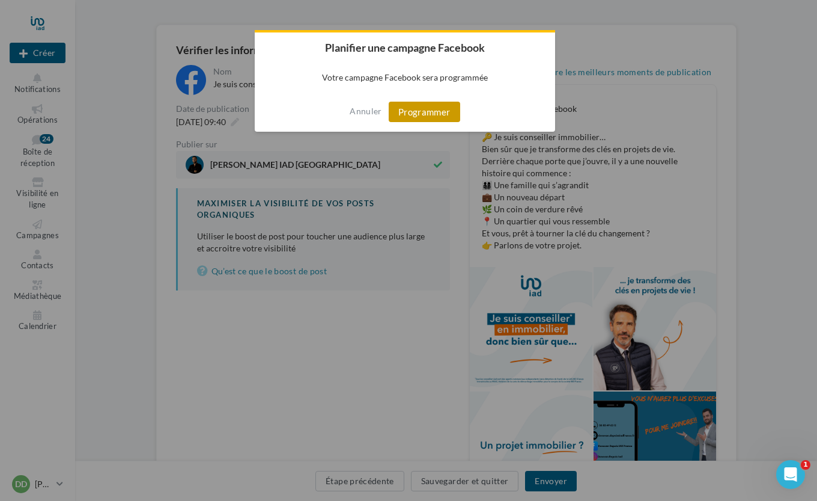
click at [421, 109] on button "Programmer" at bounding box center [425, 112] width 72 height 20
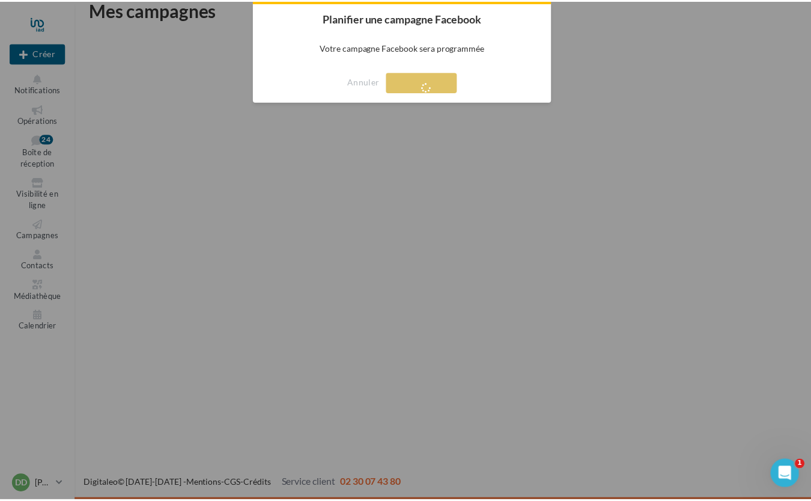
scroll to position [19, 0]
